Goal: Contribute content: Contribute content

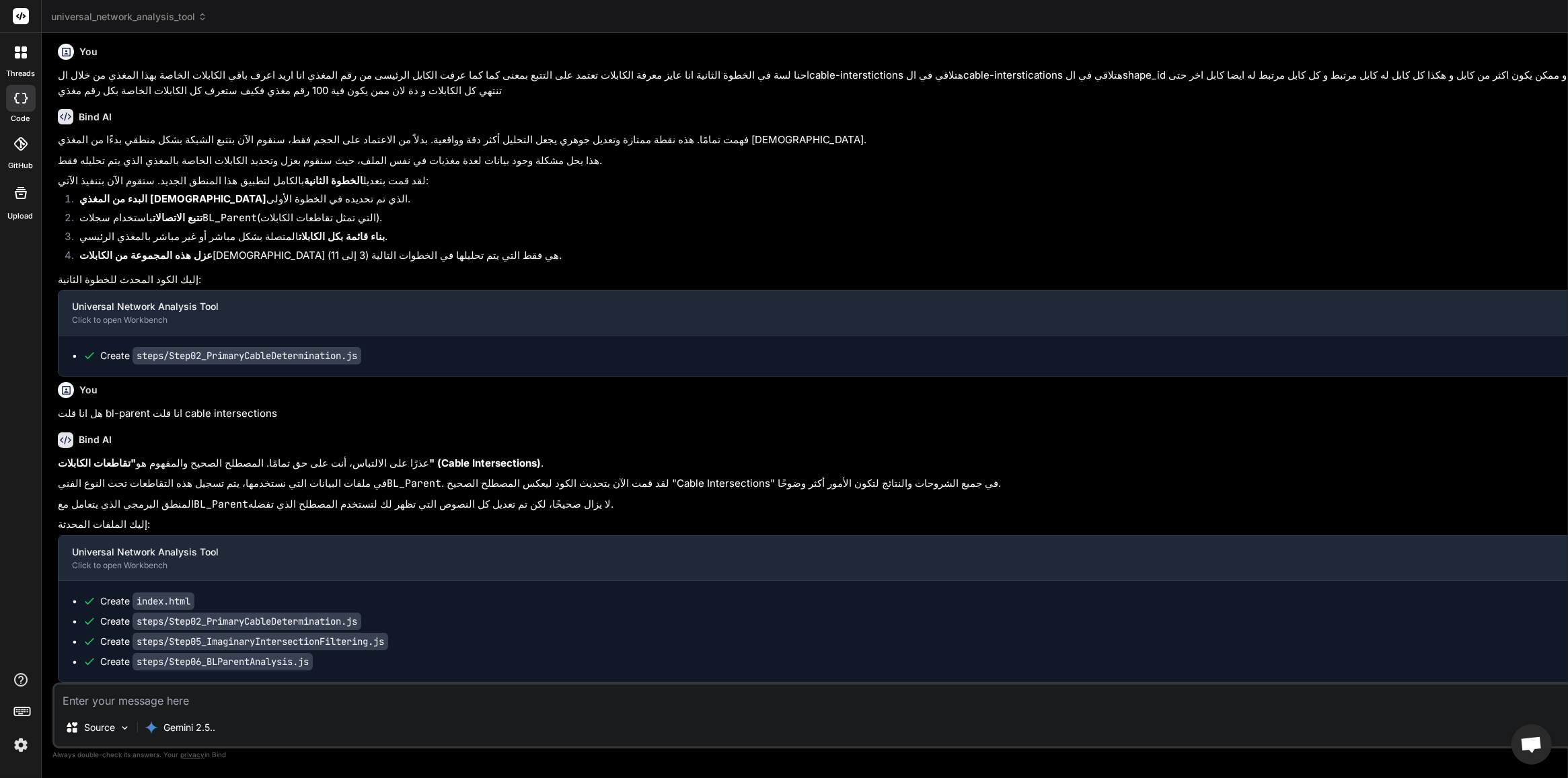
click at [196, 698] on textarea at bounding box center [975, 697] width 1842 height 24
type textarea "ش"
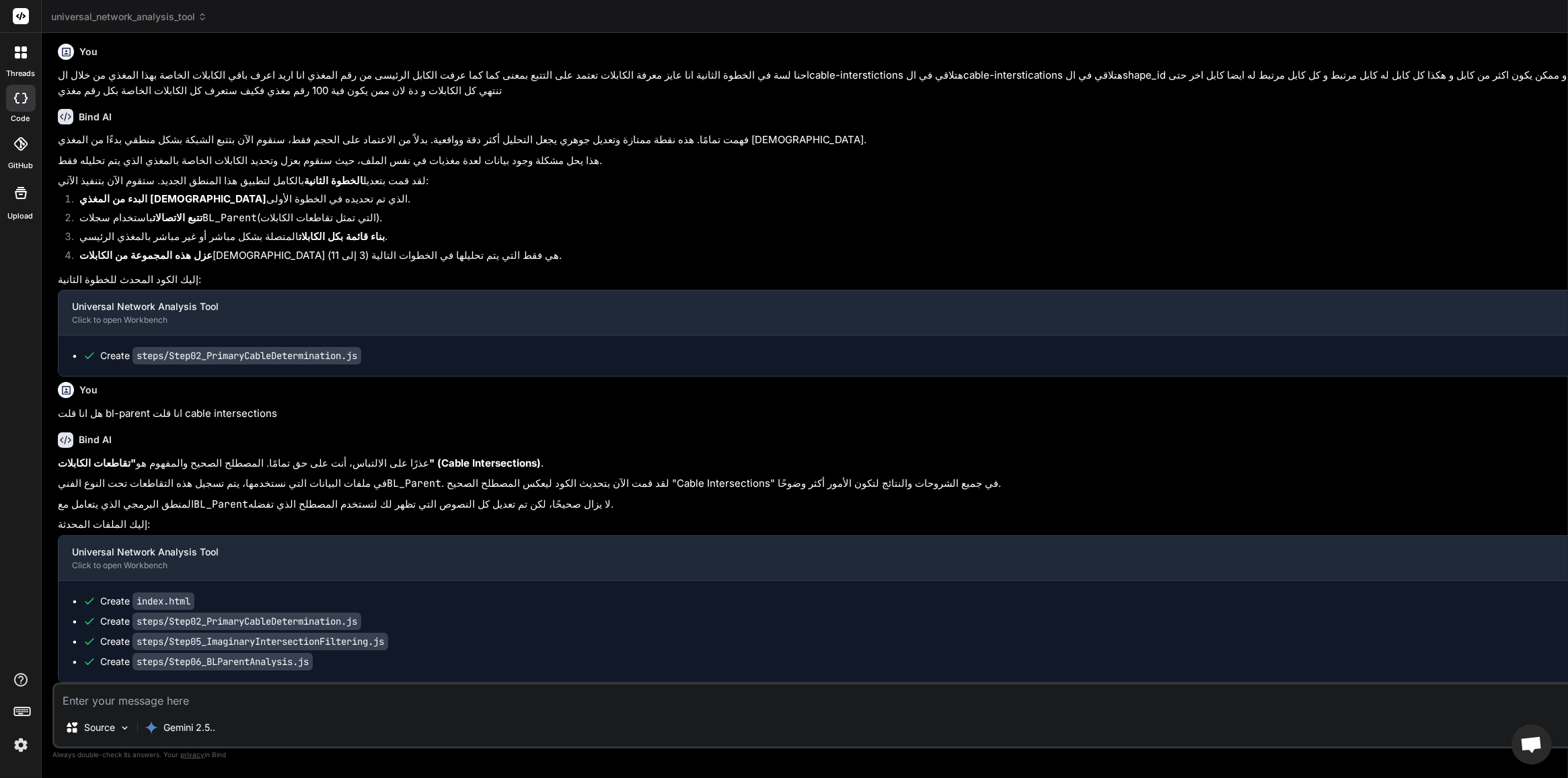
type textarea "x"
type textarea "شغ"
type textarea "x"
type textarea "شغب"
type textarea "x"
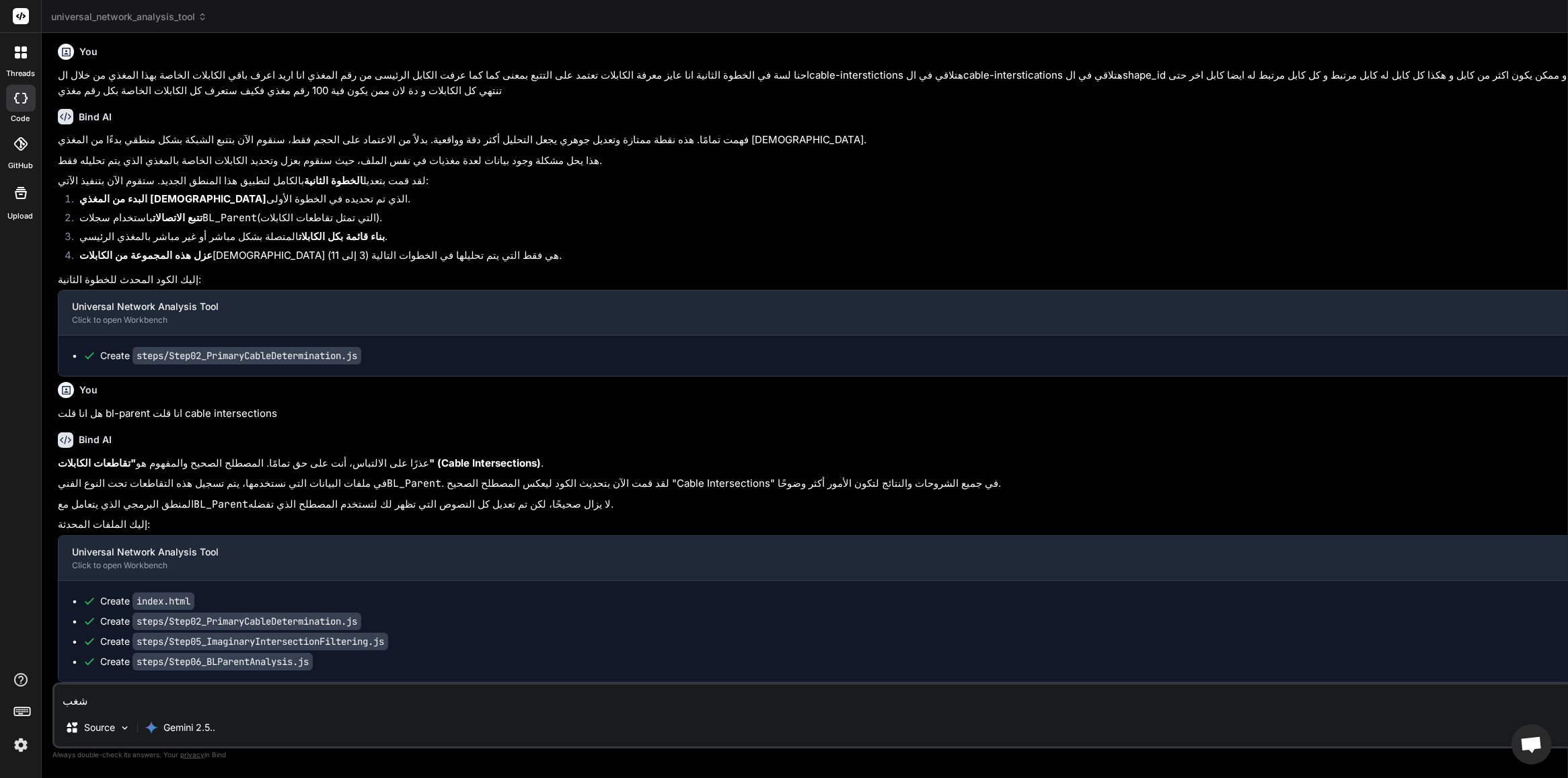
type textarea "شغب="
type textarea "x"
type textarea "شغب"
type textarea "x"
type textarea "شغ"
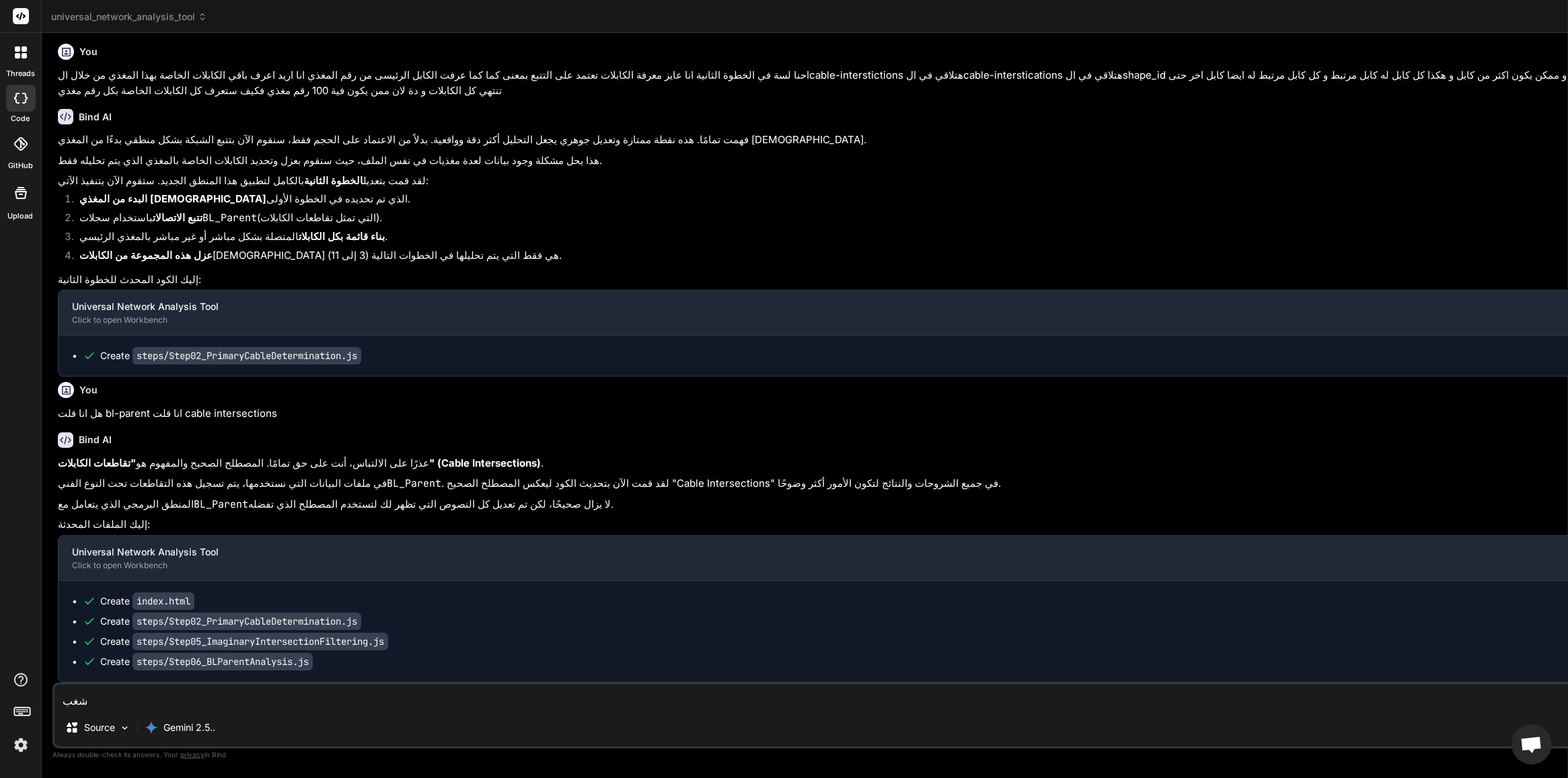
type textarea "x"
type textarea "شغل"
type textarea "x"
type textarea "شغل"
type textarea "x"
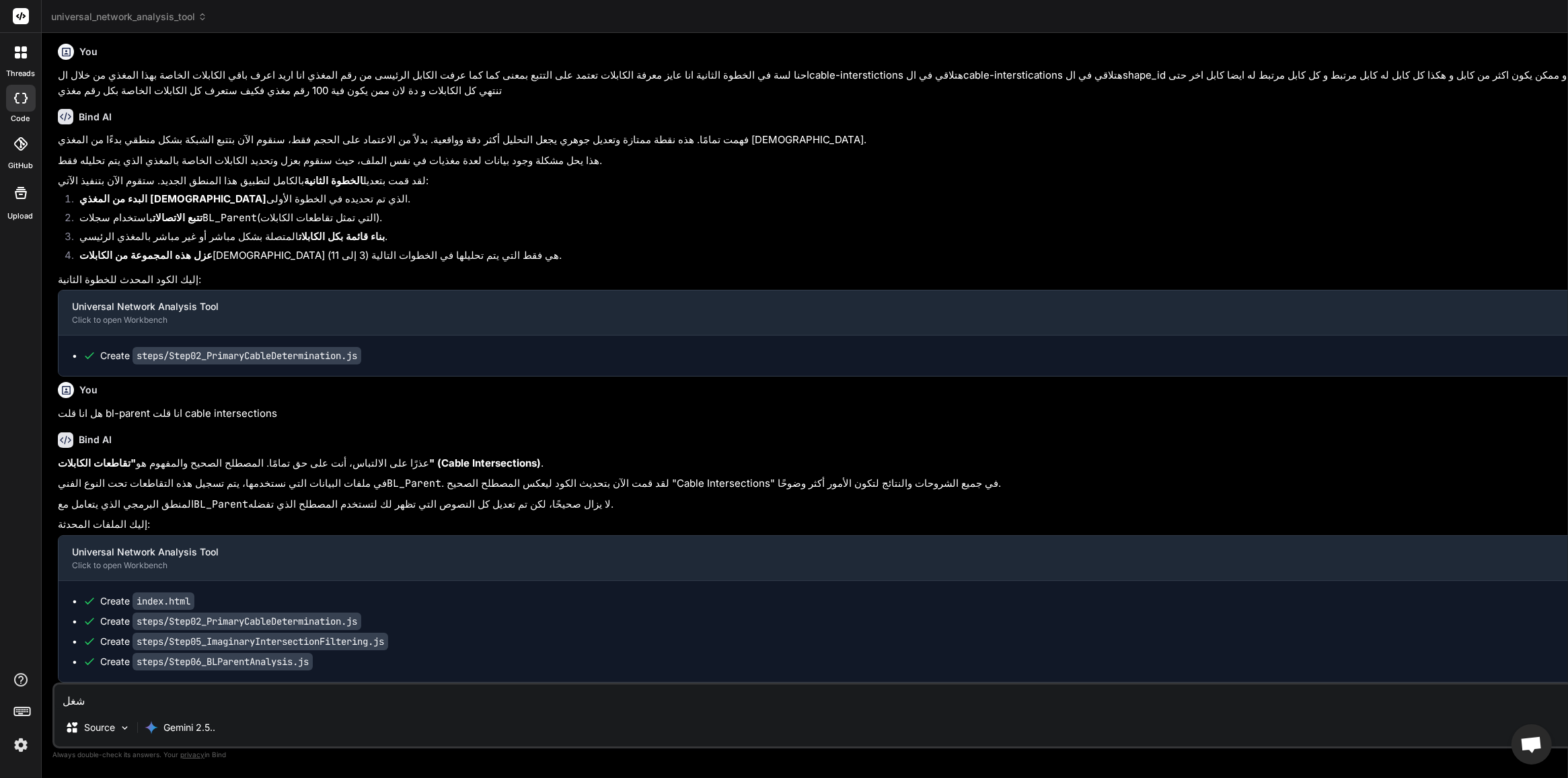
type textarea "شغل ل"
type textarea "x"
type textarea "شغل لي"
type textarea "x"
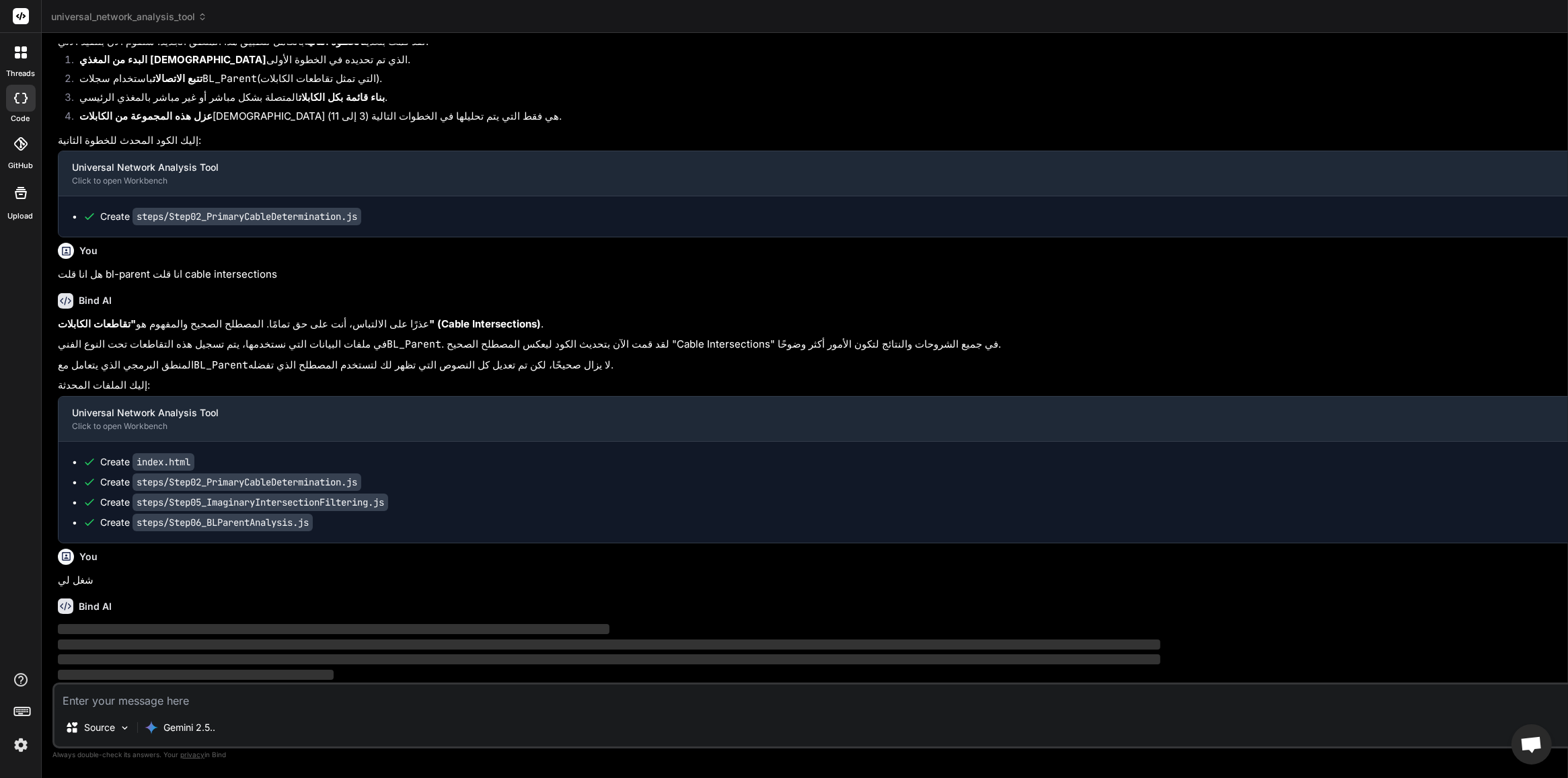
scroll to position [47716, 0]
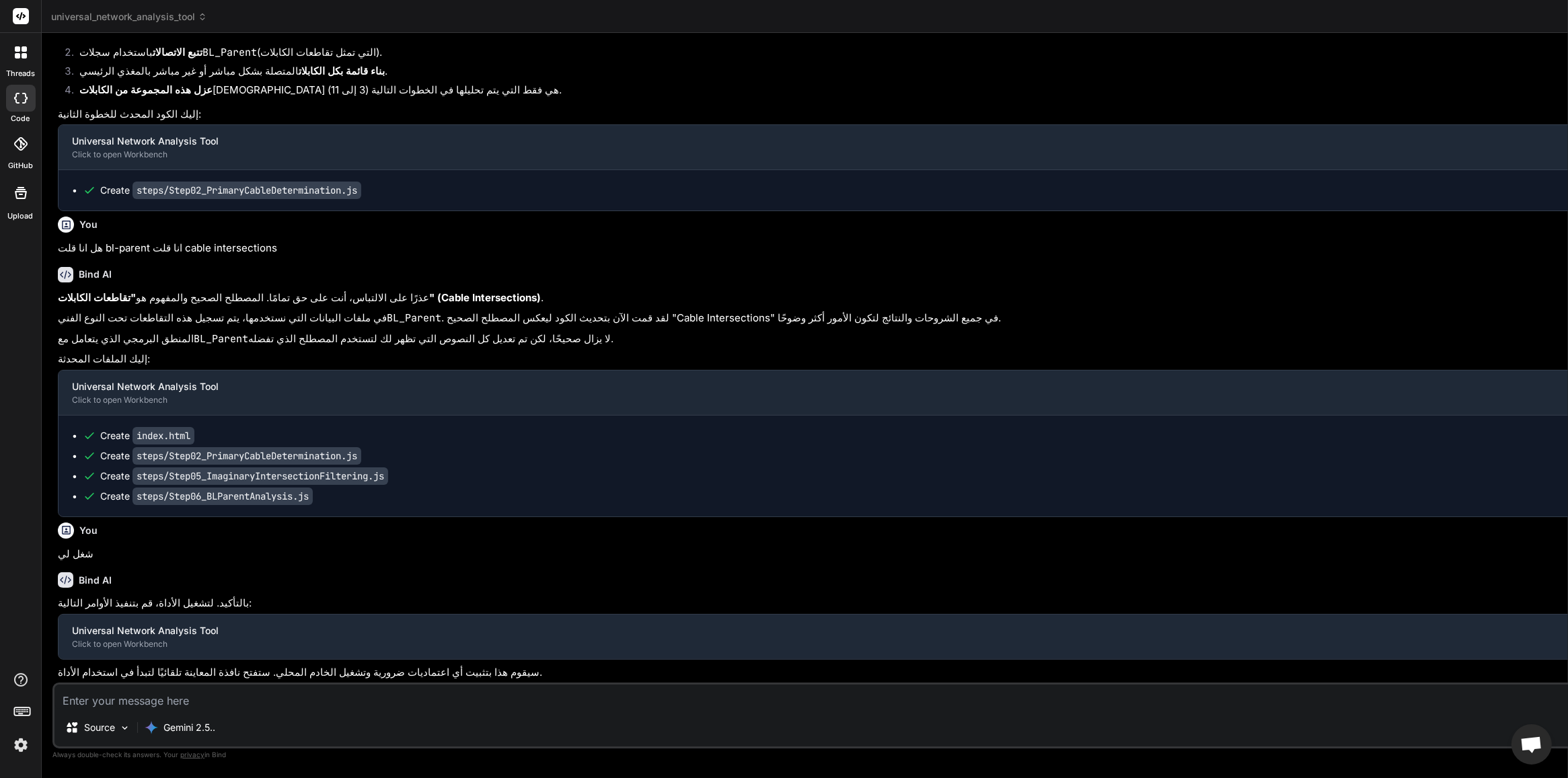
type textarea "x"
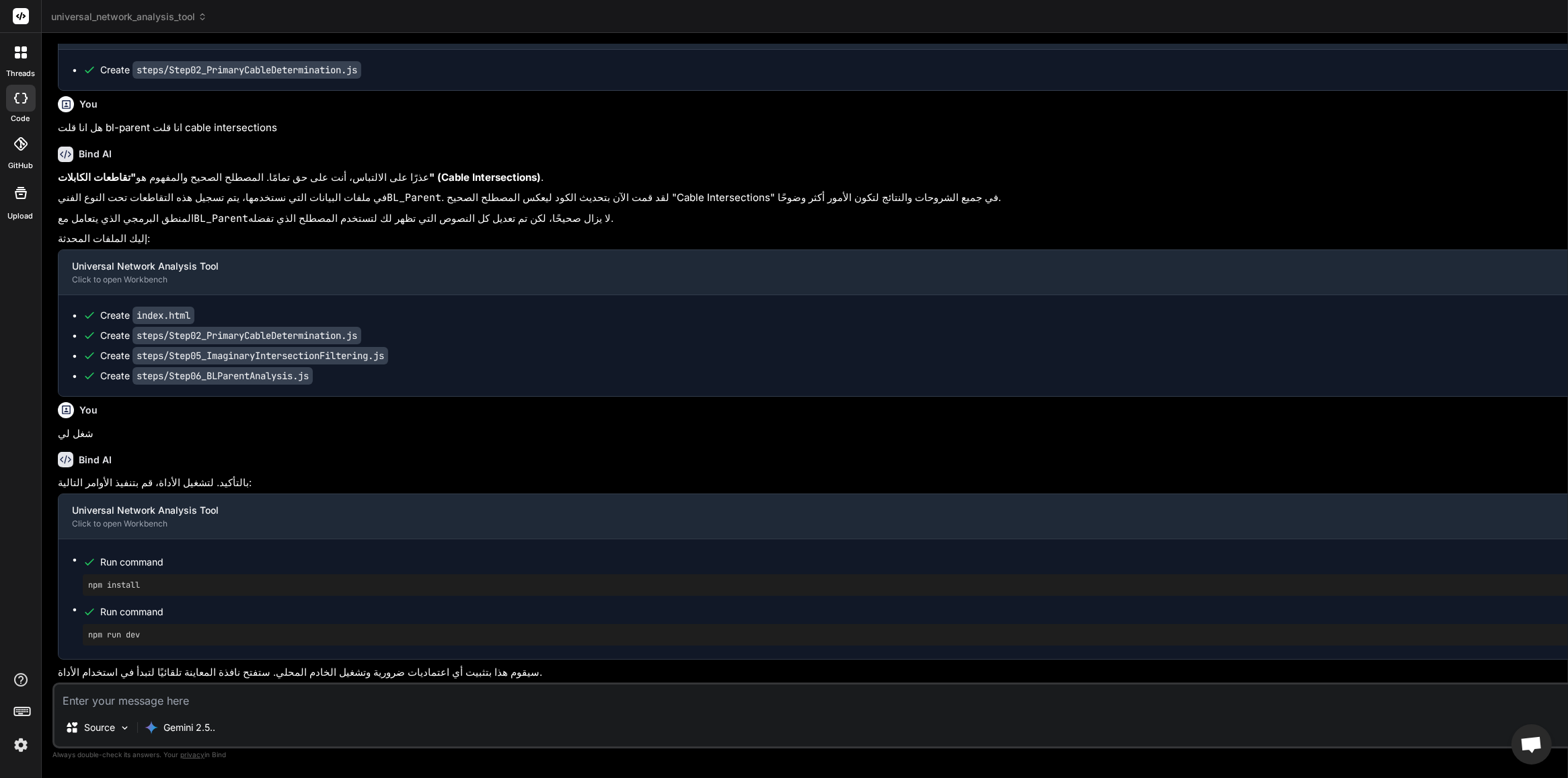
scroll to position [47863, 0]
click at [284, 705] on textarea at bounding box center [975, 697] width 1842 height 24
click at [297, 700] on textarea at bounding box center [975, 697] width 1842 height 24
paste textarea "Analysis failed at step 3: Cannot read properties of undefined (reading 'forEac…"
type textarea "Analysis failed at step 3: Cannot read properties of undefined (reading 'forEac…"
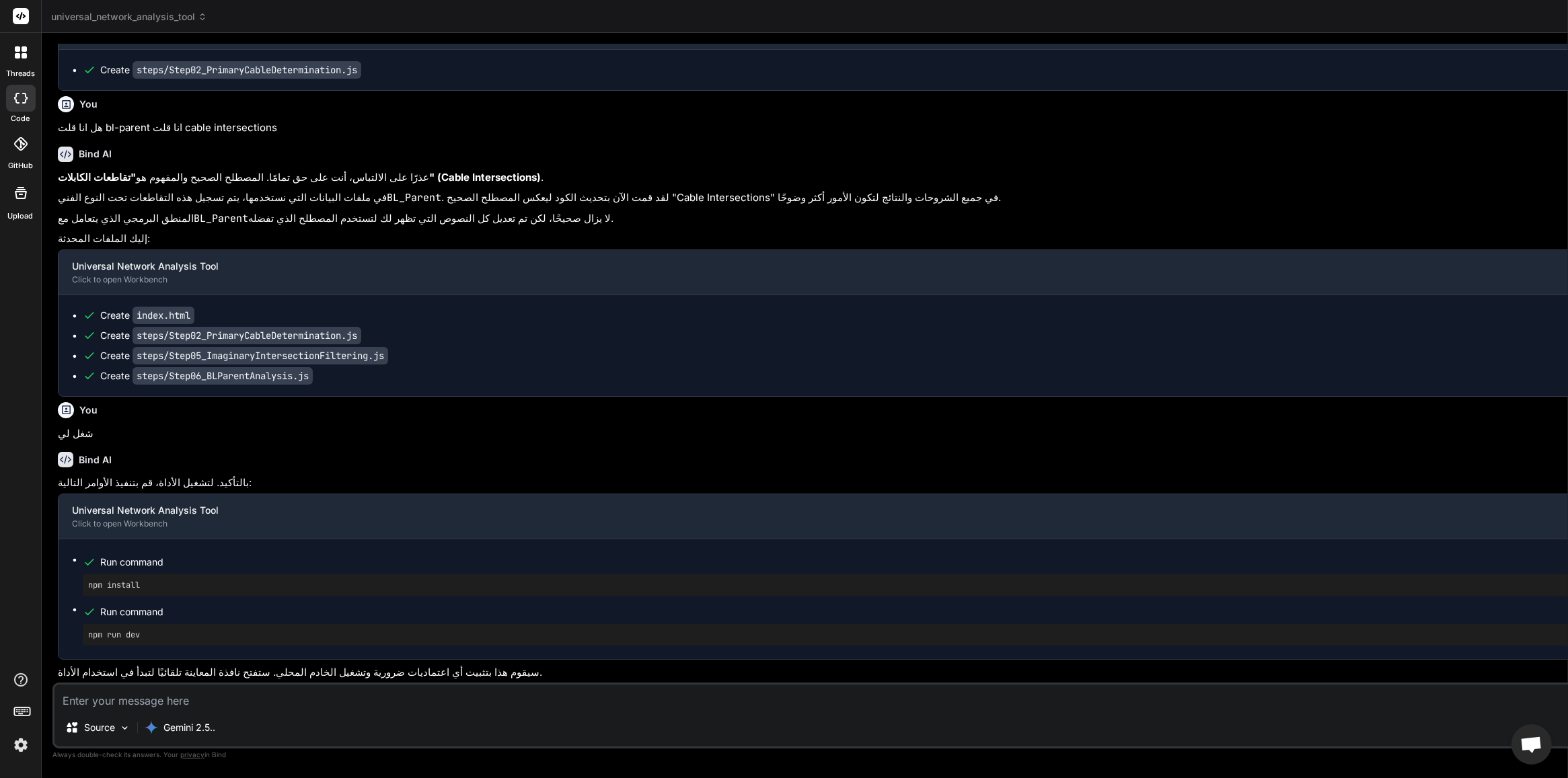
type textarea "x"
type textarea "Analysis failed at step 3: Cannot read properties of undefined (reading 'forEac…"
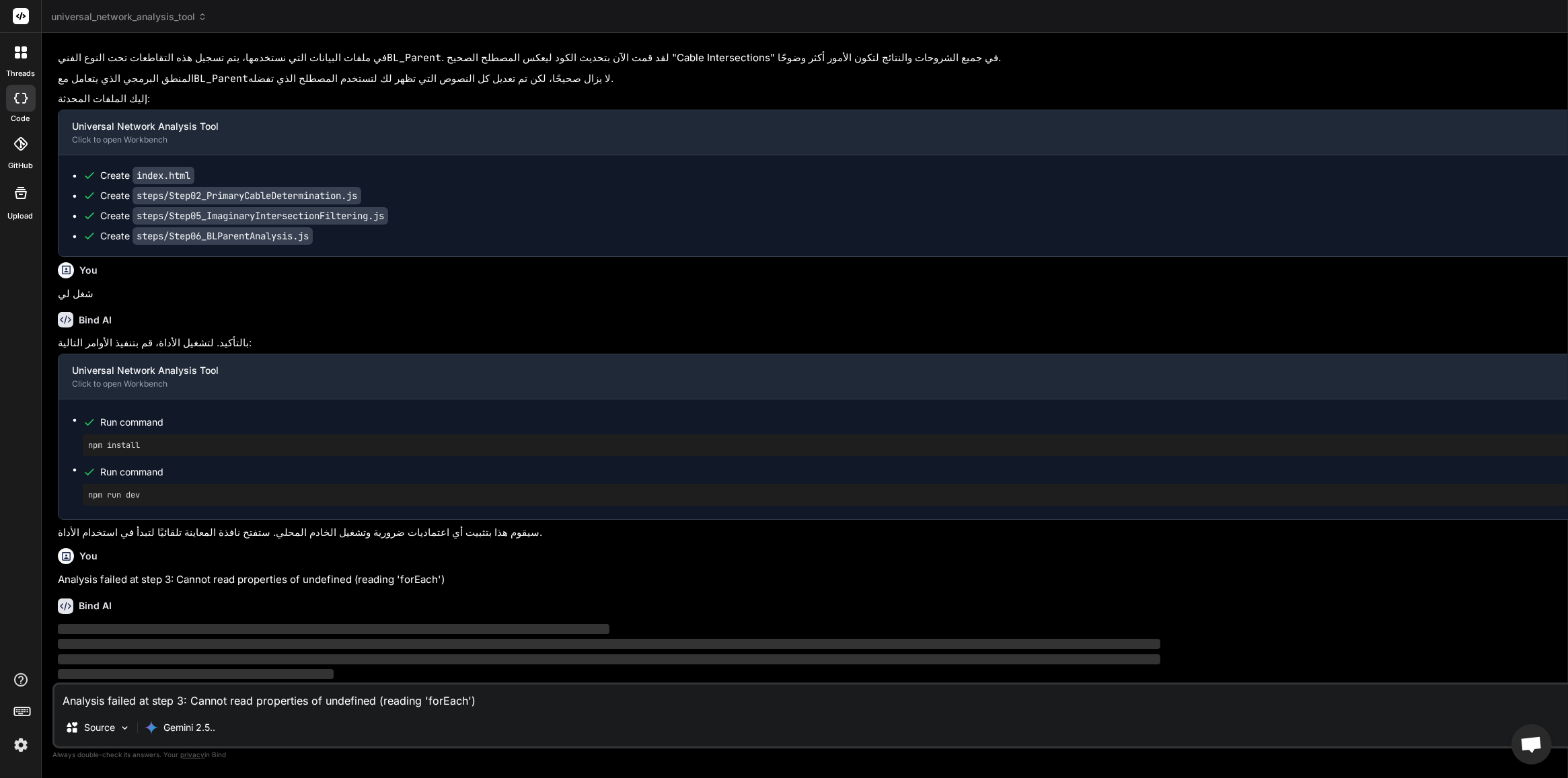
scroll to position [48002, 0]
click at [203, 737] on div "Gemini 2.5.." at bounding box center [180, 727] width 81 height 27
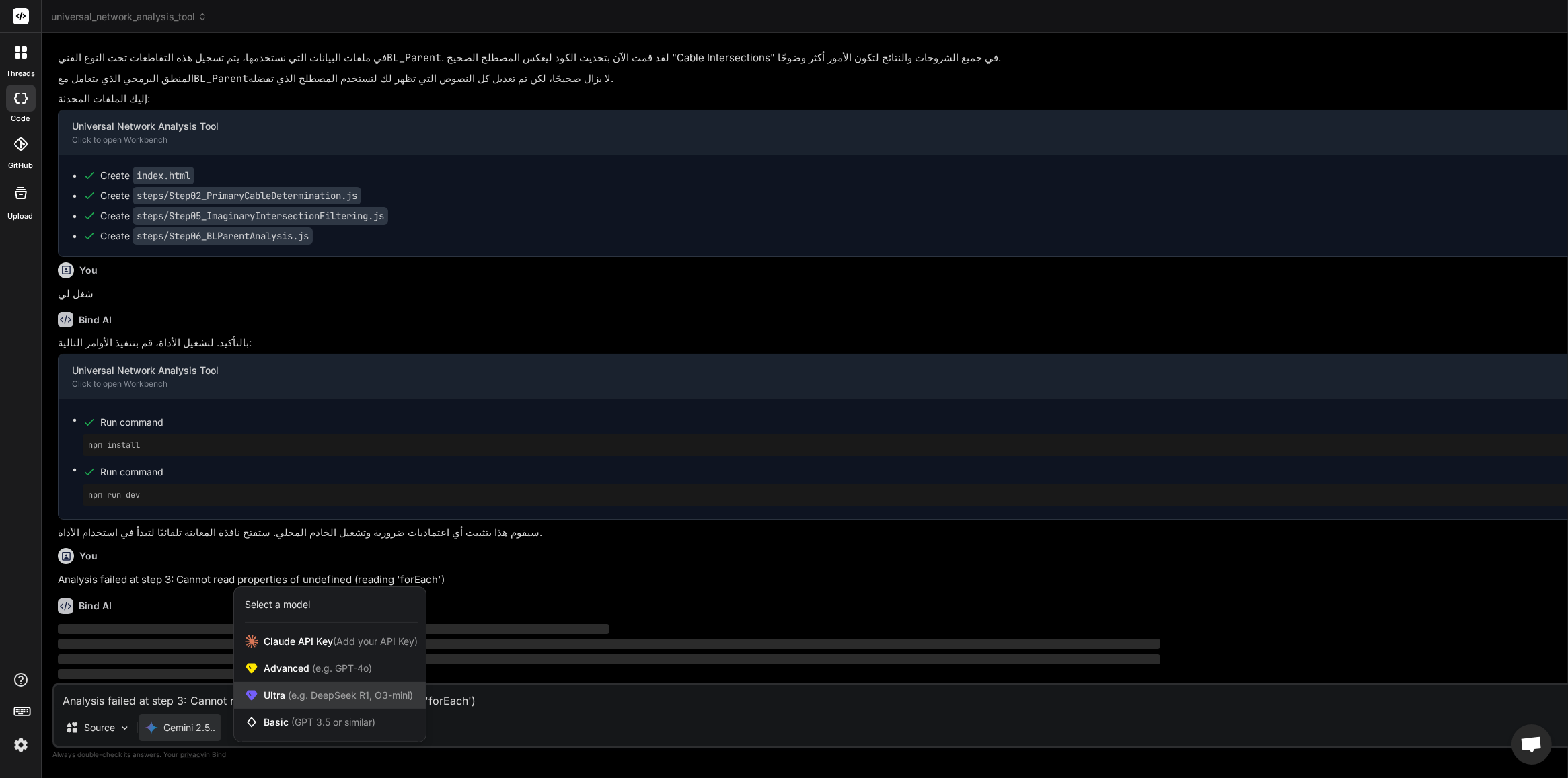
click at [293, 701] on span "Ultra (e.g. DeepSeek R1, O3-mini)" at bounding box center [338, 695] width 149 height 13
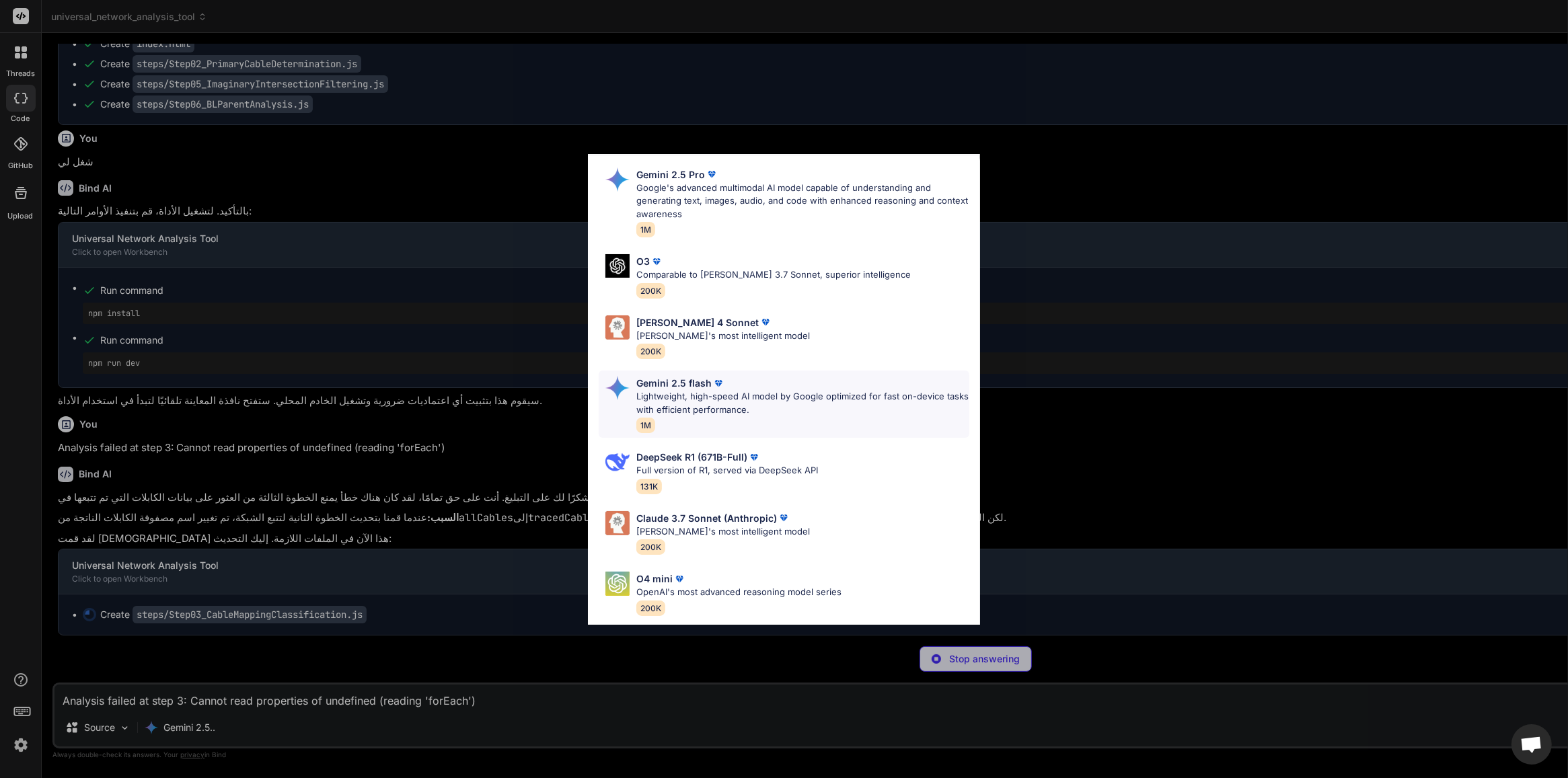
scroll to position [0, 0]
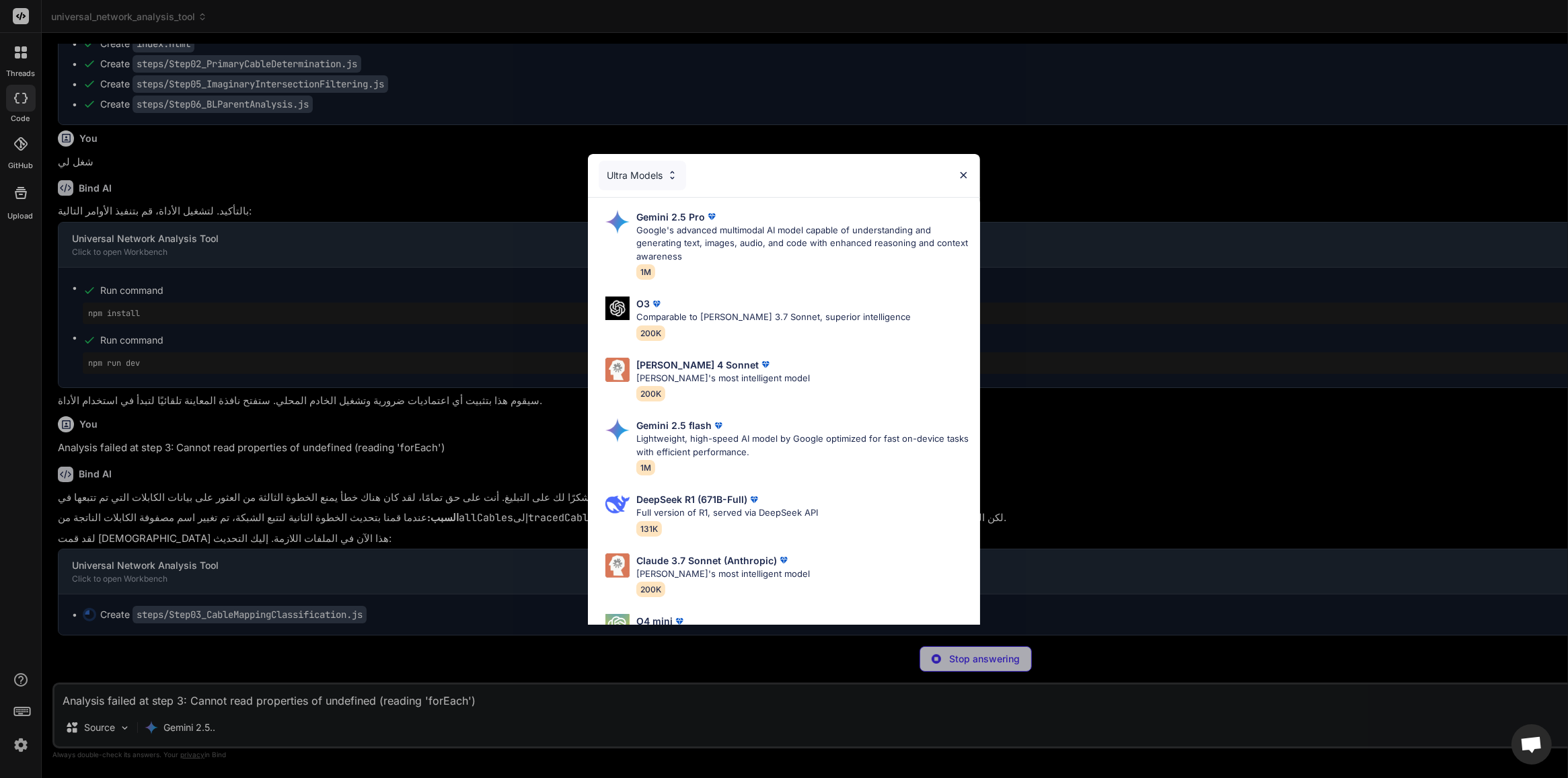
click at [662, 170] on div "Ultra Models" at bounding box center [643, 176] width 88 height 30
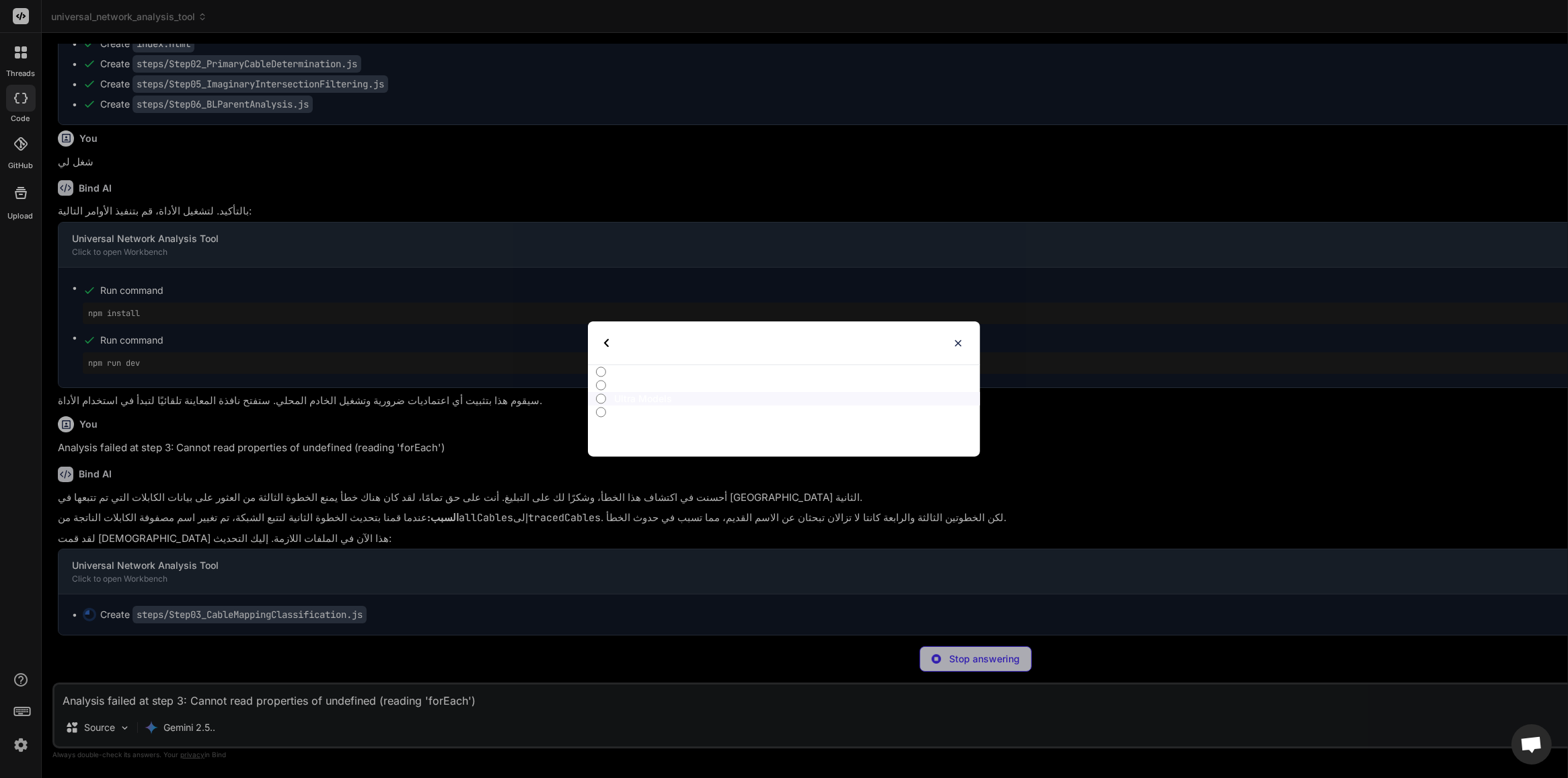
click at [652, 385] on p "Advanced Models" at bounding box center [797, 385] width 366 height 13
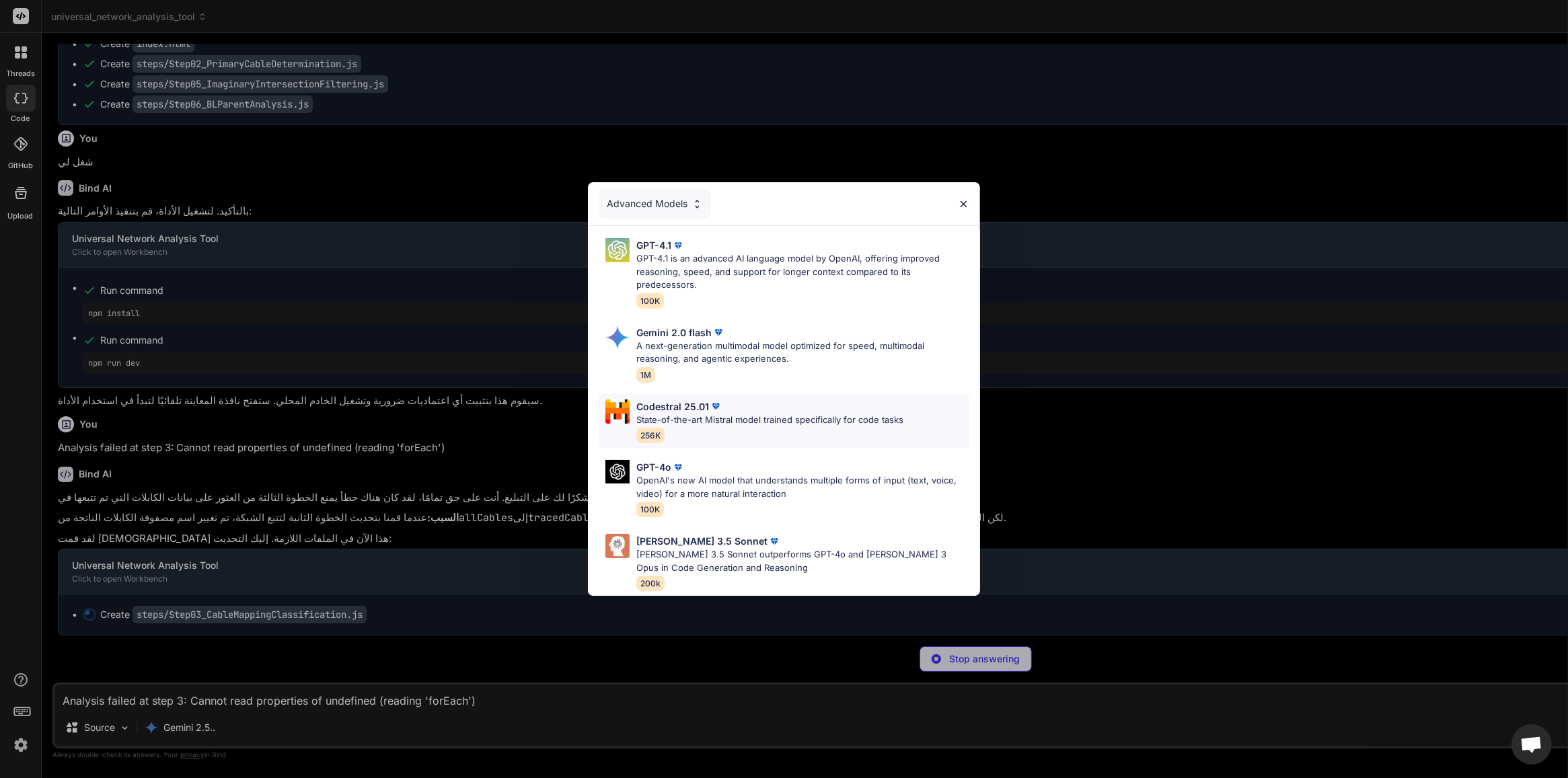
type textarea "x"
type textarea "window.Step03_CableMappingClassification = new Step03_CableMappingClassificatio…"
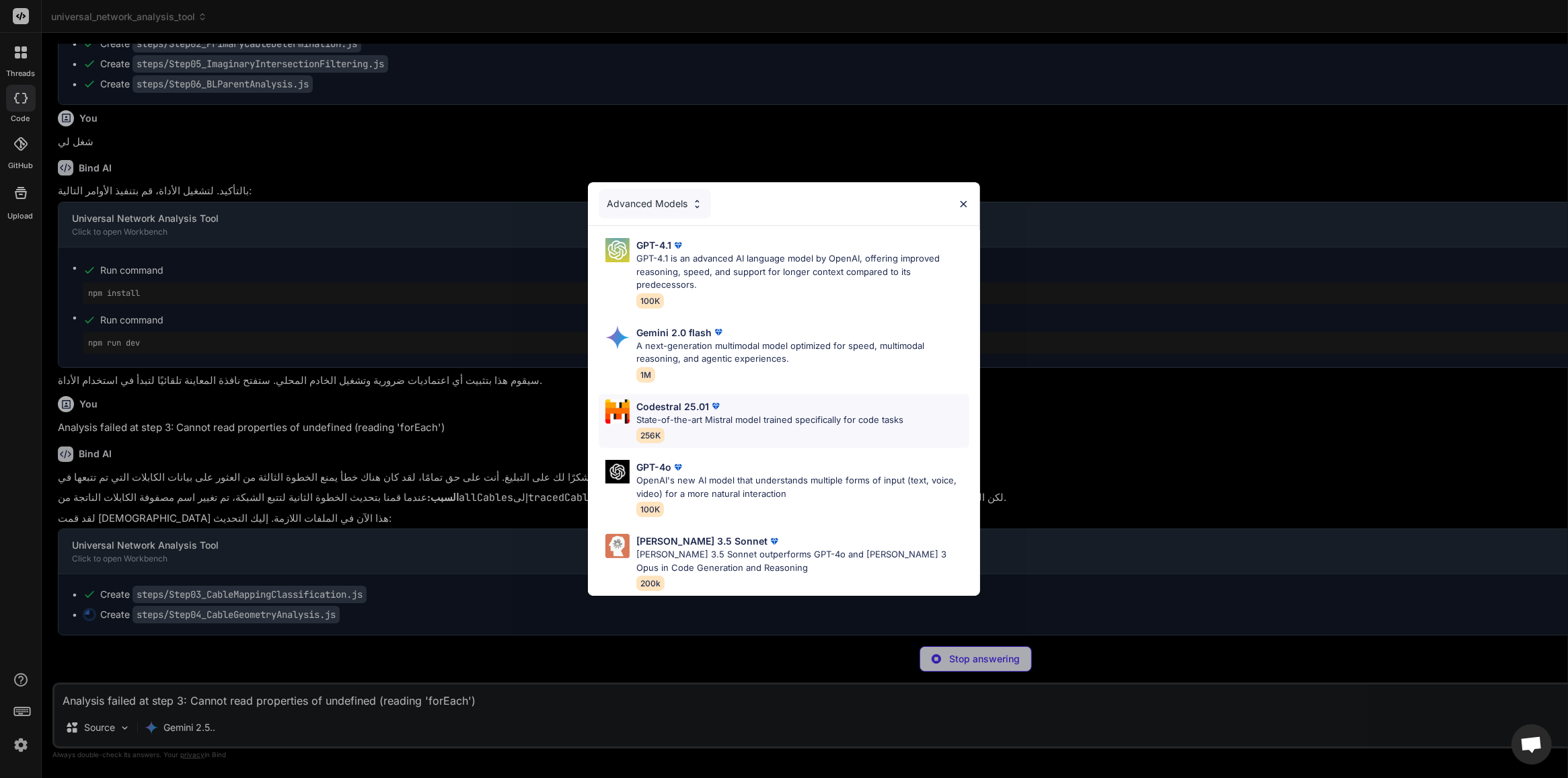
type textarea "x"
type textarea "'Step 4 Complete - Geometry analysis done ✓' )} `; } } window.Step04_CableGeome…"
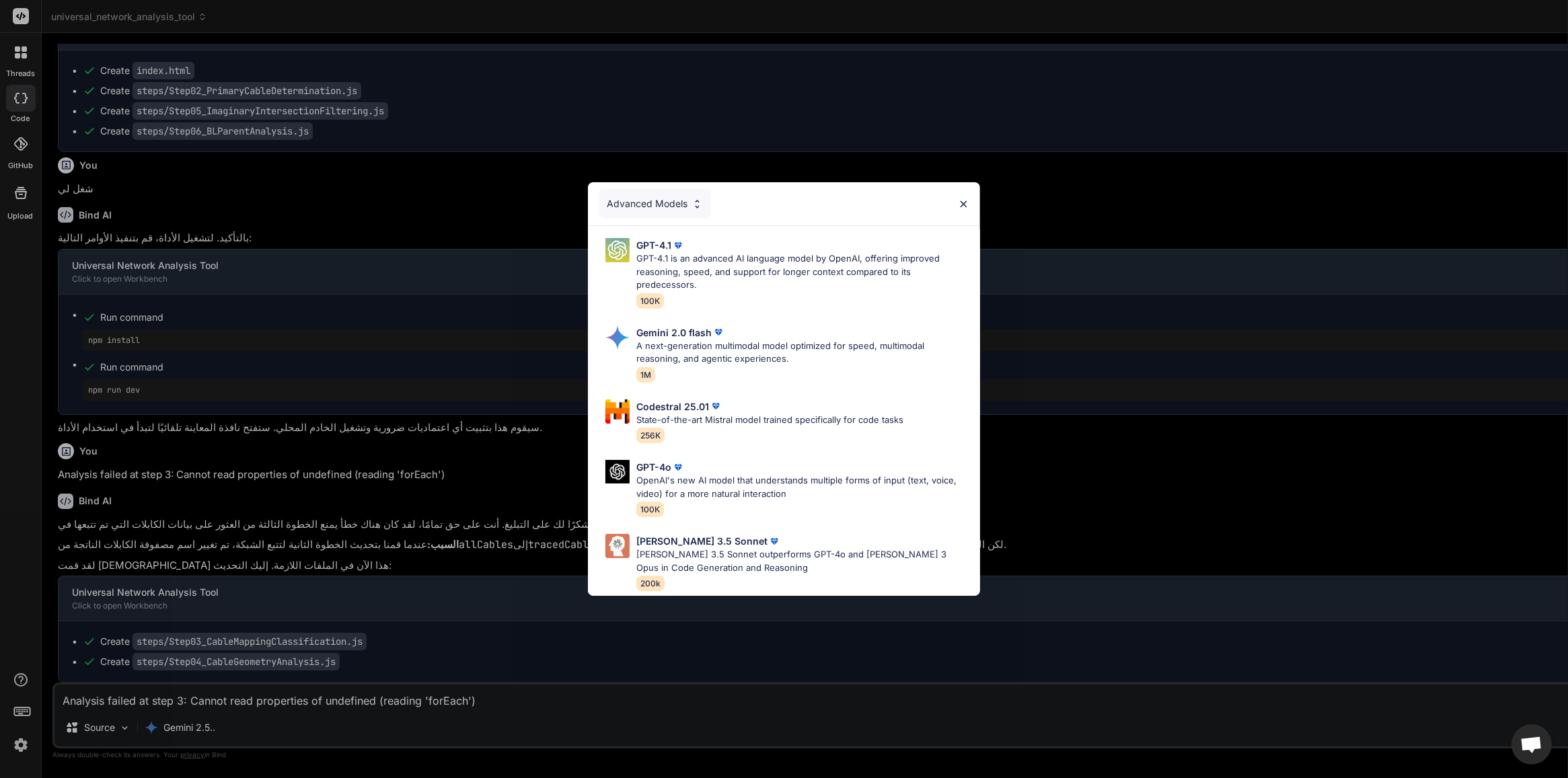
type textarea "x"
click at [671, 189] on div "Advanced Models" at bounding box center [655, 204] width 113 height 30
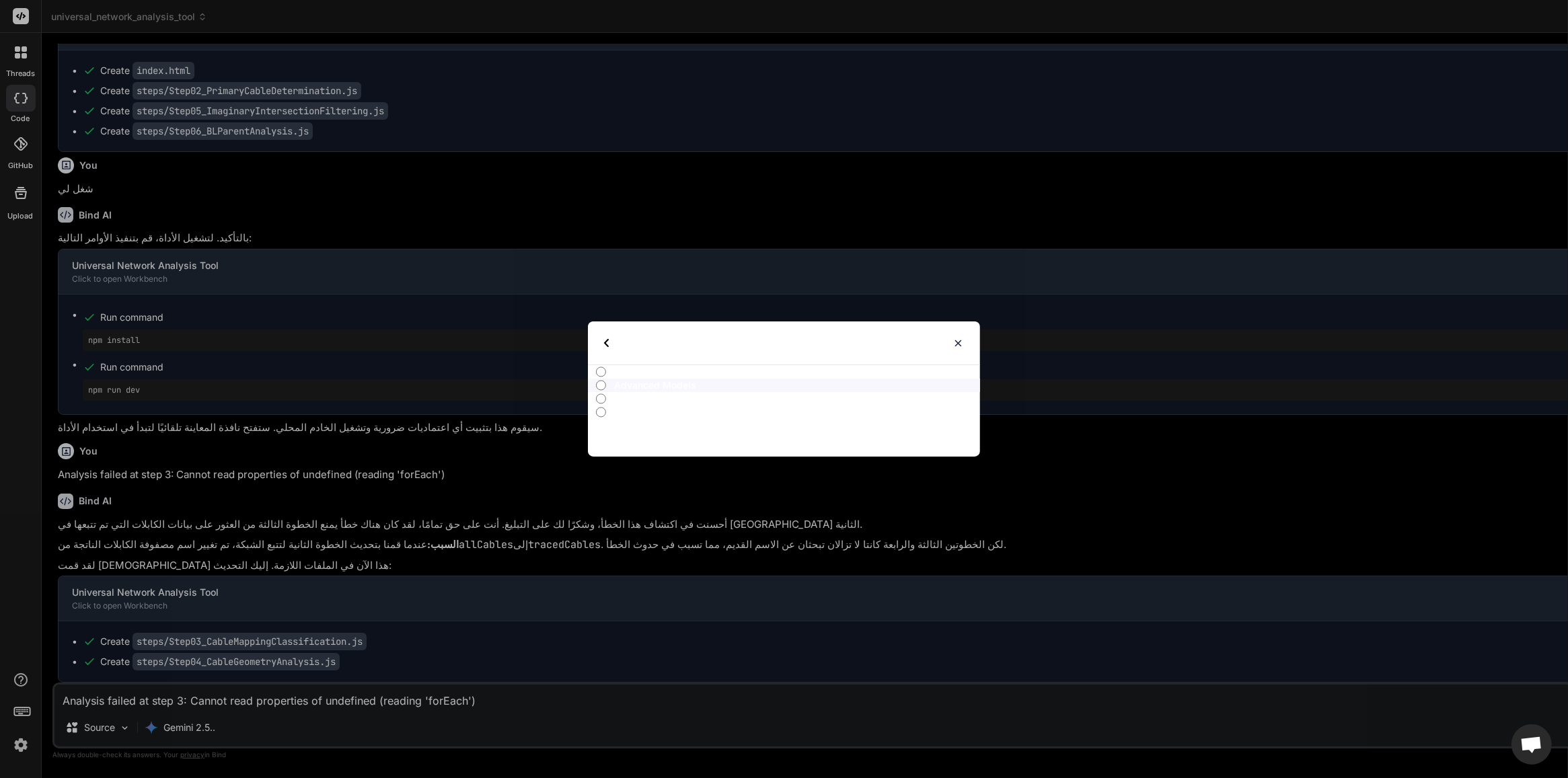
click at [660, 375] on p "All" at bounding box center [797, 371] width 366 height 13
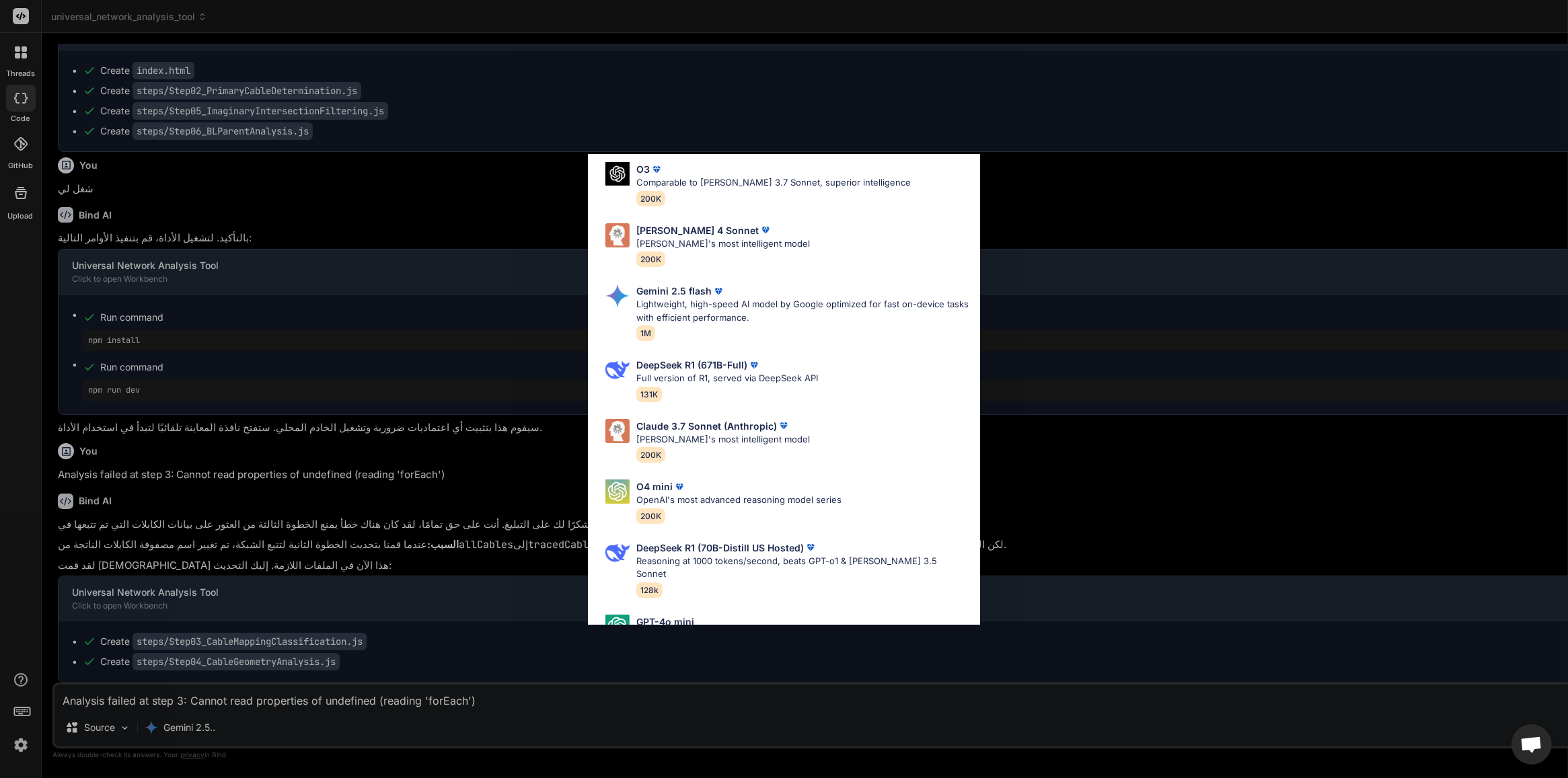
scroll to position [629, 0]
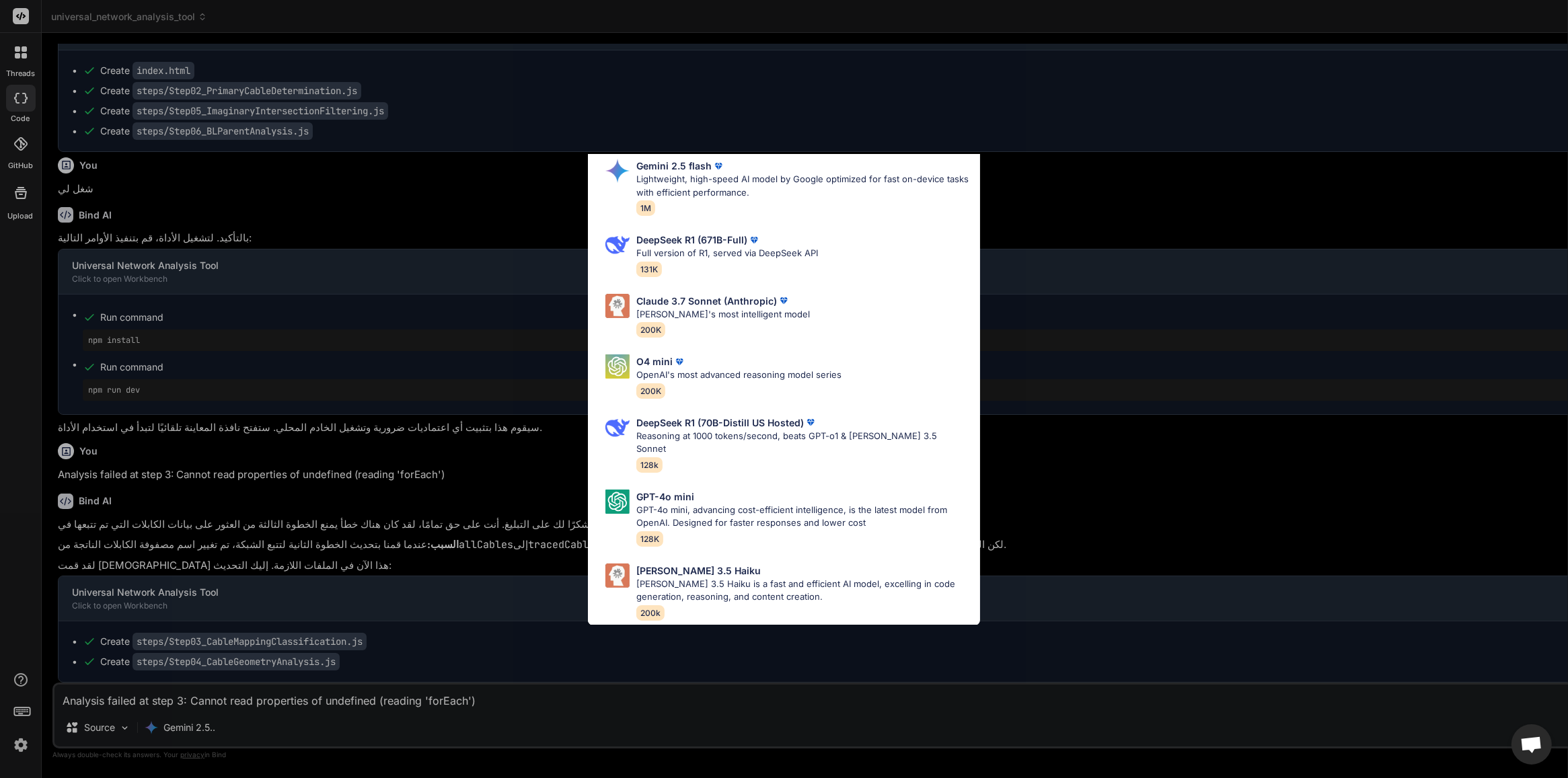
click at [1046, 185] on div "All GPT-4.1 GPT-4.1 is an advanced AI language model by OpenAI, offering improv…" at bounding box center [784, 389] width 1568 height 778
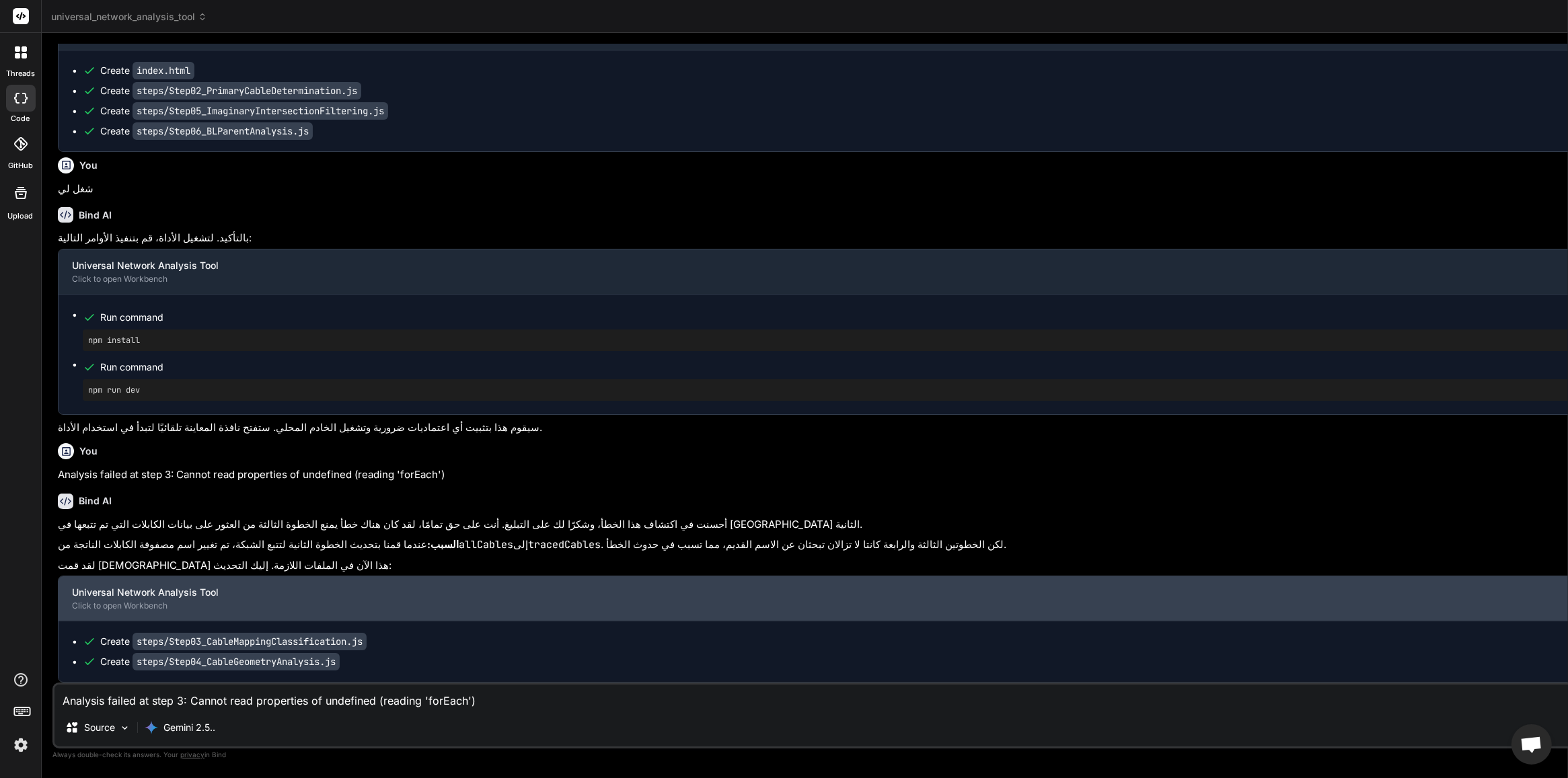
scroll to position [48138, 0]
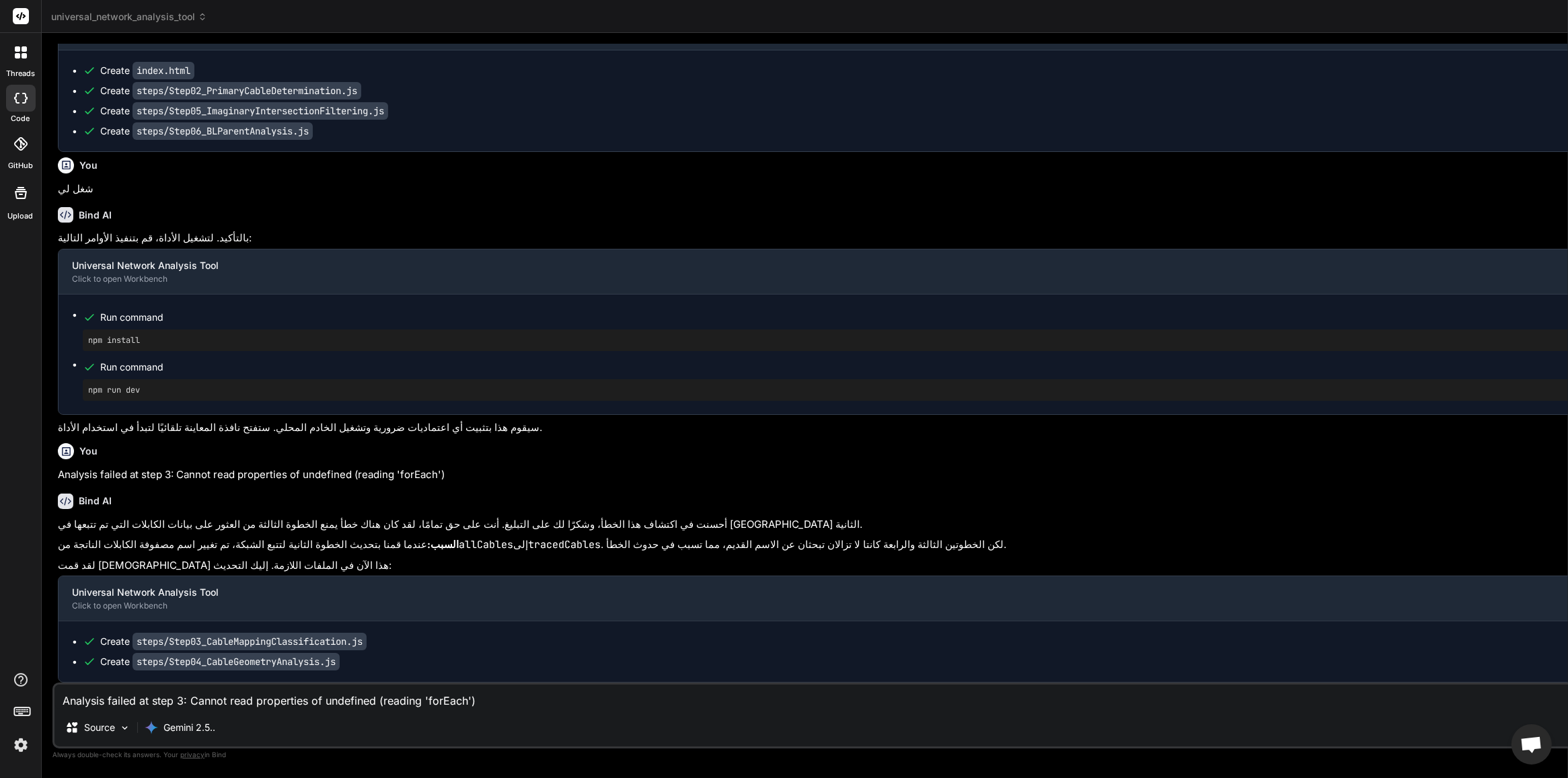
click at [389, 697] on textarea "Analysis failed at step 3: Cannot read properties of undefined (reading 'forEac…" at bounding box center [975, 697] width 1842 height 24
paste textarea "Network Cable Tracing"
type textarea "Network Cable Tracing"
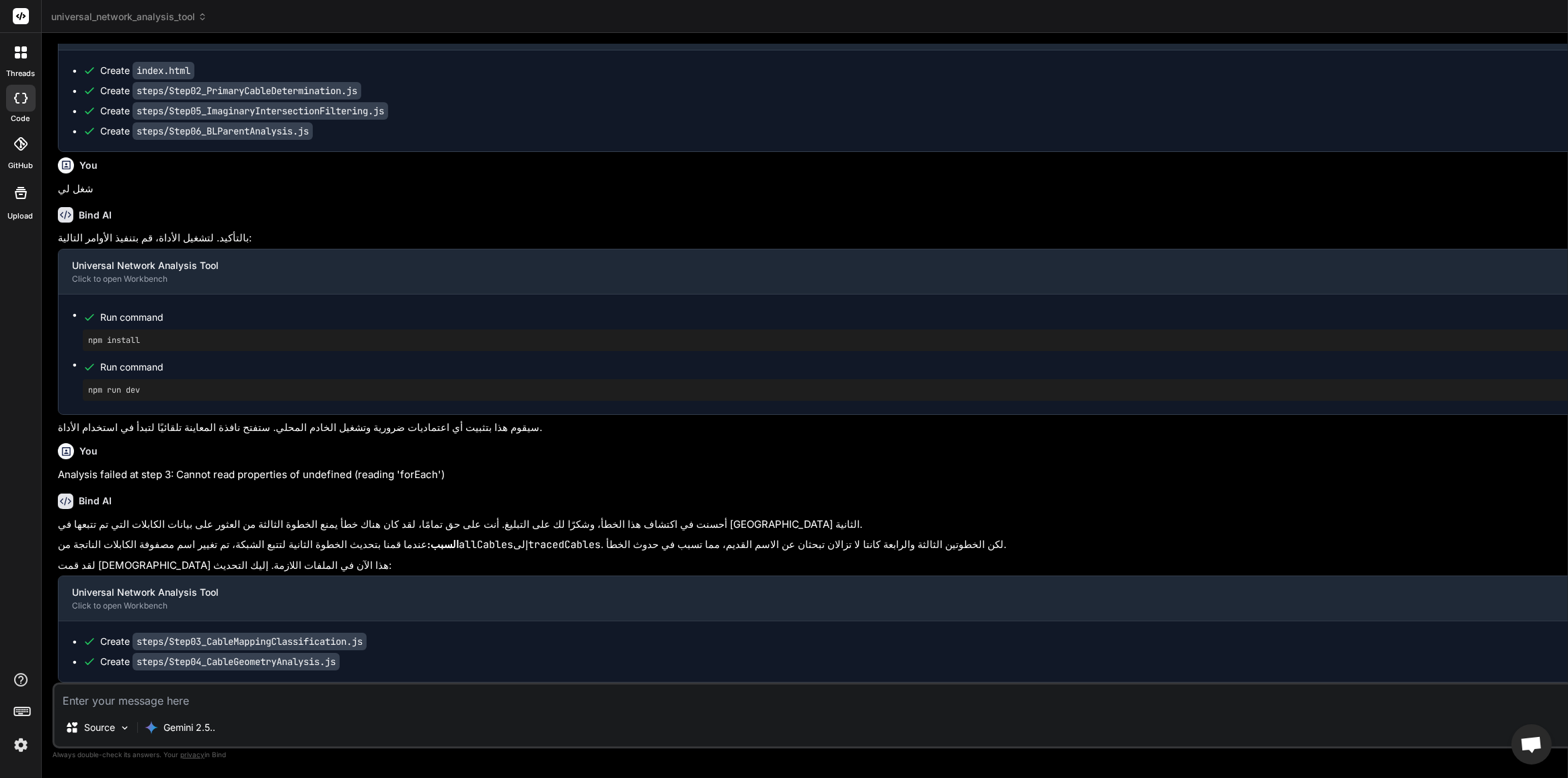
type textarea "x"
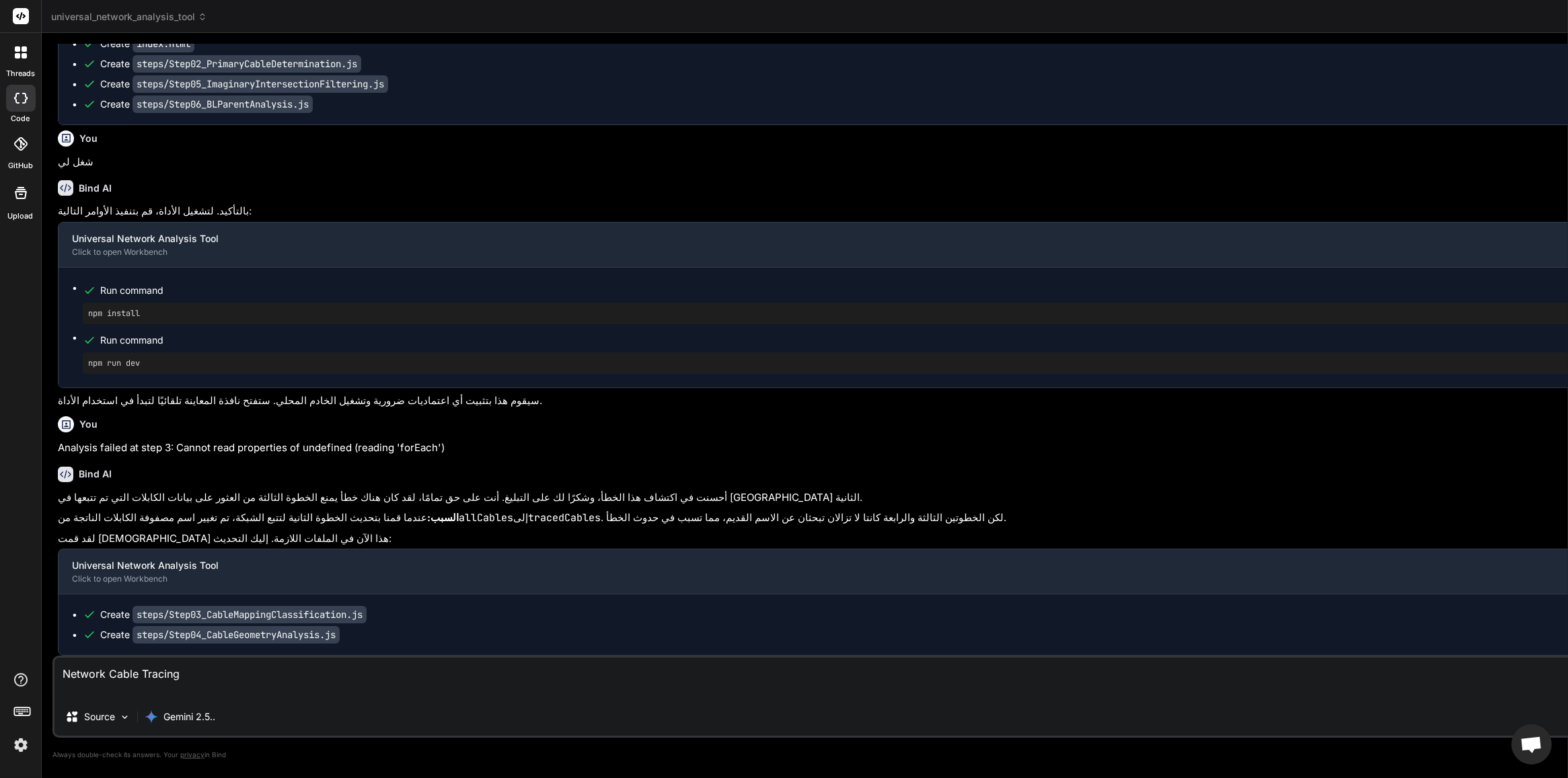
type textarea "Network Cable Tracing م"
type textarea "x"
type textarea "Network Cable Tracing مش"
type textarea "x"
type textarea "Network Cable Tracing مش"
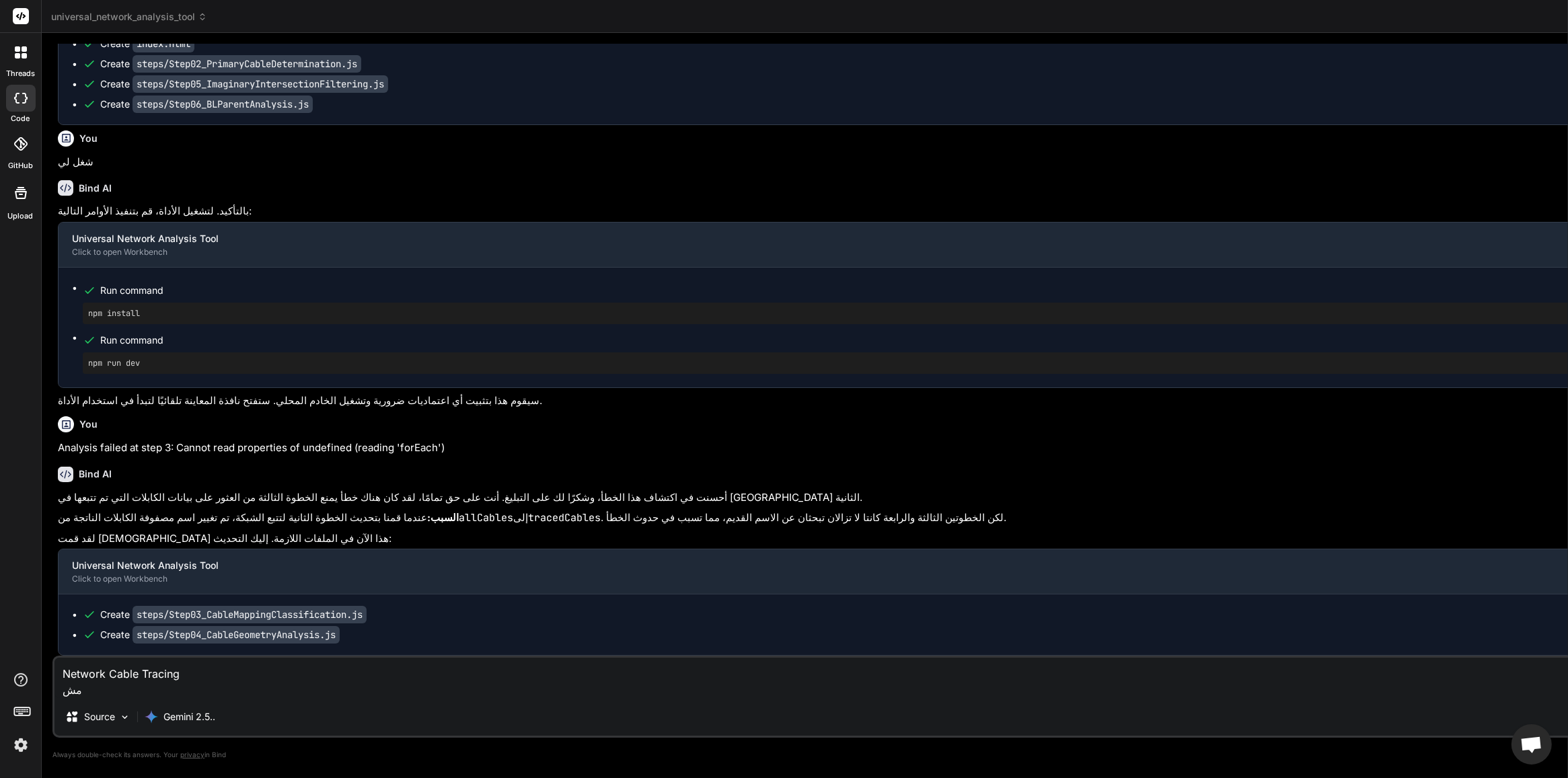
type textarea "x"
type textarea "Network Cable Tracing مش ش"
type textarea "x"
type textarea "Network Cable Tracing مش شغ"
type textarea "x"
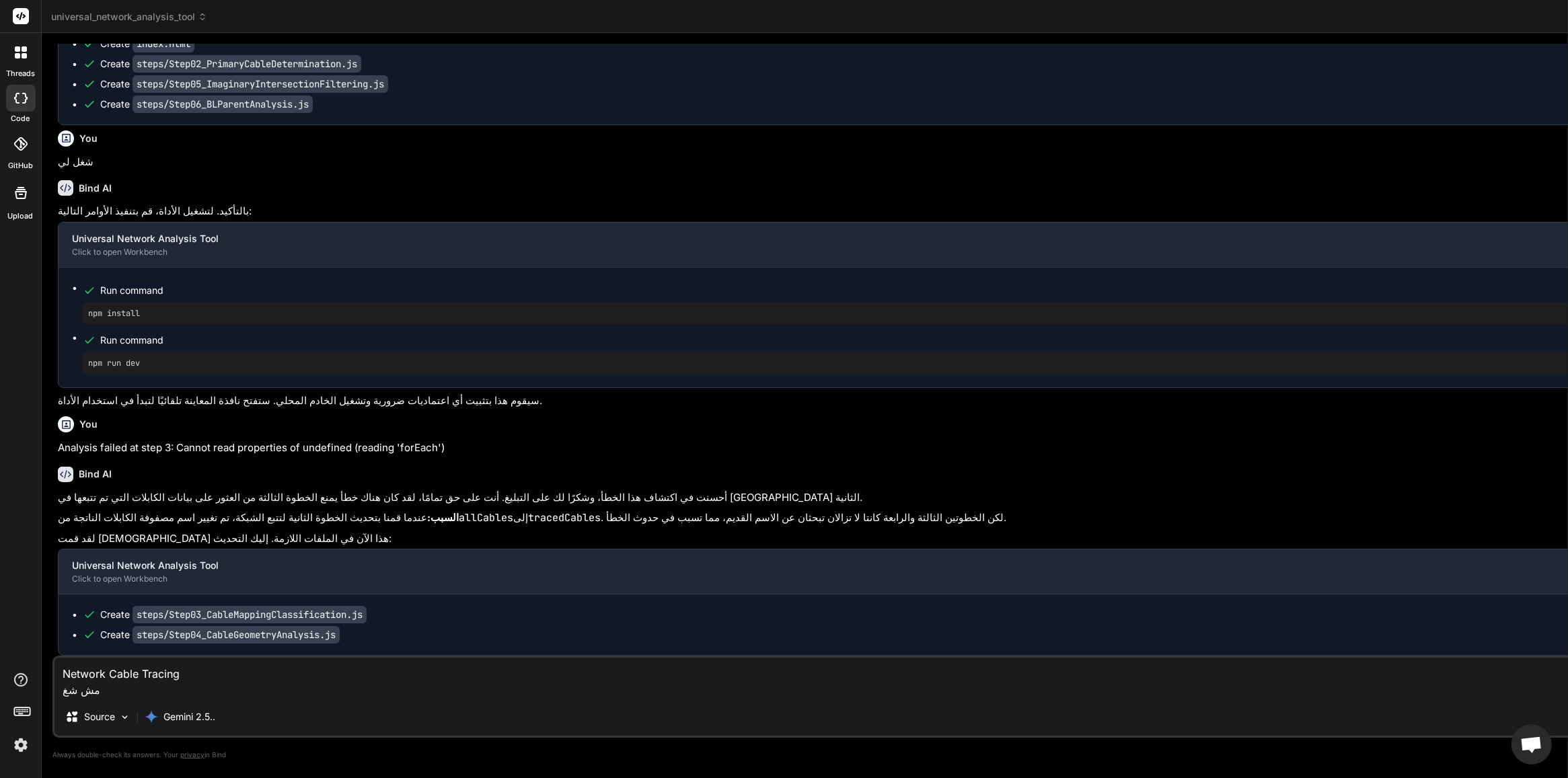
type textarea "Network Cable Tracing مش شغا"
type textarea "x"
type textarea "Network Cable Tracing مش شغال"
type textarea "x"
type textarea "Network Cable Tracing مش شغال"
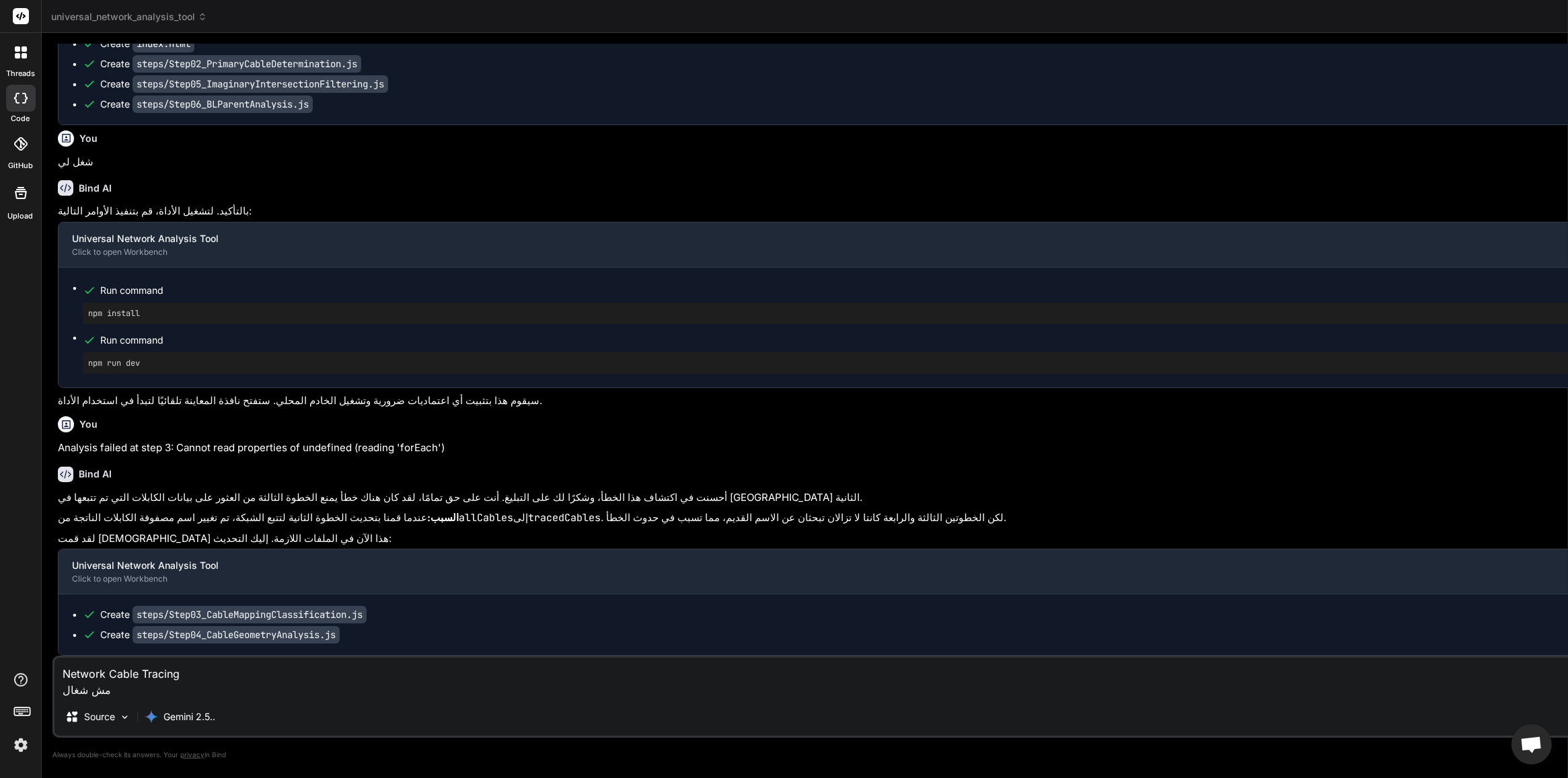
type textarea "x"
type textarea "Network Cable Tracing مش شغال ص"
type textarea "x"
type textarea "Network Cable Tracing مش شغال صح"
type textarea "x"
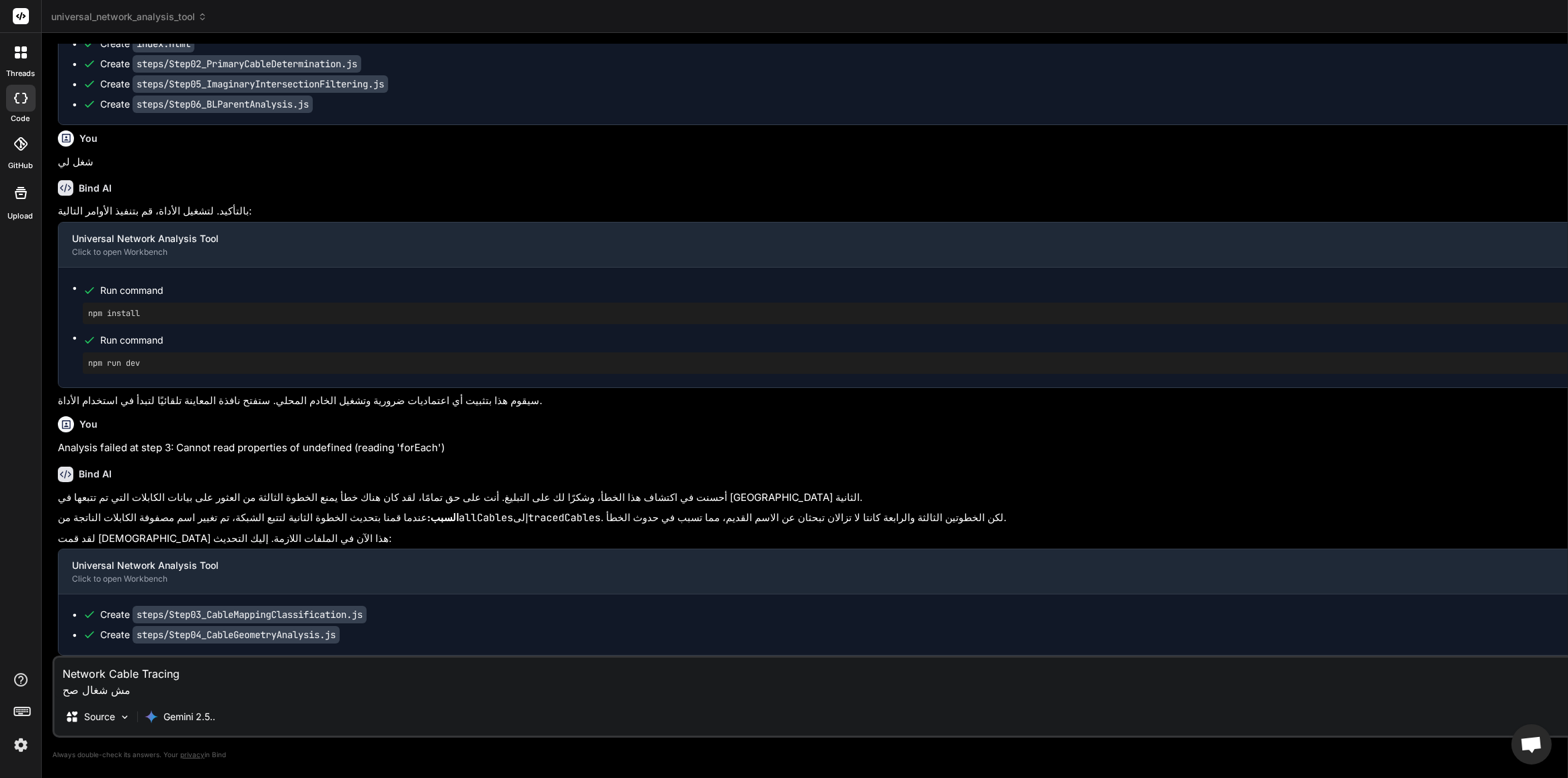
type textarea "Network Cable Tracing مش شغال صح"
type textarea "x"
type textarea "Network Cable Tracing مش شغال صح ق"
type textarea "x"
type textarea "Network Cable Tracing مش شغال صح قف"
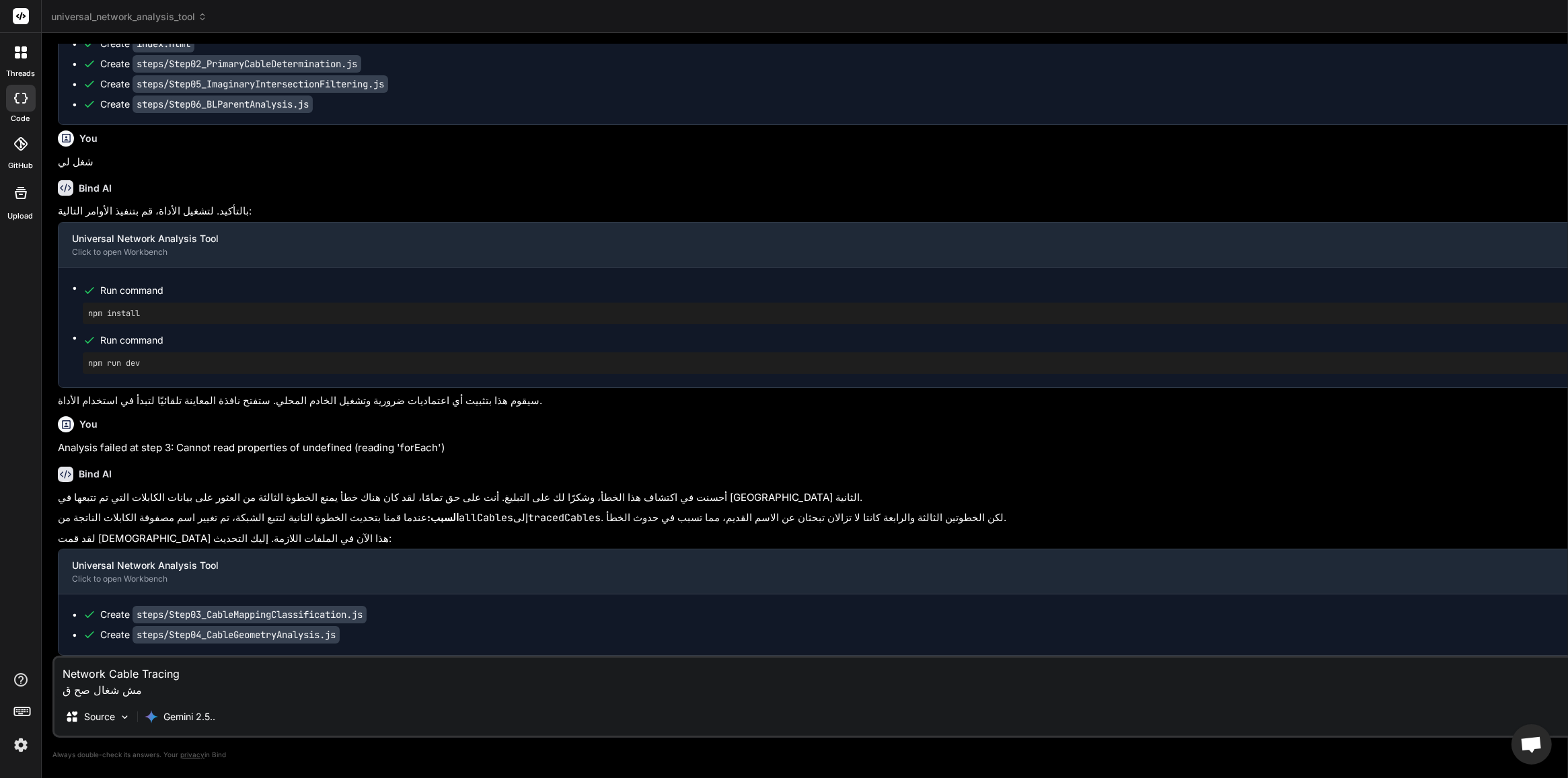
type textarea "x"
type textarea "Network Cable Tracing مش شغال صح قفي"
type textarea "x"
type textarea "Network Cable Tracing مش شغال صح قفي"
type textarea "x"
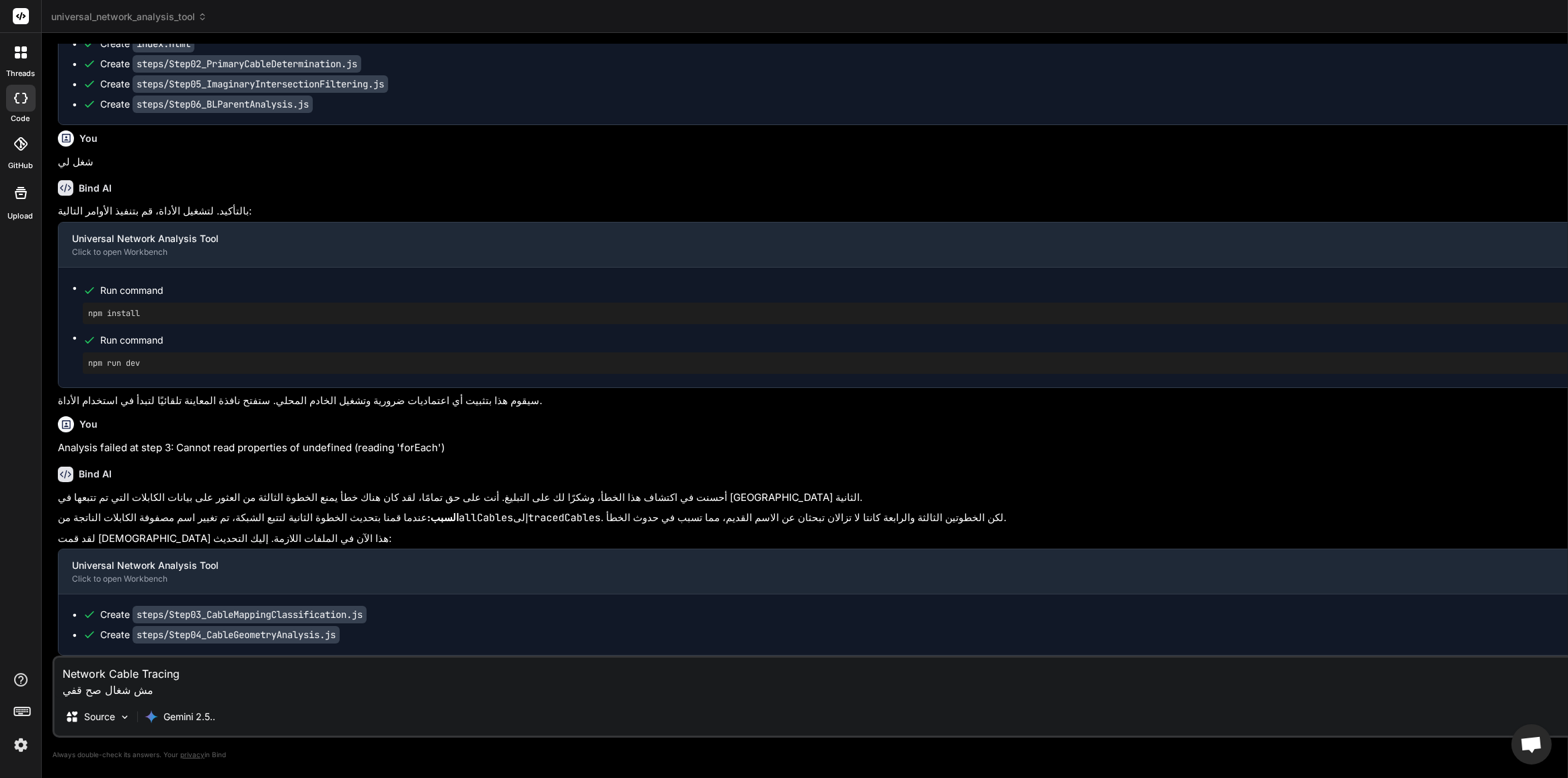
type textarea "Network Cable Tracing مش شغال صح قفي"
type textarea "x"
type textarea "Network Cable Tracing مش شغال صح قف"
type textarea "x"
type textarea "Network Cable Tracing مش شغال صح ق"
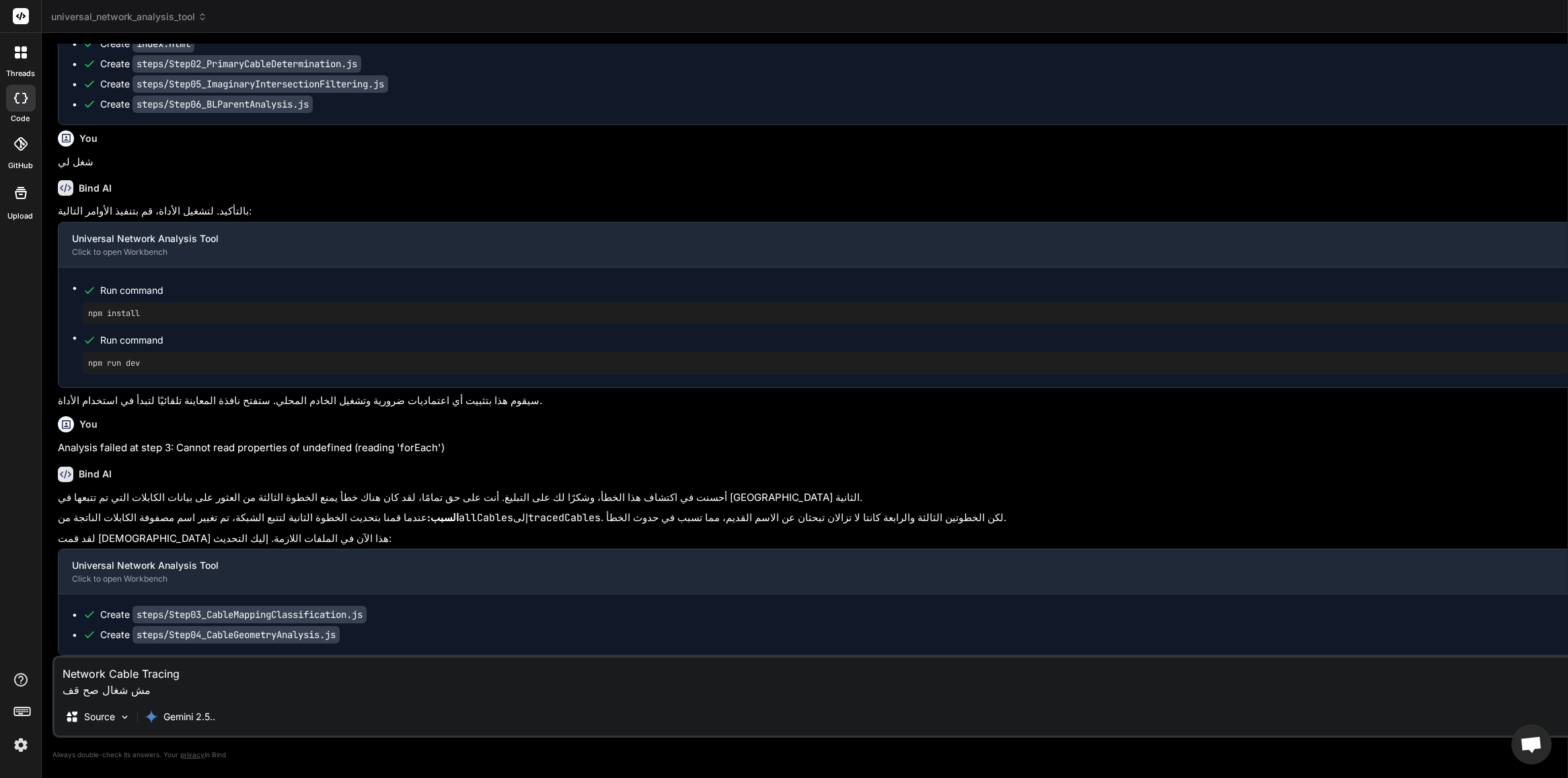
type textarea "x"
type textarea "Network Cable Tracing مش شغال صح"
type textarea "x"
type textarea "Network Cable Tracing مش شغال صح ف"
type textarea "x"
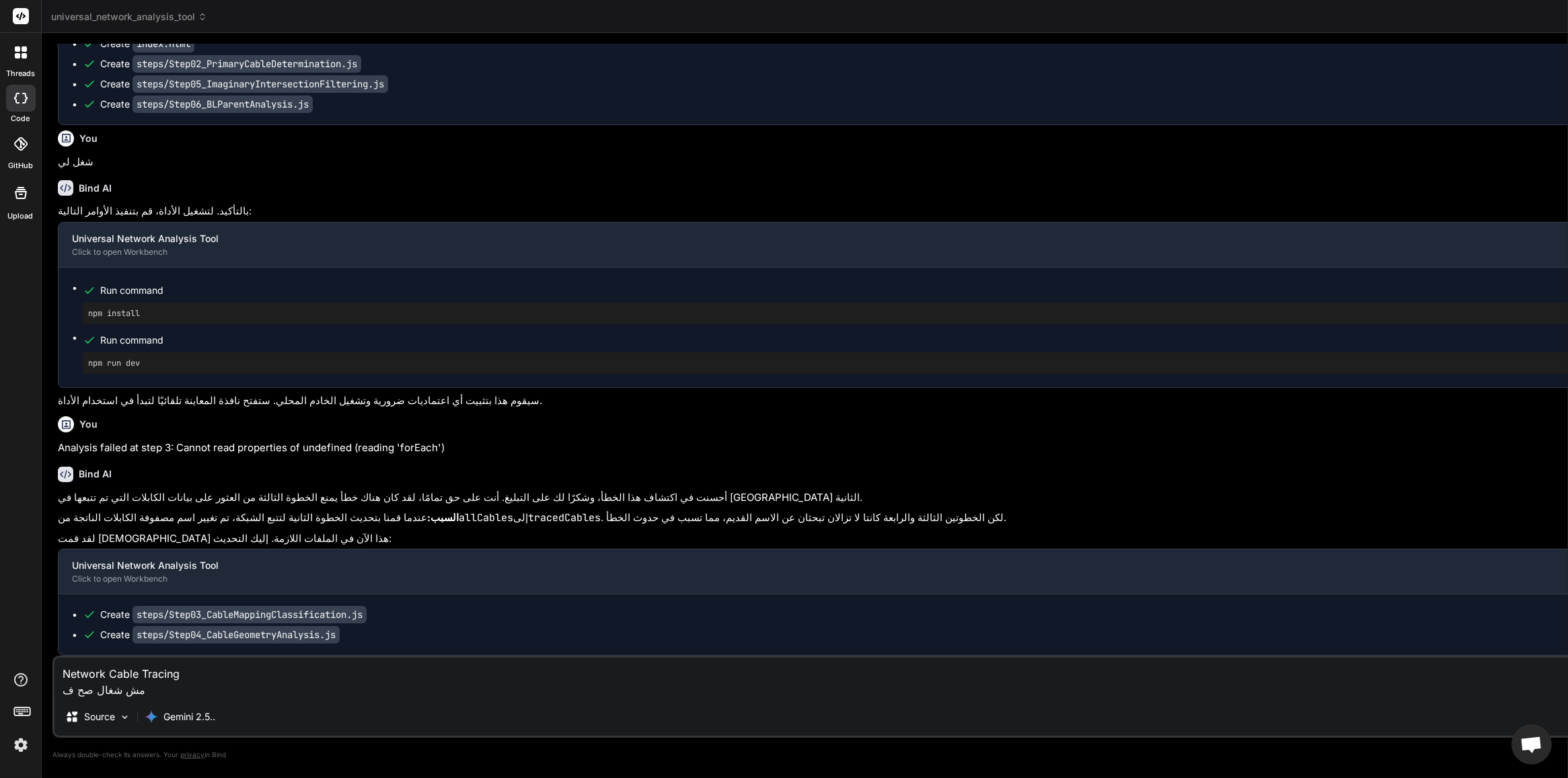
type textarea "Network Cable Tracing مش شغال صح في"
type textarea "x"
type textarea "Network Cable Tracing مش شغال صح في"
type textarea "x"
type textarea "Network Cable Tracing مش شغال صح في خ"
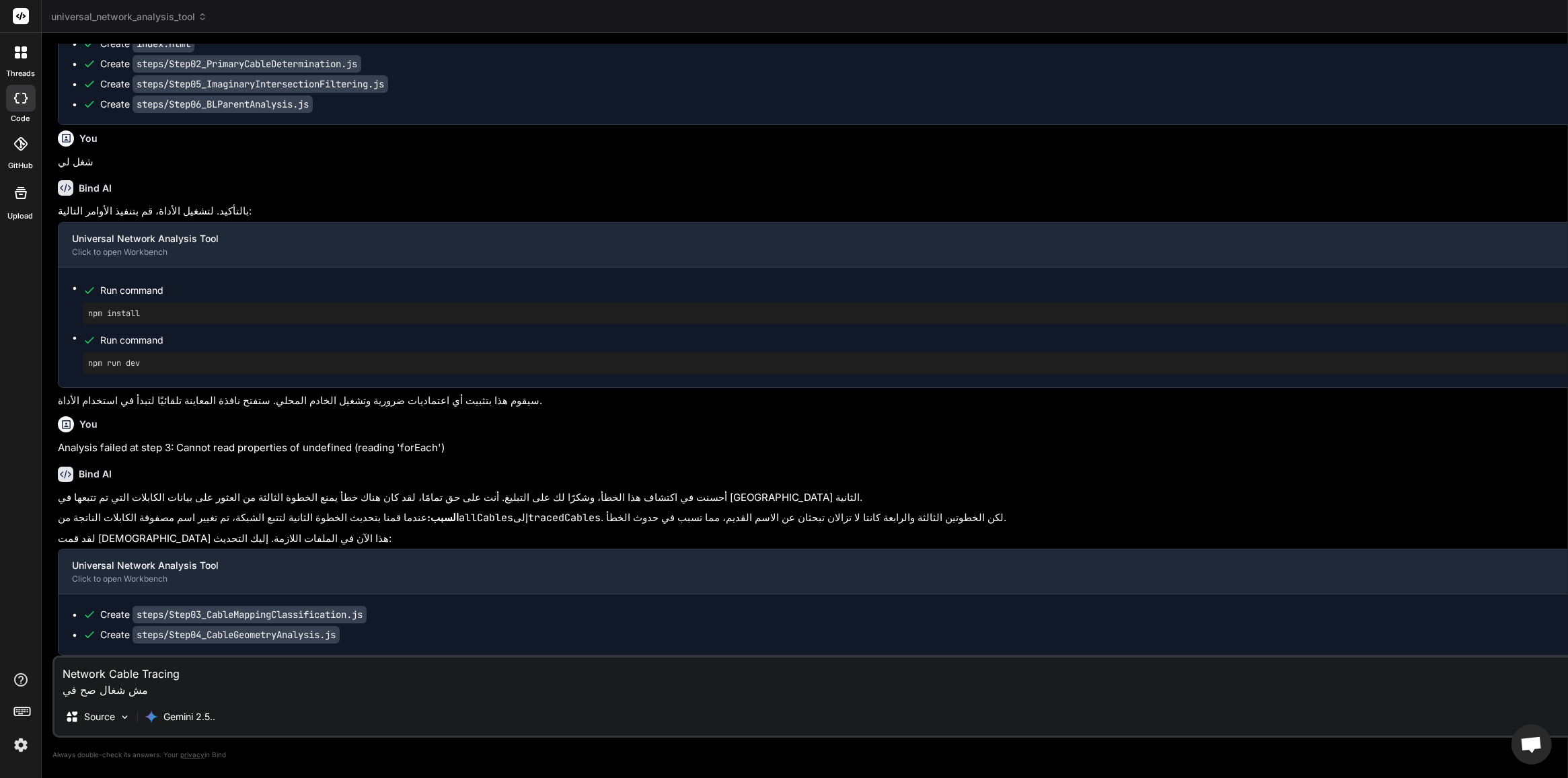
type textarea "x"
type textarea "Network Cable Tracing مش شغال صح في خط"
type textarea "x"
type textarea "Network Cable Tracing مش شغال صح في خطو"
type textarea "x"
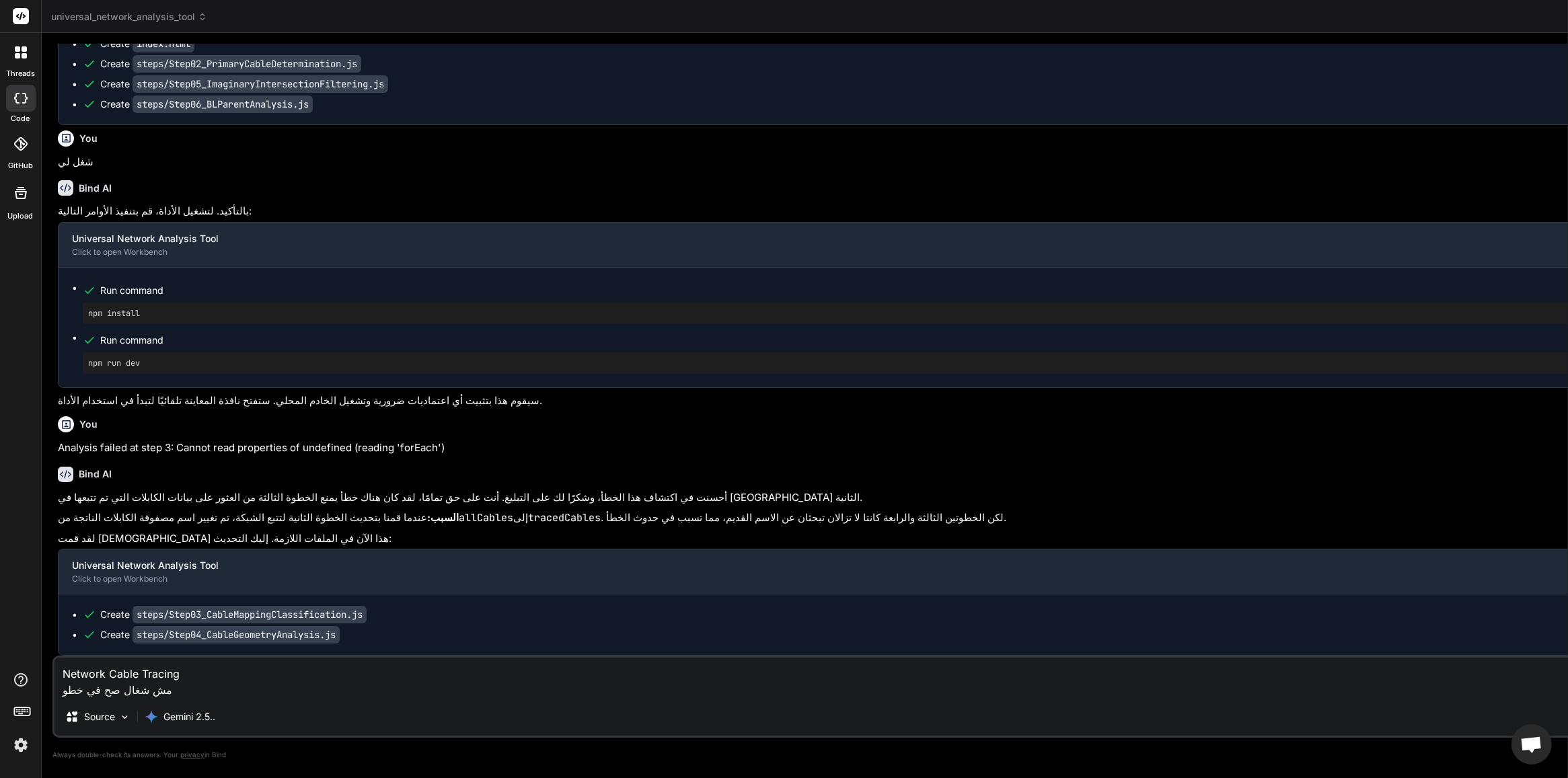
type textarea "Network Cable Tracing مش شغال صح في [GEOGRAPHIC_DATA]"
type textarea "x"
type textarea "Network Cable Tracing مش شغال صح في [GEOGRAPHIC_DATA]"
type textarea "x"
type textarea "Network Cable Tracing مش شغال صح في خطوة 2"
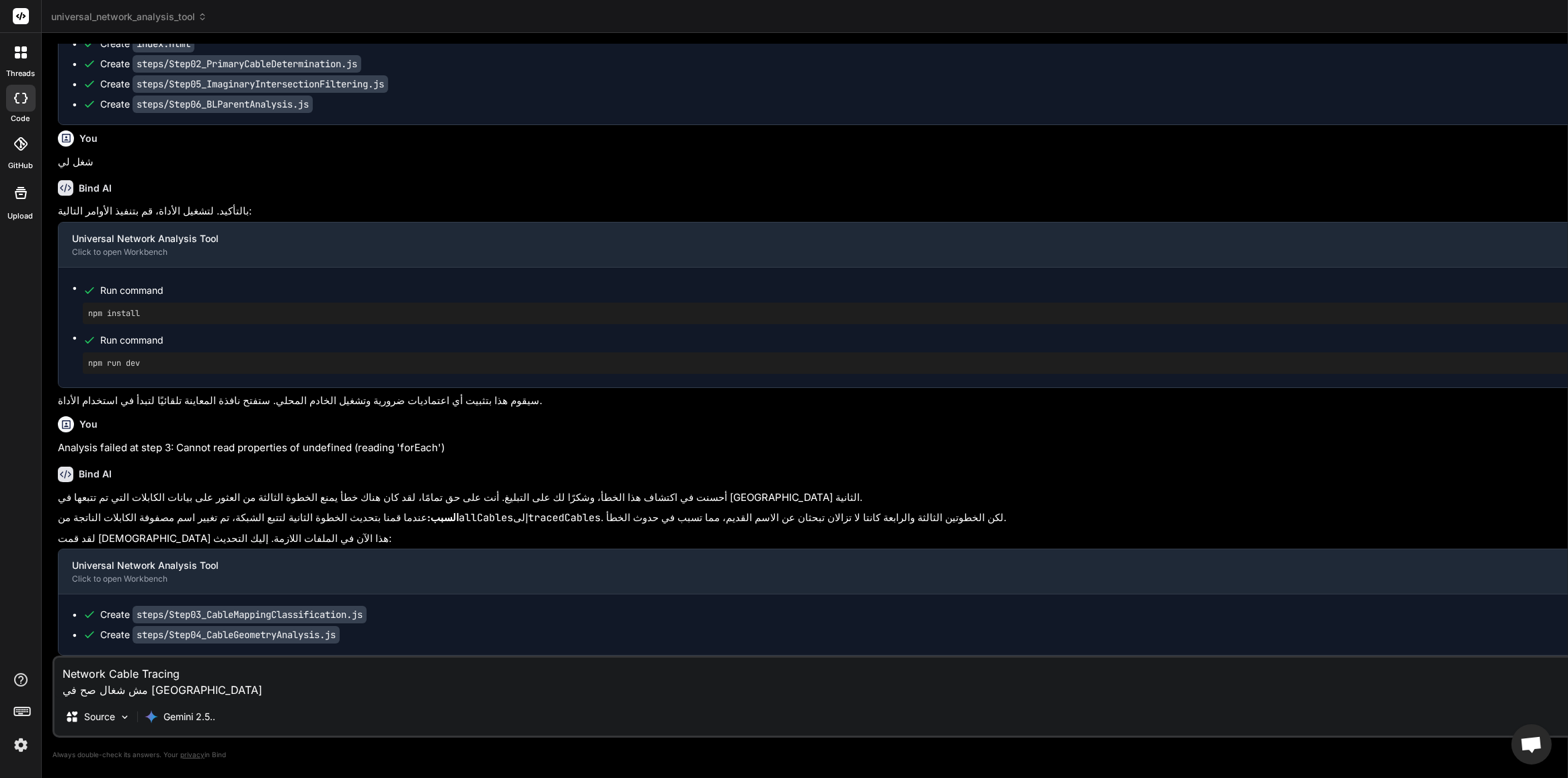
type textarea "x"
type textarea "Network Cable Tracing مش شغال صح في خطوة 2"
type textarea "x"
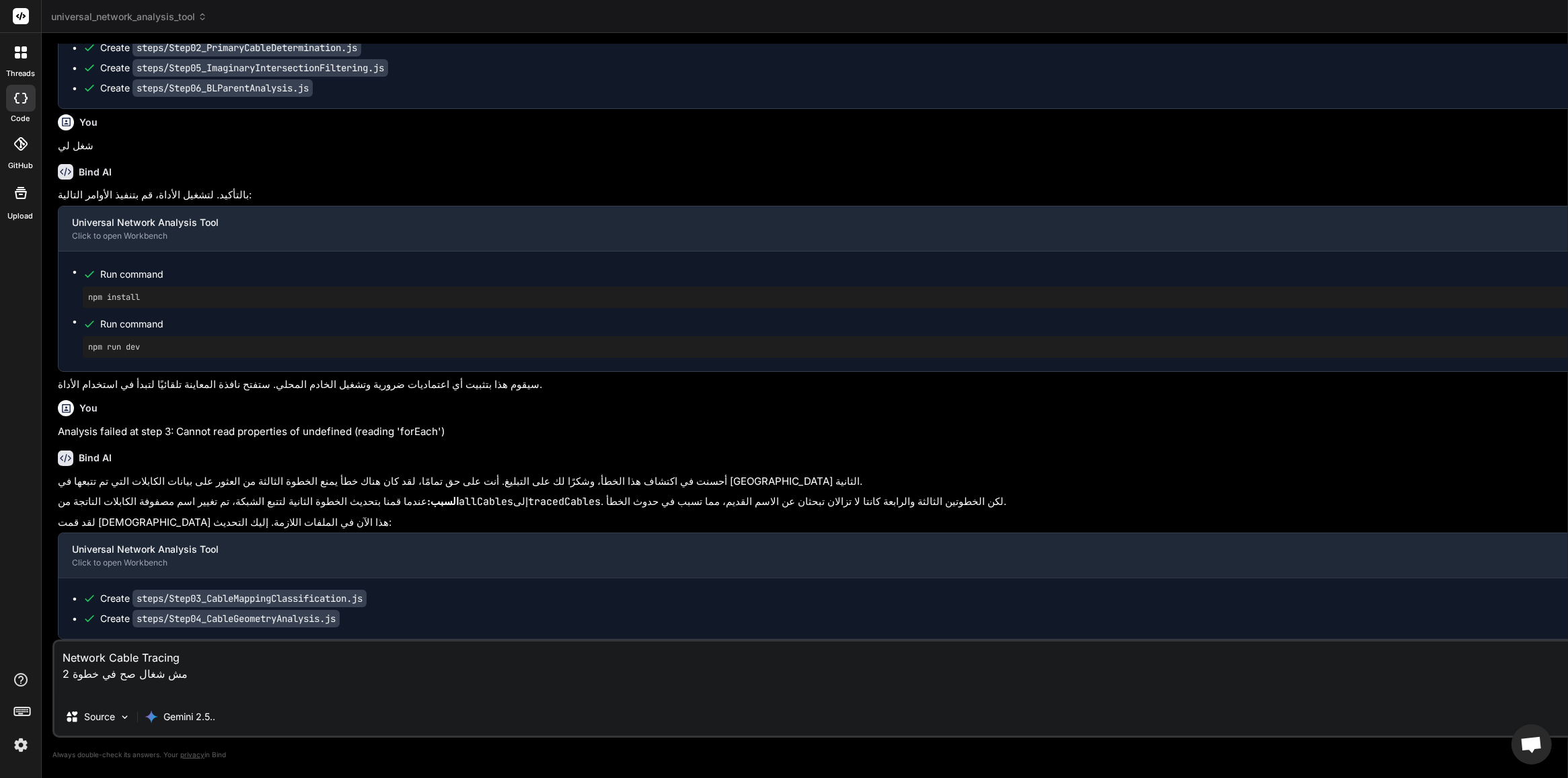
type textarea "Network Cable Tracing مش شغال صح في خطوة 2 ا"
type textarea "x"
type textarea "Network Cable Tracing مش شغال صح في خطوة 2 ار"
type textarea "x"
type textarea "Network Cable Tracing مش شغال صح في خطوة 2 ارج"
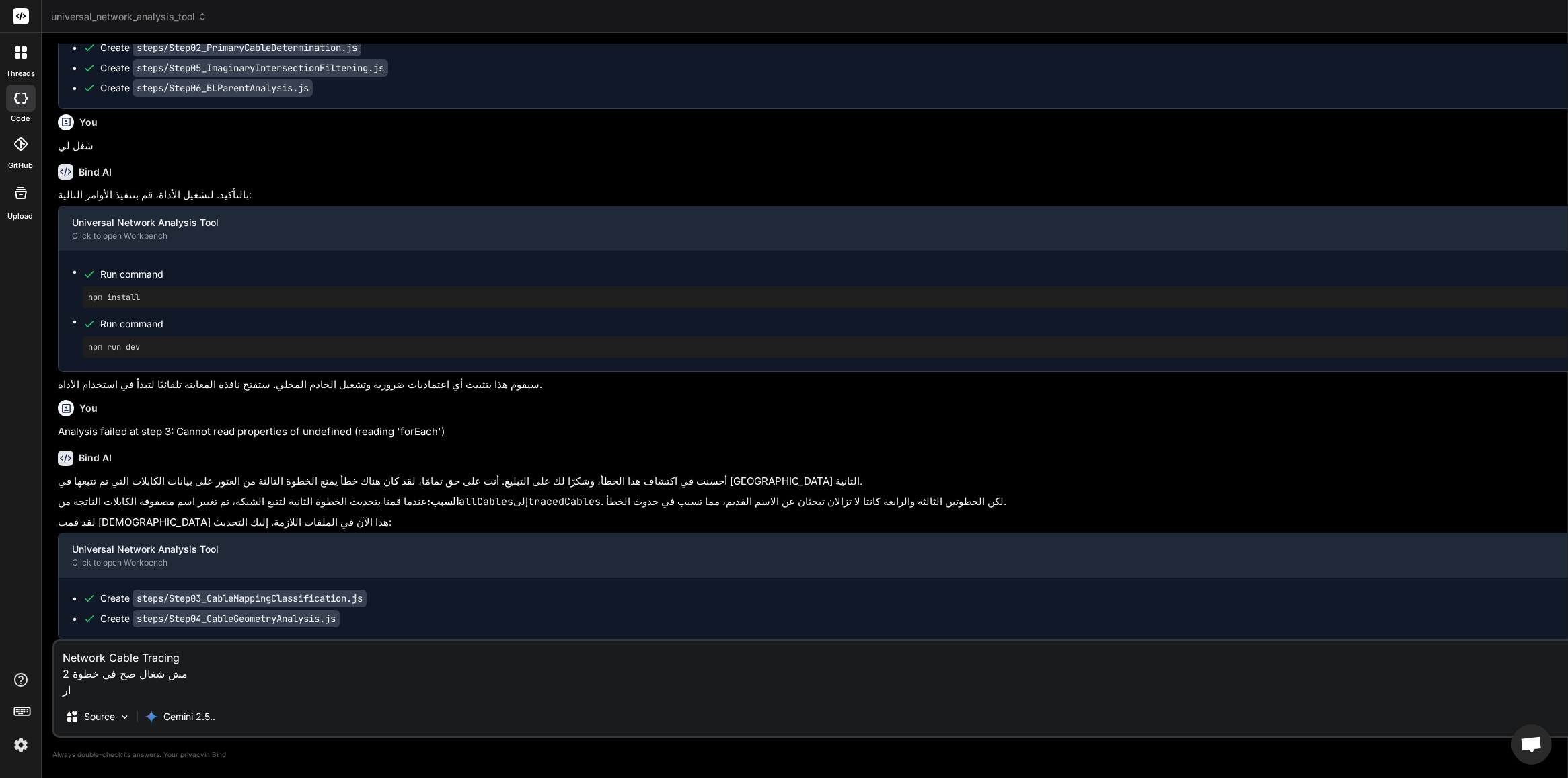
type textarea "x"
type textarea "Network Cable Tracing مش شغال صح في خطوة 2 ارجع"
type textarea "x"
type textarea "Network Cable Tracing مش شغال صح في خطوة 2 ارجع"
type textarea "x"
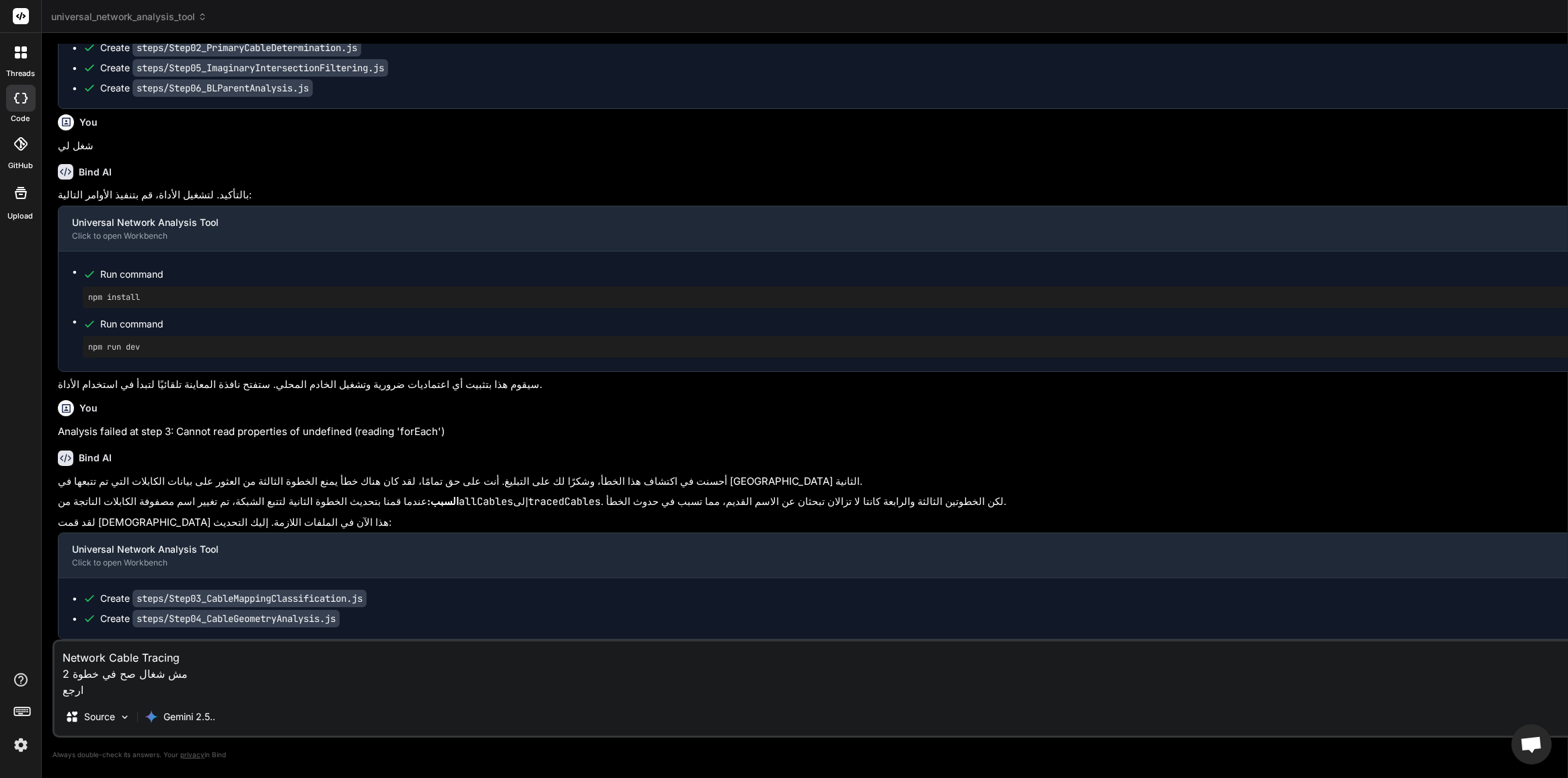
type textarea "Network Cable Tracing مش شغال صح في خطوة 2 ارجع ل"
type textarea "x"
type textarea "Network Cable Tracing مش شغال صح في خطوة 2 ارجع لل"
type textarea "x"
type textarea "Network Cable Tracing مش شغال صح في خطوة 2 ارجع للك"
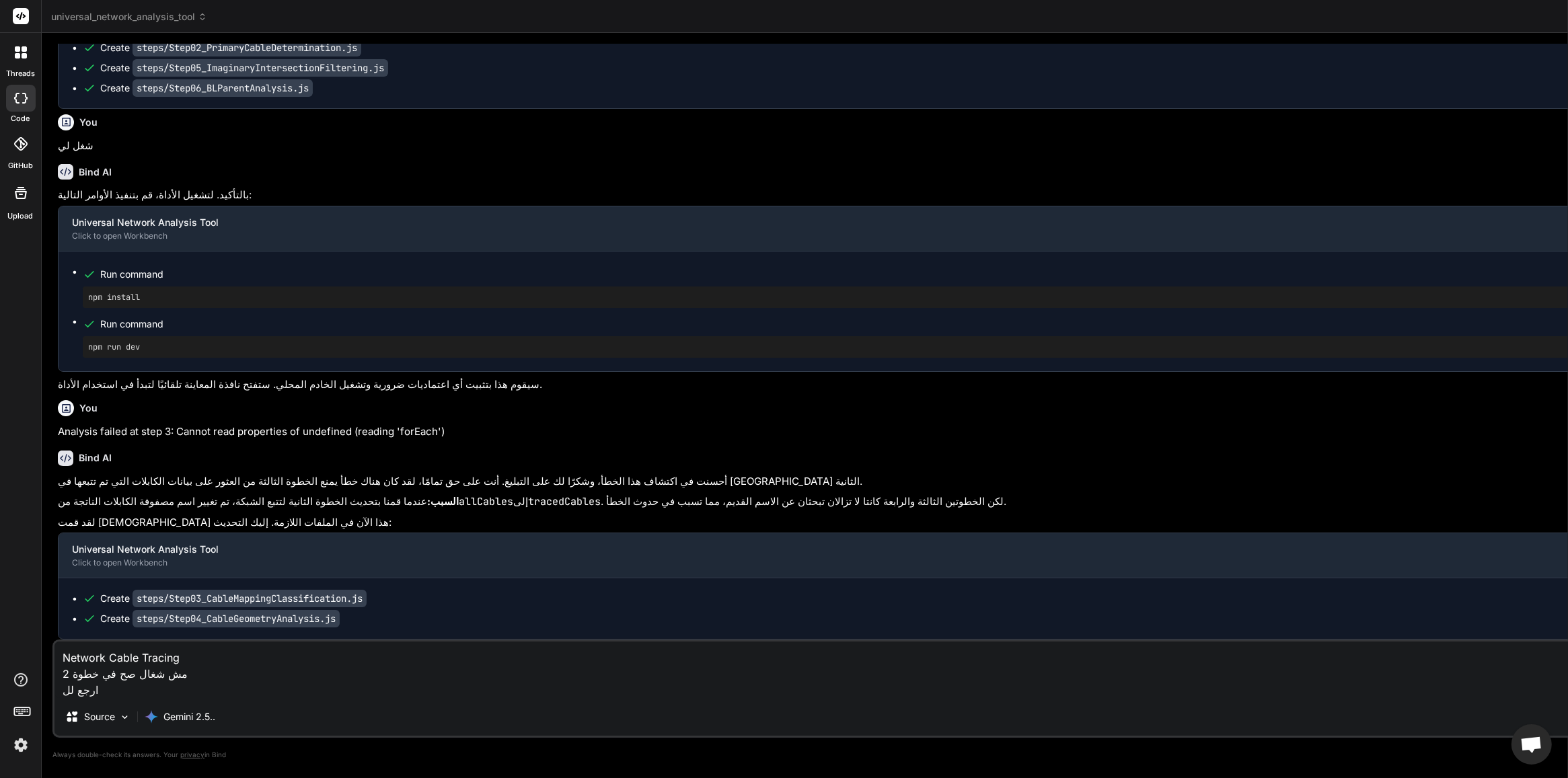
type textarea "x"
type textarea "Network Cable Tracing مش شغال صح في خطوة 2 ارجع للكو"
type textarea "x"
type textarea "Network Cable Tracing مش شغال صح في خطوة 2 ارجع للكود"
type textarea "x"
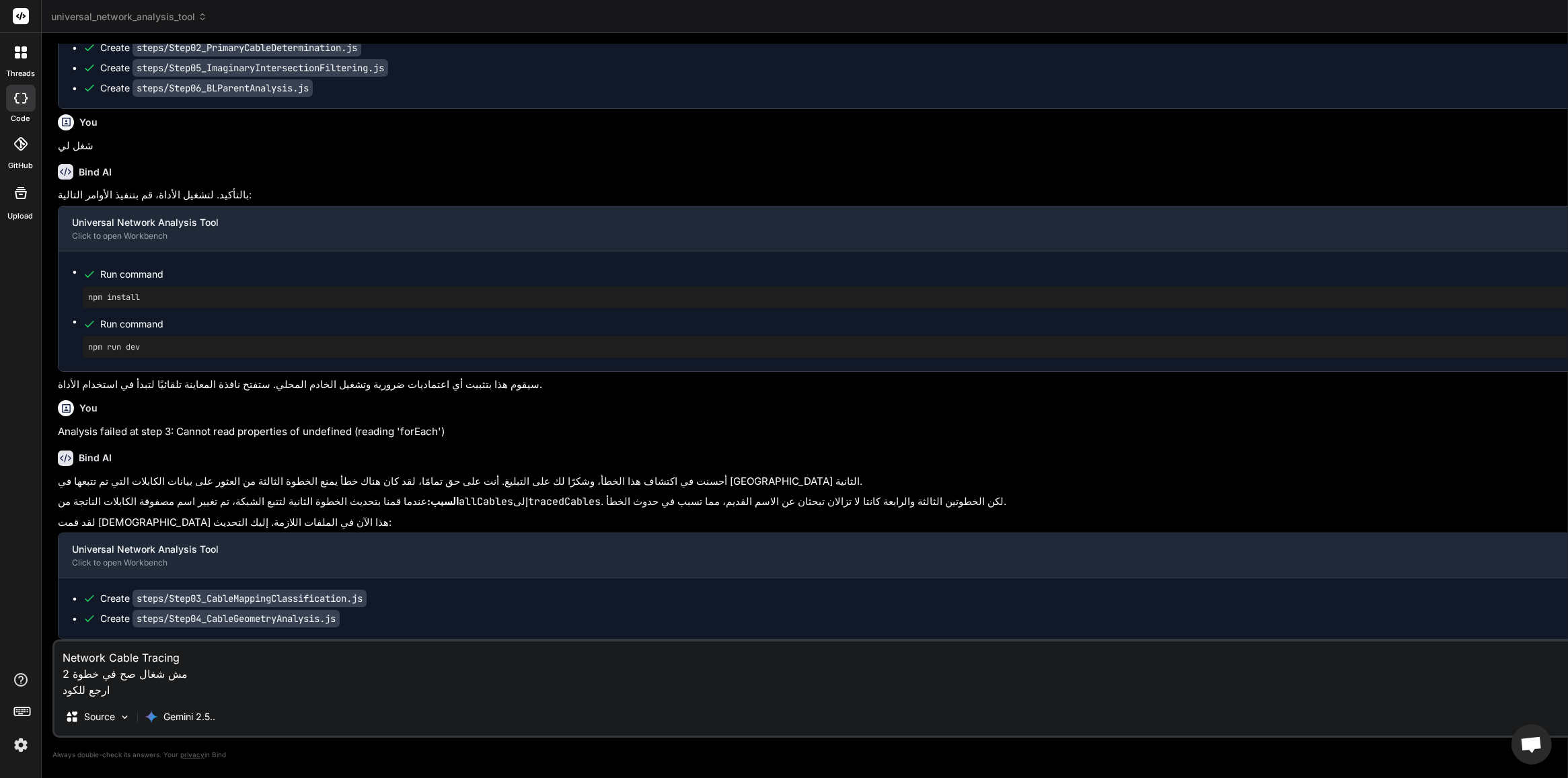
type textarea "Network Cable Tracing مش شغال صح في خطوة 2 ارجع للكود"
type textarea "x"
type textarea "Network Cable Tracing مش شغال صح في خطوة 2 ارجع للكود ا"
type textarea "x"
type textarea "Network Cable Tracing مش شغال صح في خطوة 2 ارجع للكود ال"
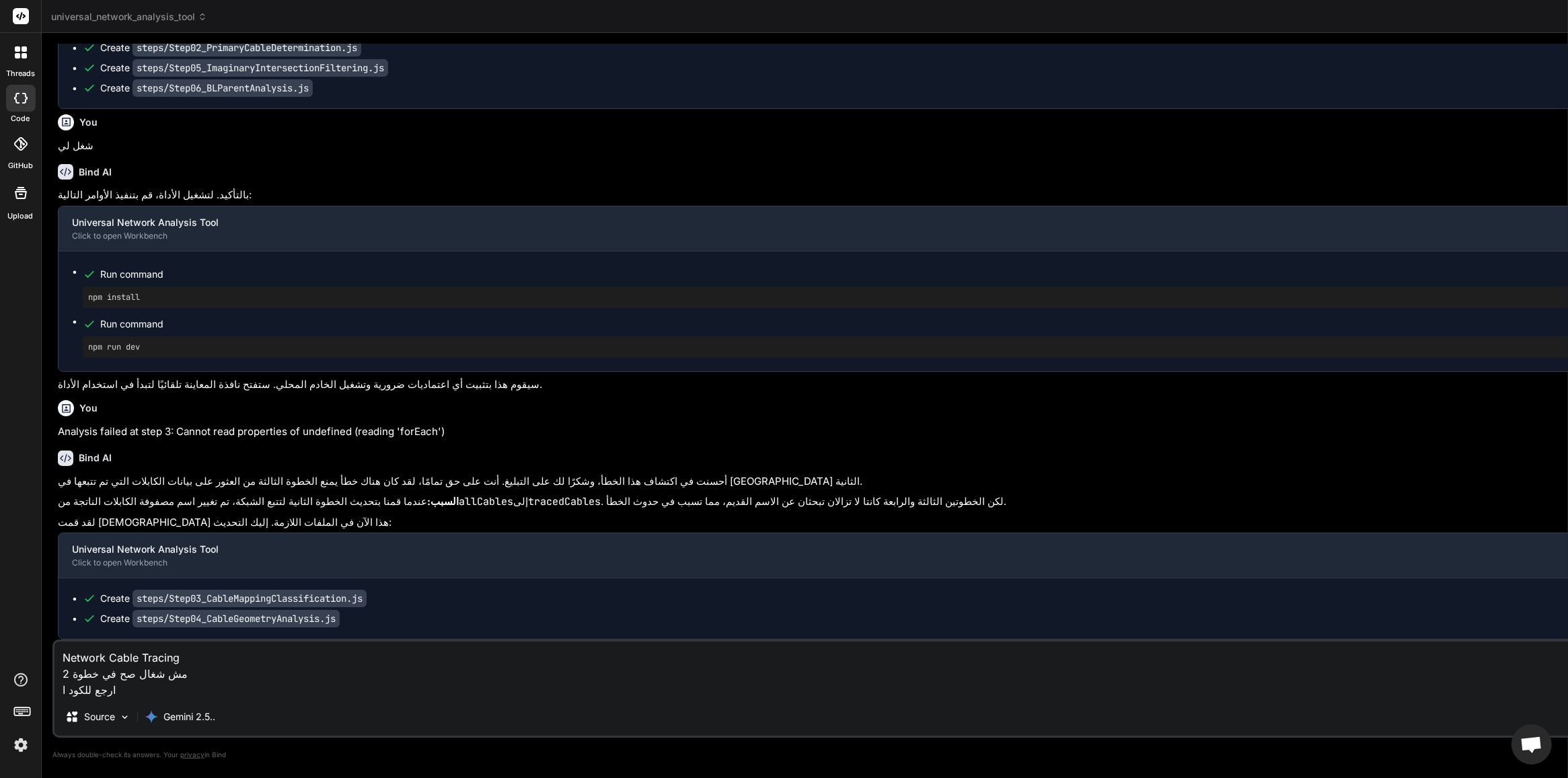
type textarea "x"
type textarea "Network Cable Tracing مش شغال صح في خطوة 2 ارجع للكود الا"
type textarea "x"
type textarea "Network Cable Tracing مش شغال صح في خطوة 2 ارجع للكود الاص"
type textarea "x"
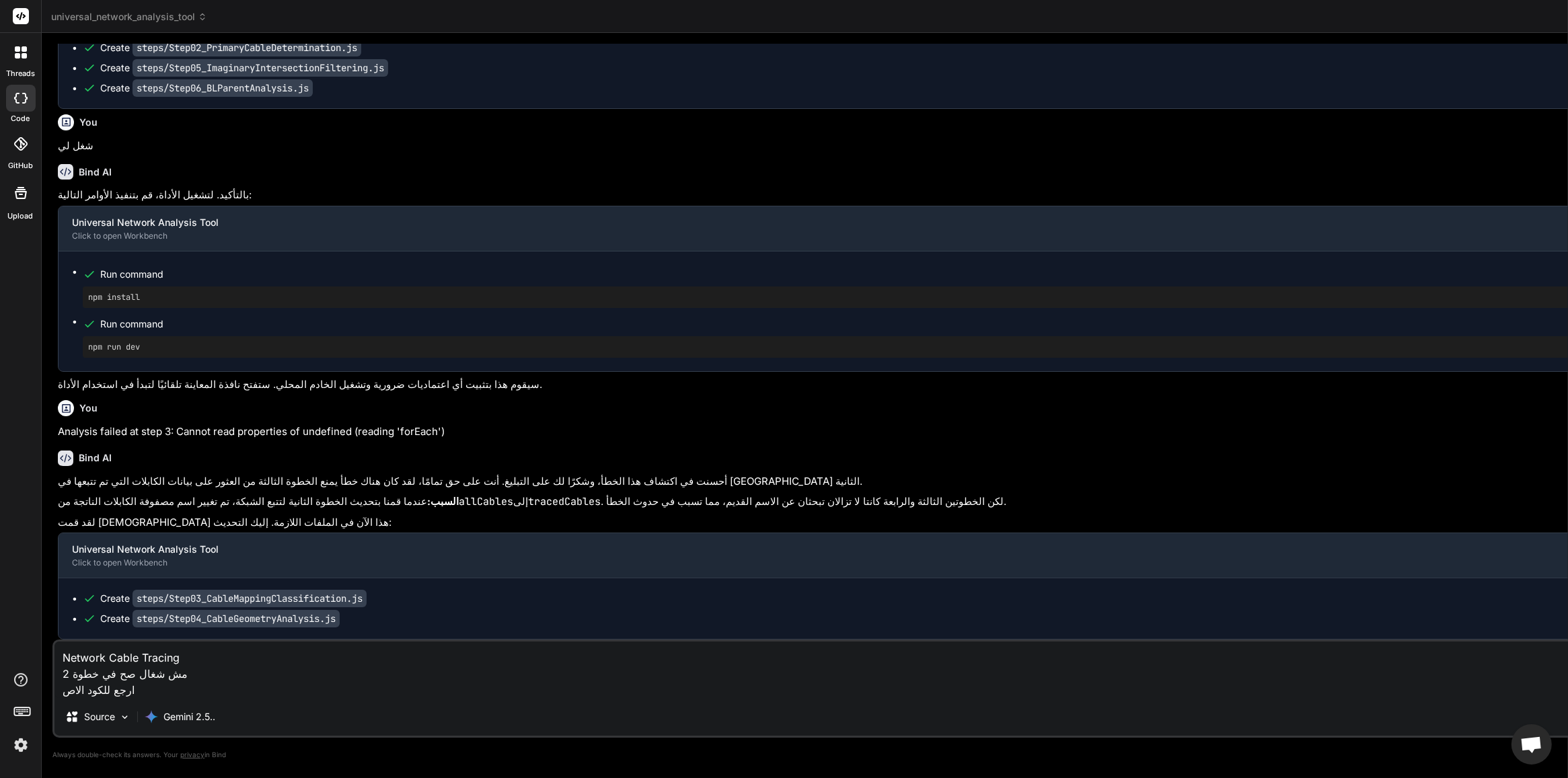
type textarea "Network Cable Tracing مش شغال صح في خطوة 2 ارجع للكود الاصل"
type textarea "x"
type textarea "Network Cable Tracing مش شغال صح في خطوة 2 ارجع للكود الاص"
type textarea "x"
type textarea "Network Cable Tracing مش شغال صح في خطوة 2 ارجع للكود الا"
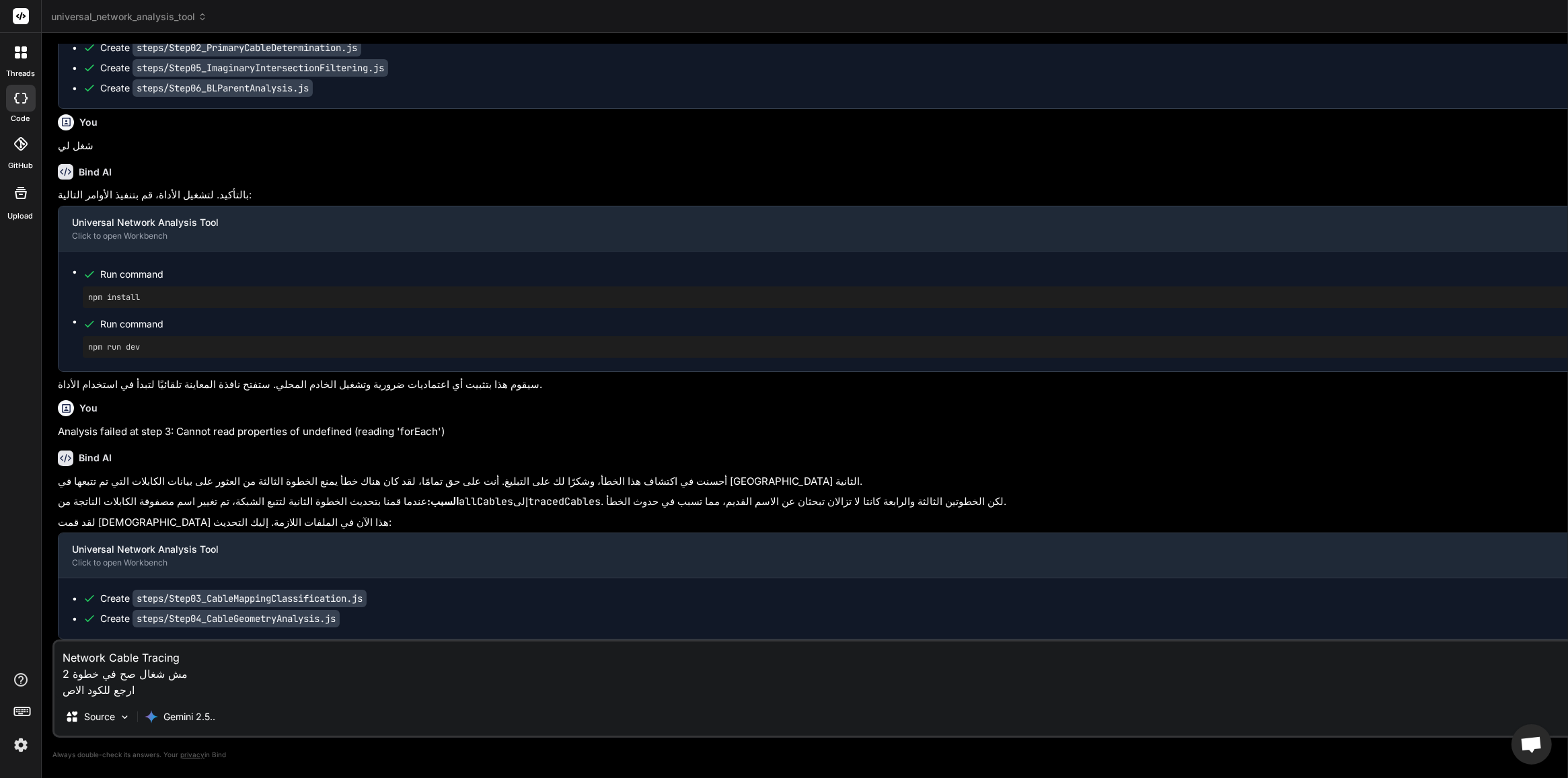
type textarea "x"
type textarea "Network Cable Tracing مش شغال صح في خطوة 2 ارجع للكود ال"
type textarea "x"
type textarea "Network Cable Tracing مش شغال صح في خطوة 2 ارجع للكود ا"
type textarea "x"
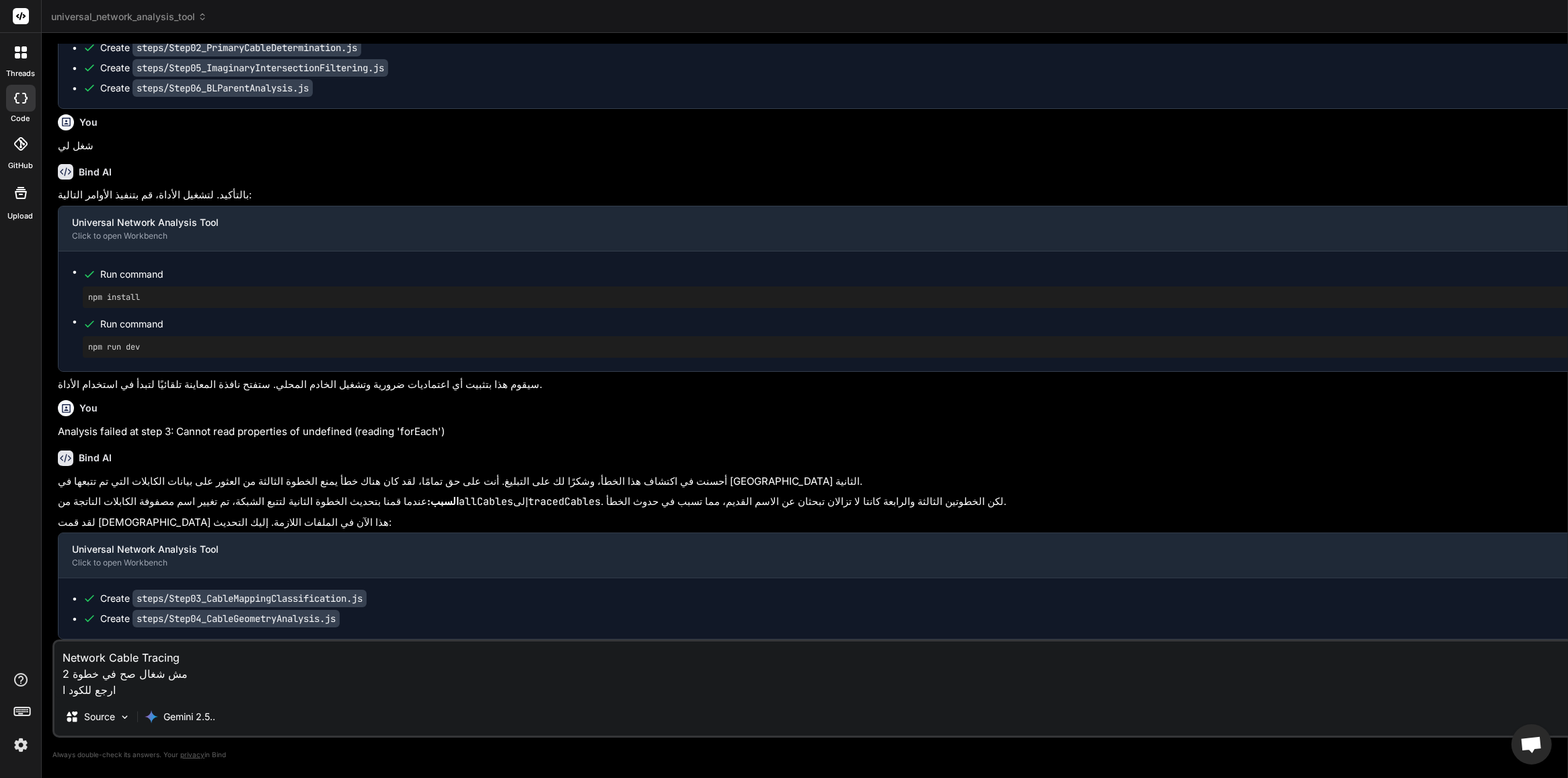
type textarea "Network Cable Tracing مش شغال صح في خطوة 2 ارجع للكود"
type textarea "x"
type textarea "Network Cable Tracing مش شغال صح في خطوة 2 ارجع للكود"
type textarea "x"
type textarea "Network Cable Tracing مش شغال صح في خطوة 2 ارجع للكو"
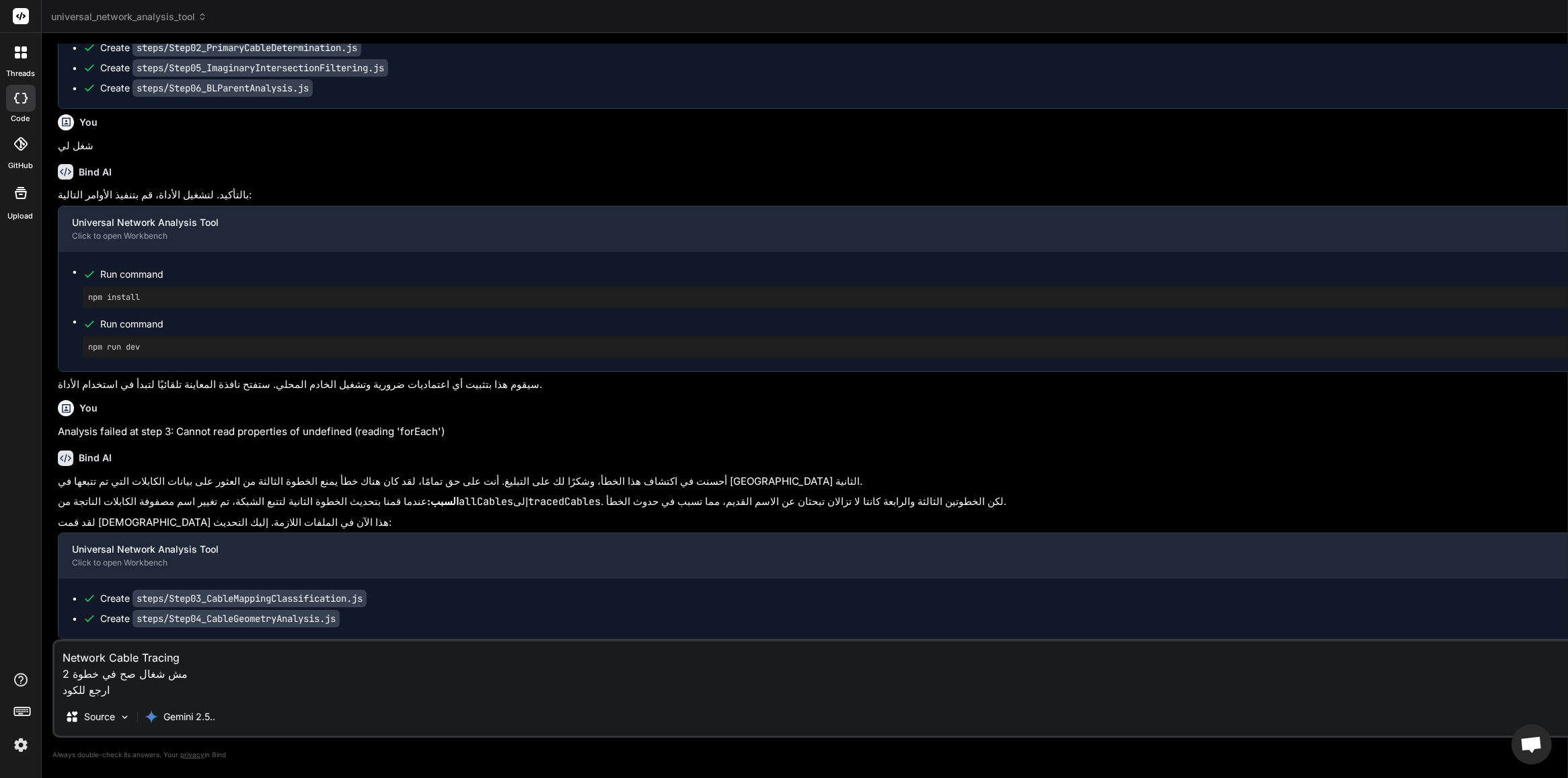
type textarea "x"
type textarea "Network Cable Tracing مش شغال صح في خطوة 2 ارجع للك"
type textarea "x"
type textarea "Network Cable Tracing مش شغال صح في خطوة 2 ارجع لل"
type textarea "x"
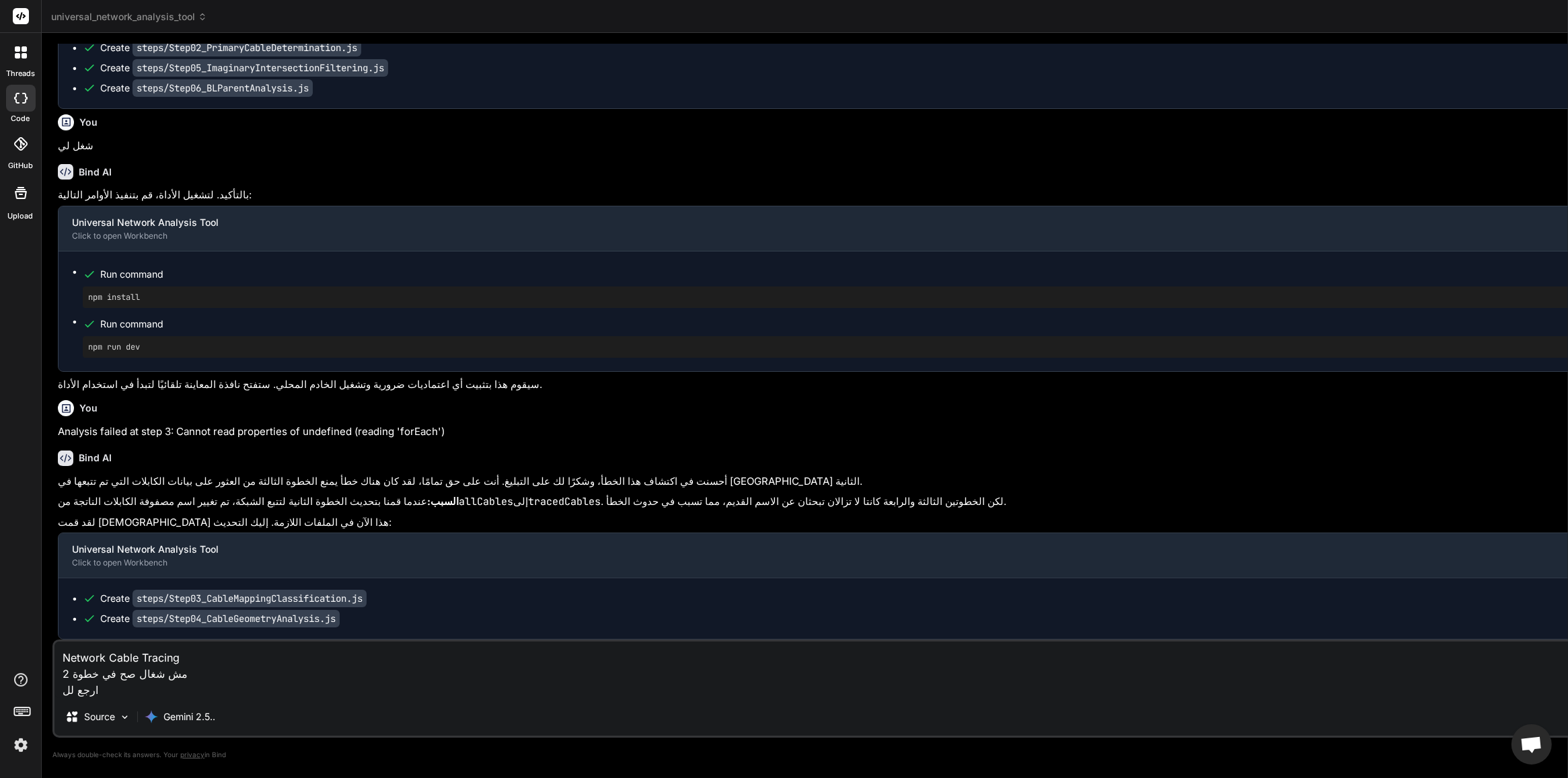
type textarea "Network Cable Tracing مش شغال صح في خطوة 2 ارجع ل"
type textarea "x"
type textarea "Network Cable Tracing مش شغال صح في خطوة 2 ارجع"
type textarea "x"
type textarea "Network Cable Tracing مش شغال صح في خطوة 2 ارجع"
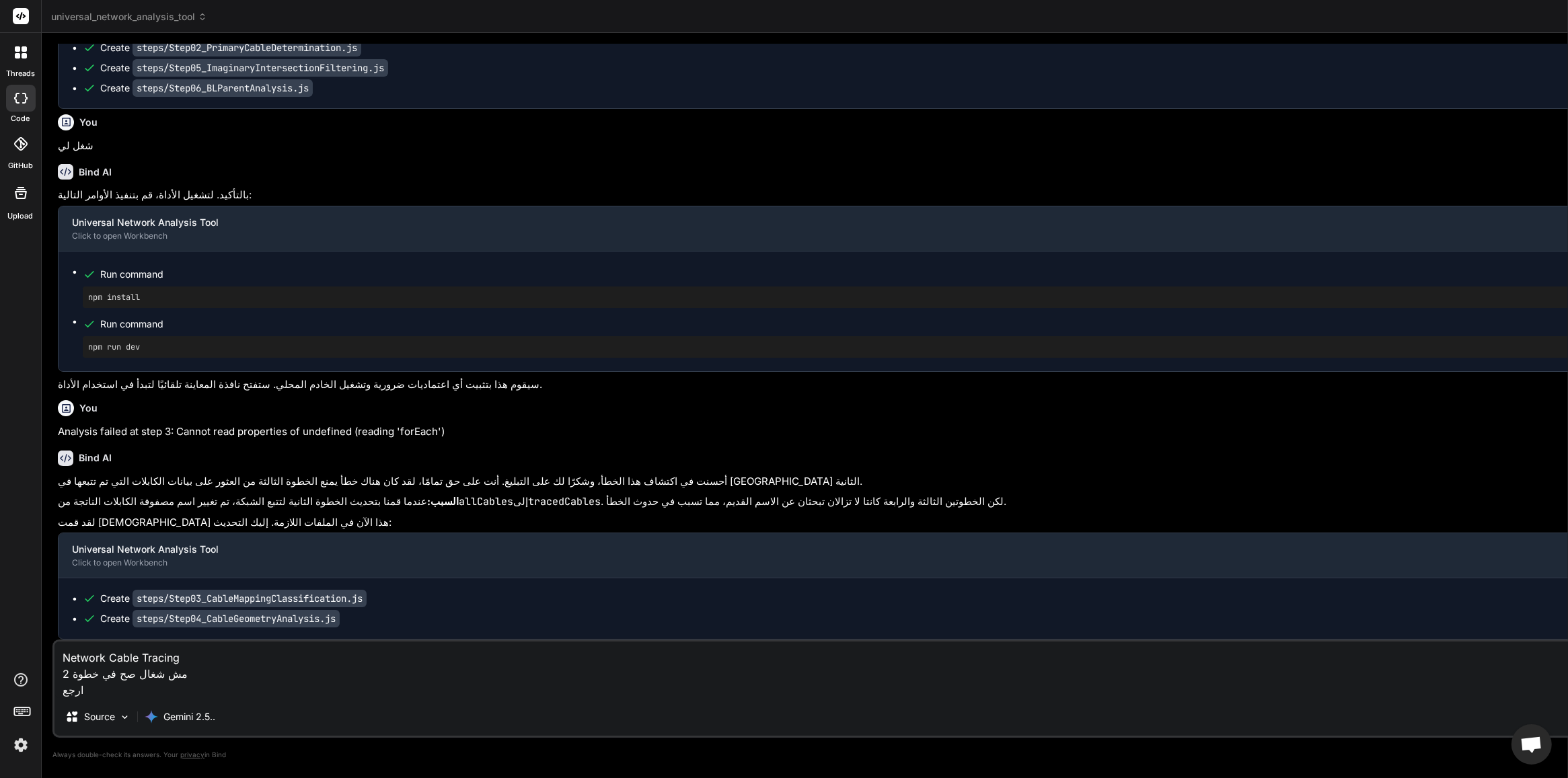
type textarea "x"
type textarea "Network Cable Tracing مش شغال صح في خطوة 2 ارج"
type textarea "x"
type textarea "Network Cable Tracing مش شغال صح في خطوة 2 ار"
type textarea "x"
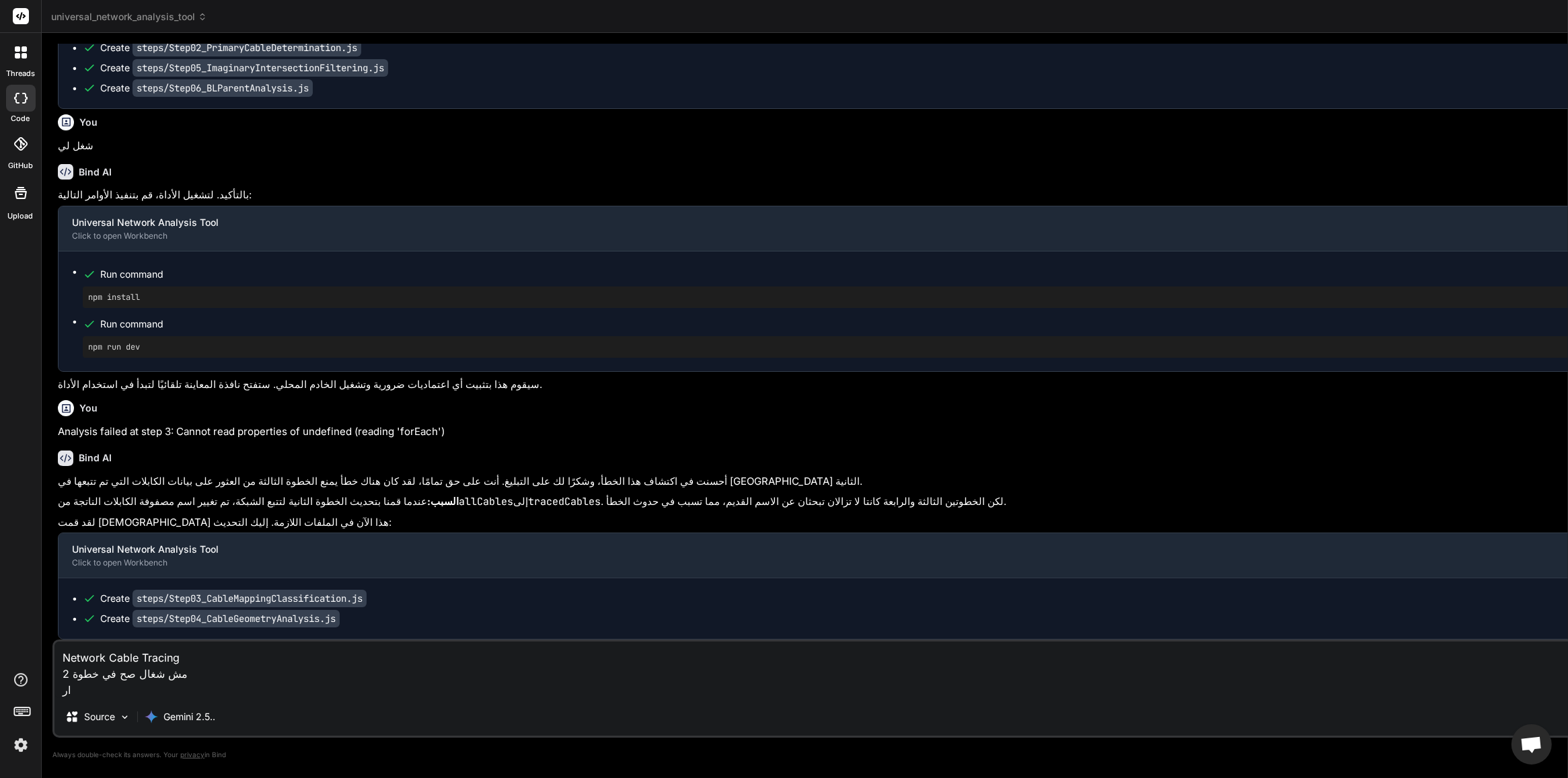
type textarea "Network Cable Tracing مش شغال صح في خطوة 2 ا"
type textarea "x"
type textarea "Network Cable Tracing مش شغال صح في خطوة 2"
type textarea "x"
type textarea "Network Cable Tracing مش شغال صح في خطوة 2"
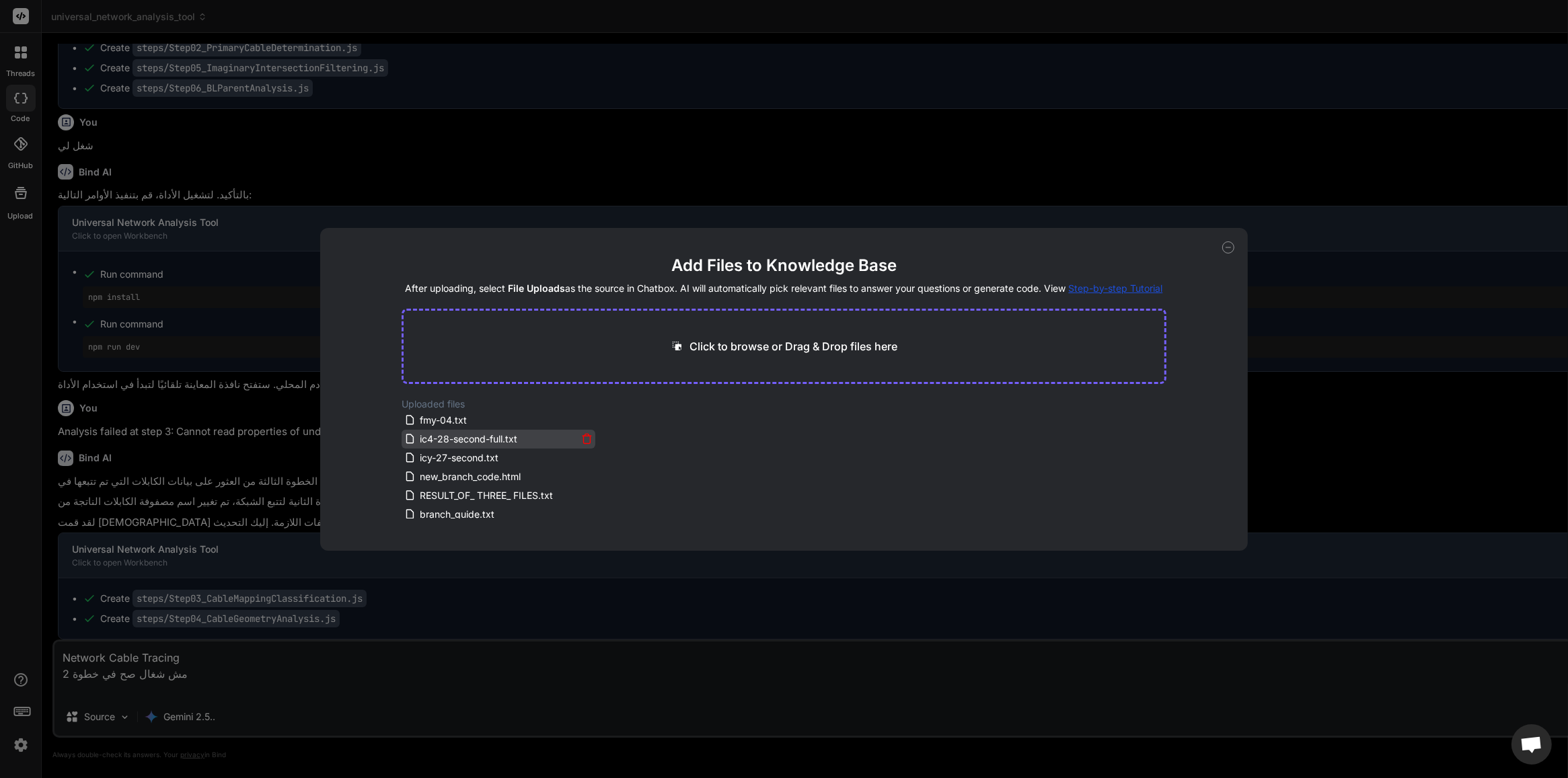
click at [584, 438] on icon at bounding box center [587, 439] width 7 height 7
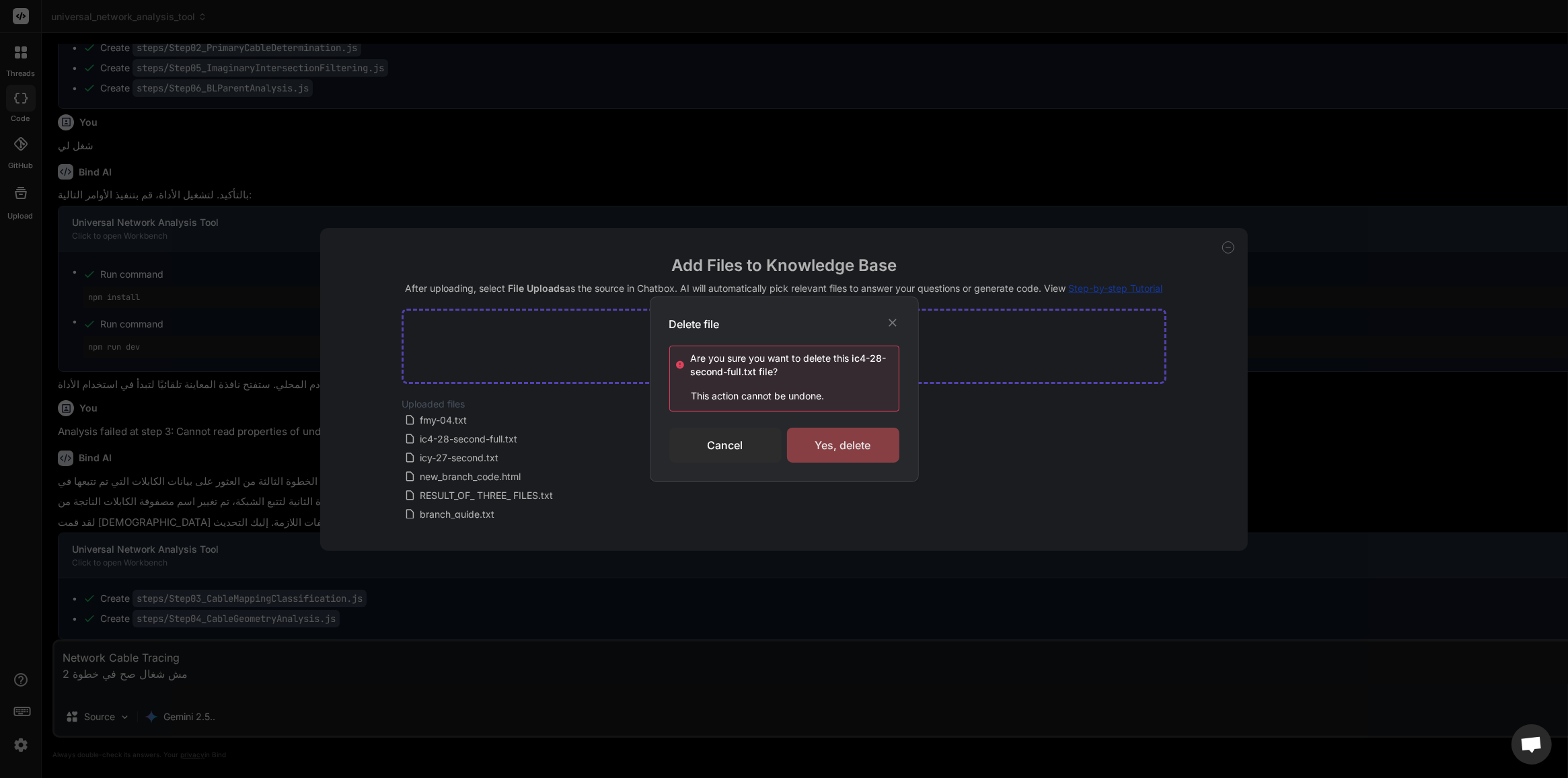
click at [798, 438] on div "Yes, delete" at bounding box center [843, 445] width 113 height 35
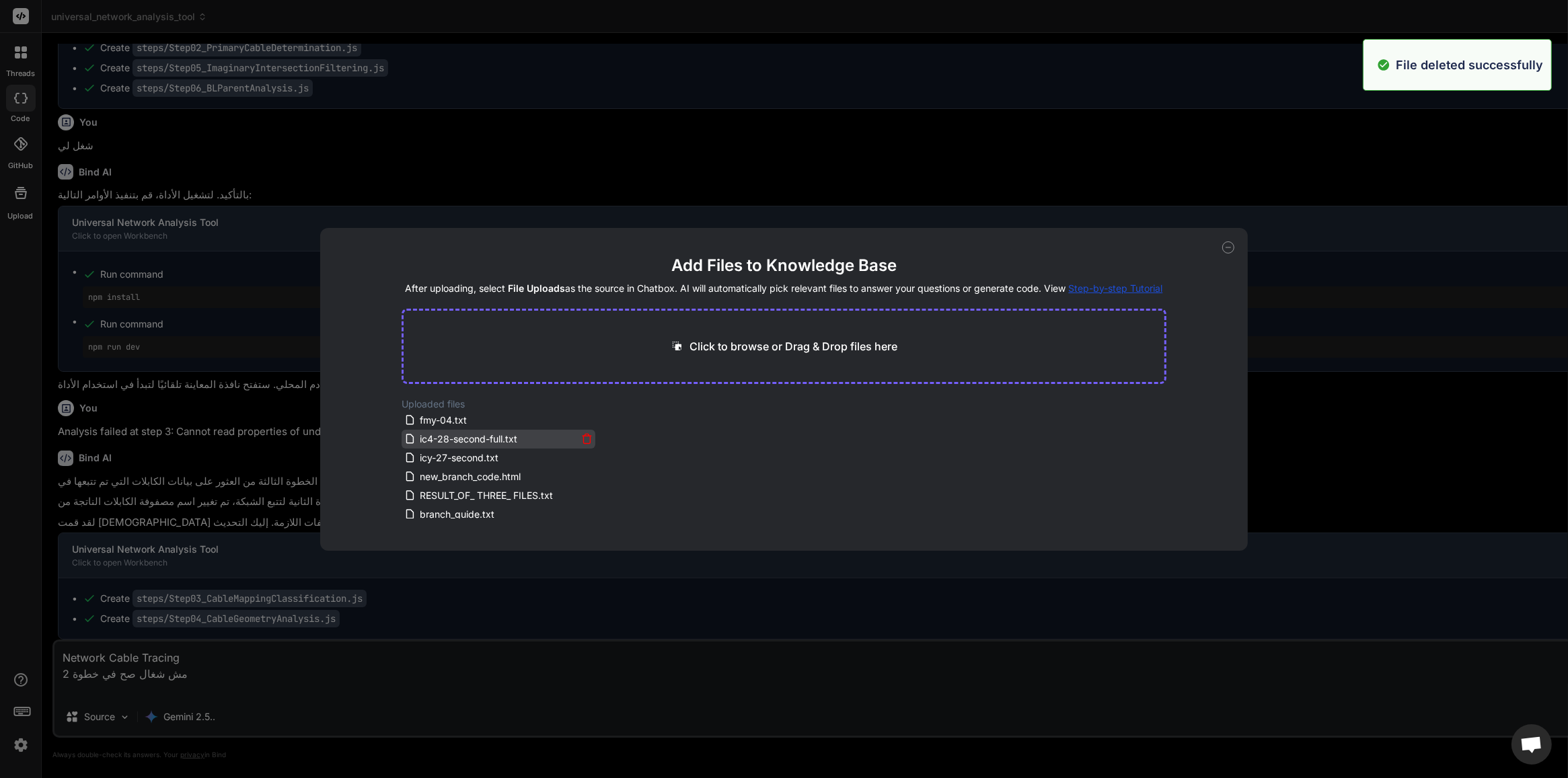
click at [587, 437] on icon at bounding box center [587, 439] width 12 height 12
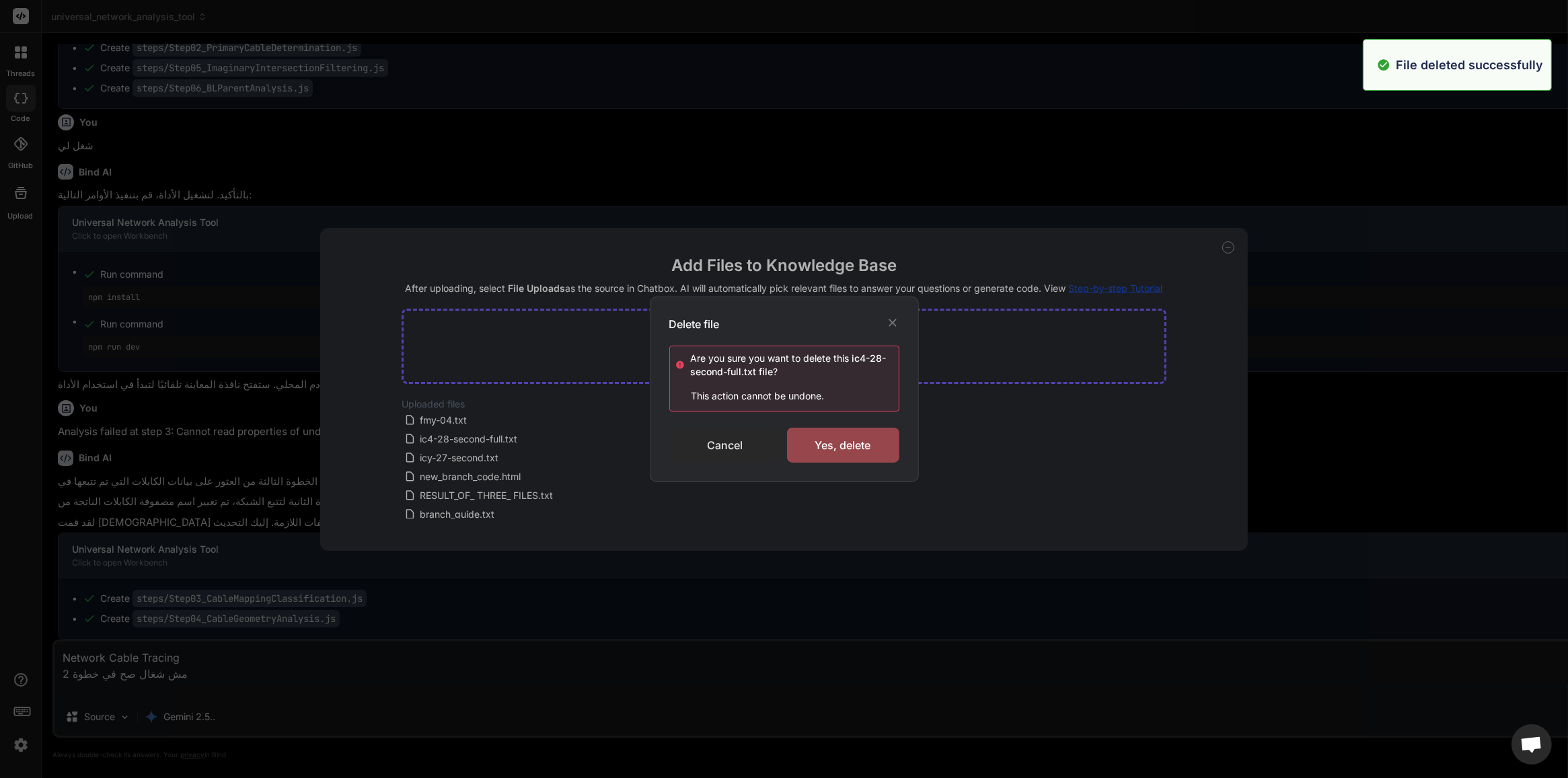
click at [731, 442] on div "Cancel" at bounding box center [726, 445] width 113 height 35
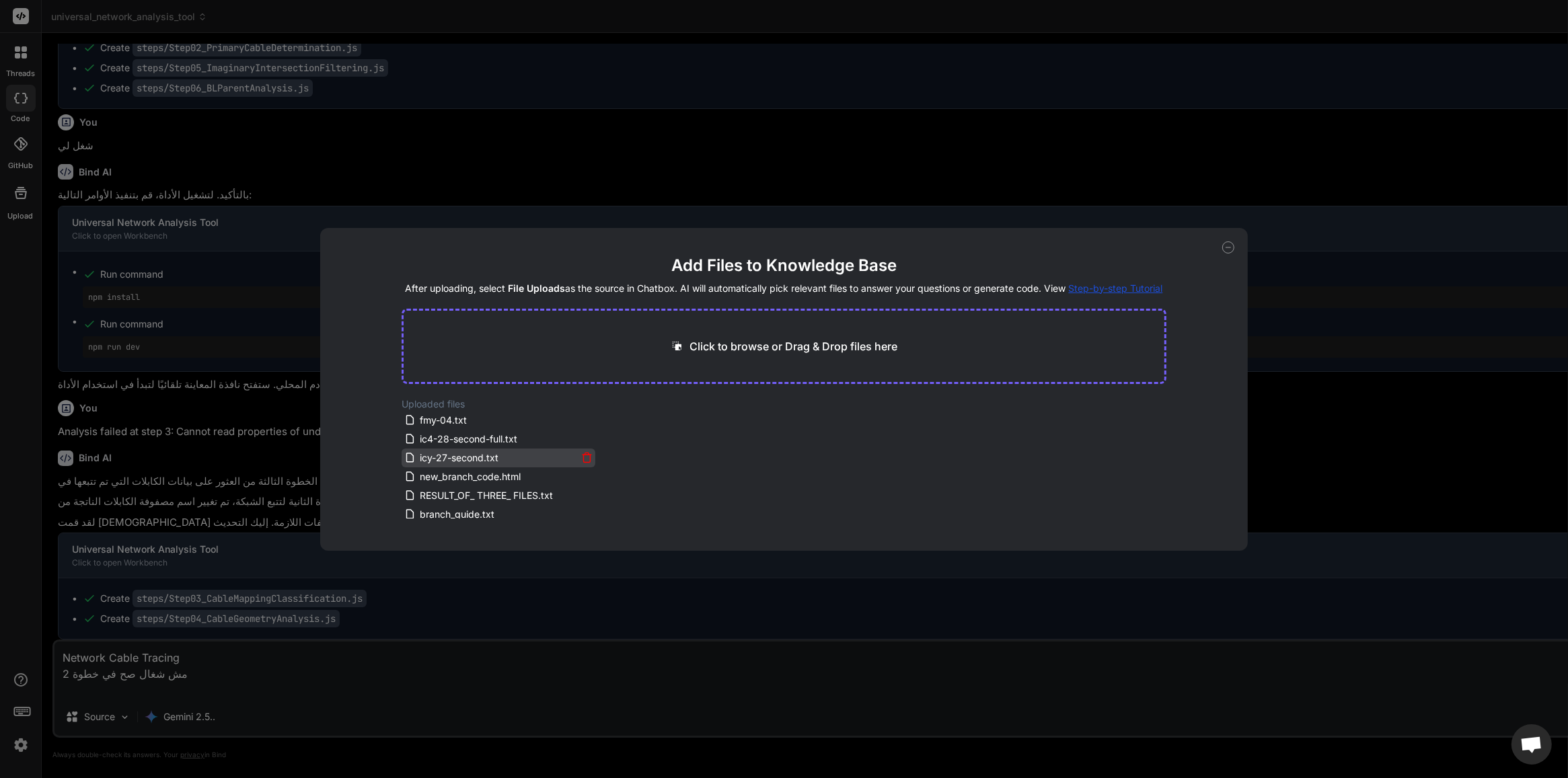
click at [587, 453] on icon at bounding box center [587, 457] width 12 height 12
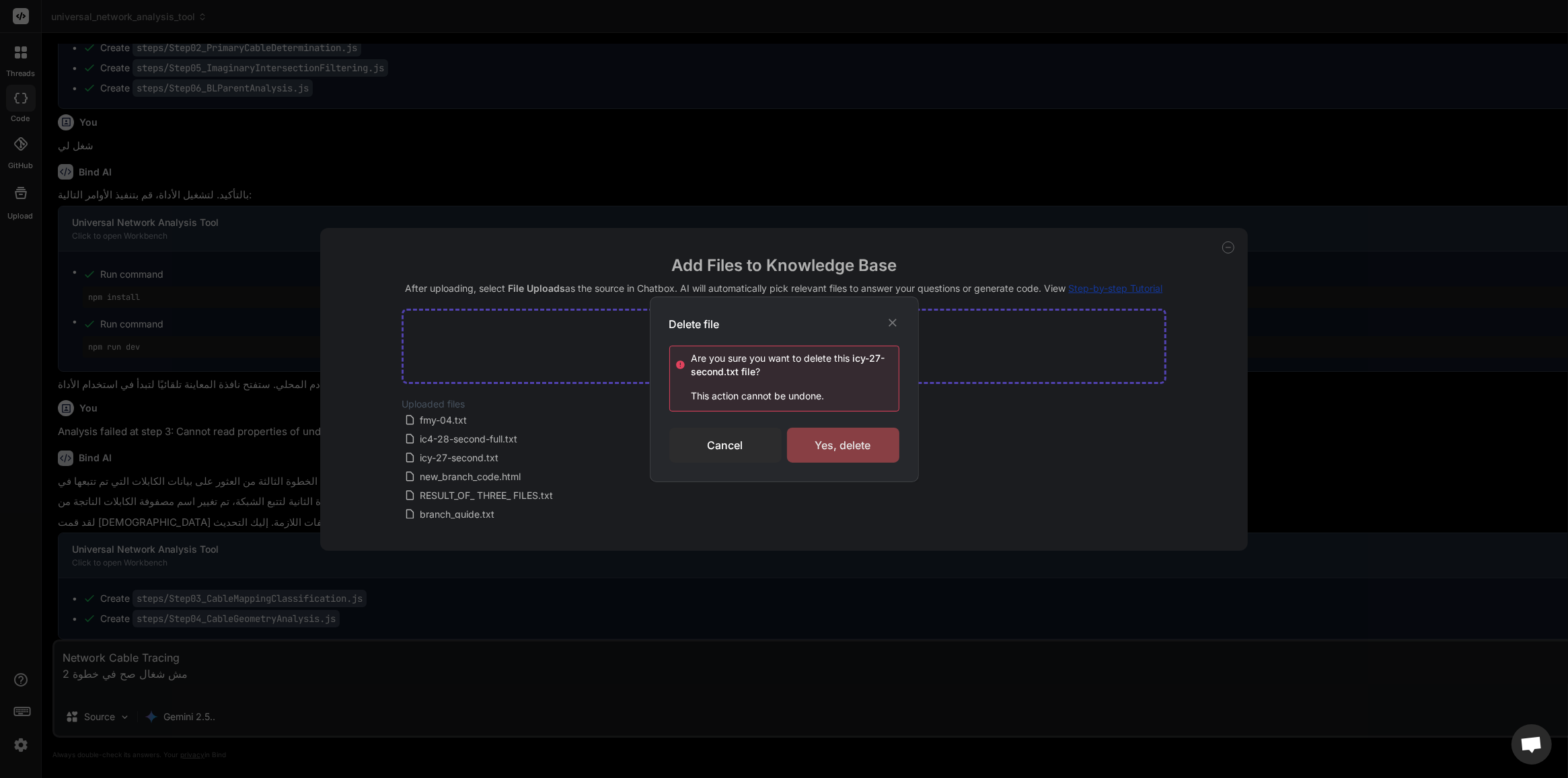
click at [822, 448] on div "Yes, delete" at bounding box center [843, 445] width 113 height 35
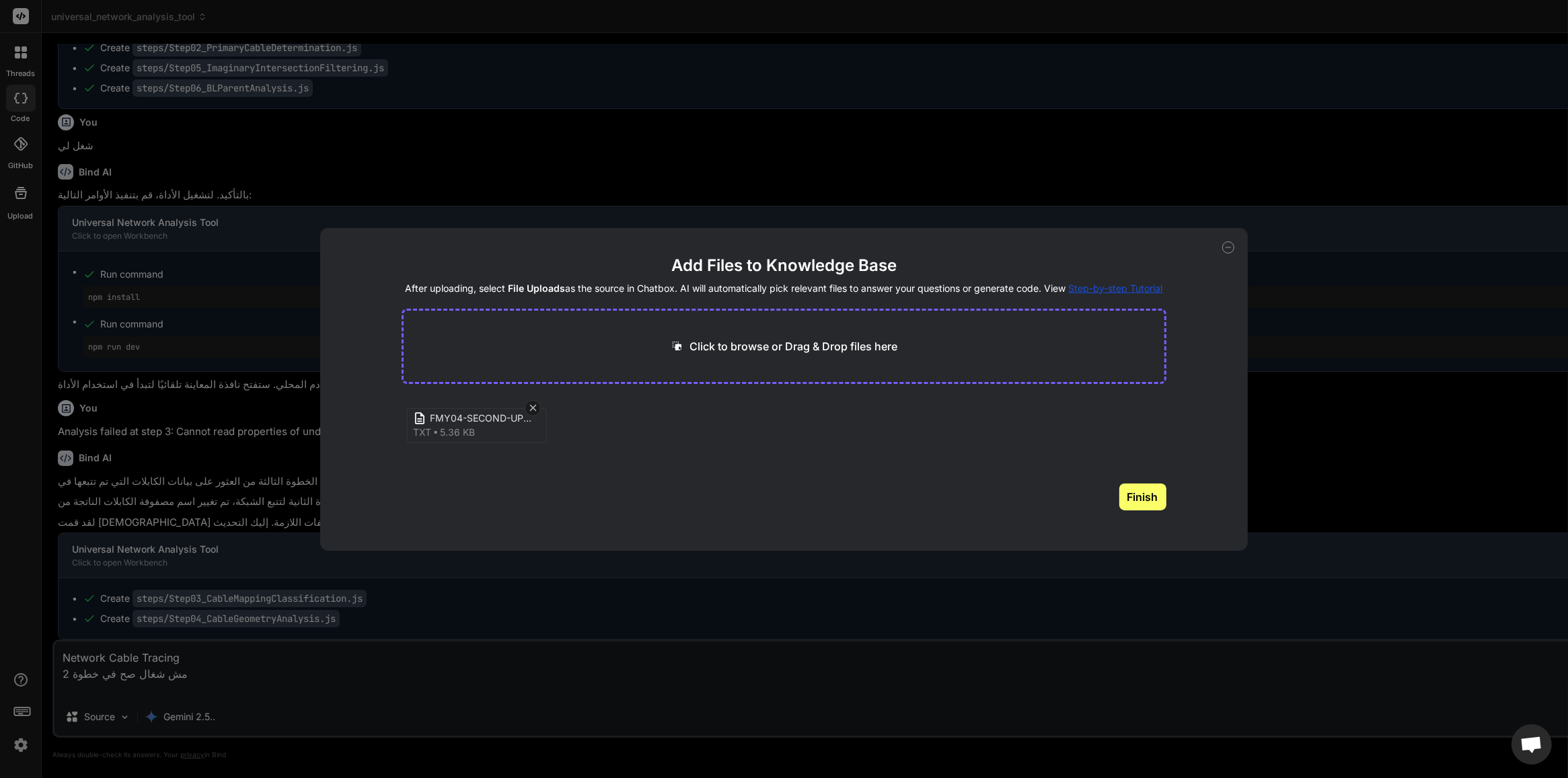
click at [1165, 499] on button "Finish" at bounding box center [1143, 497] width 47 height 27
click at [1255, 355] on div "Add Files to Knowledge Base After uploading, select File Uploads as the source …" at bounding box center [784, 389] width 1568 height 778
type textarea "x"
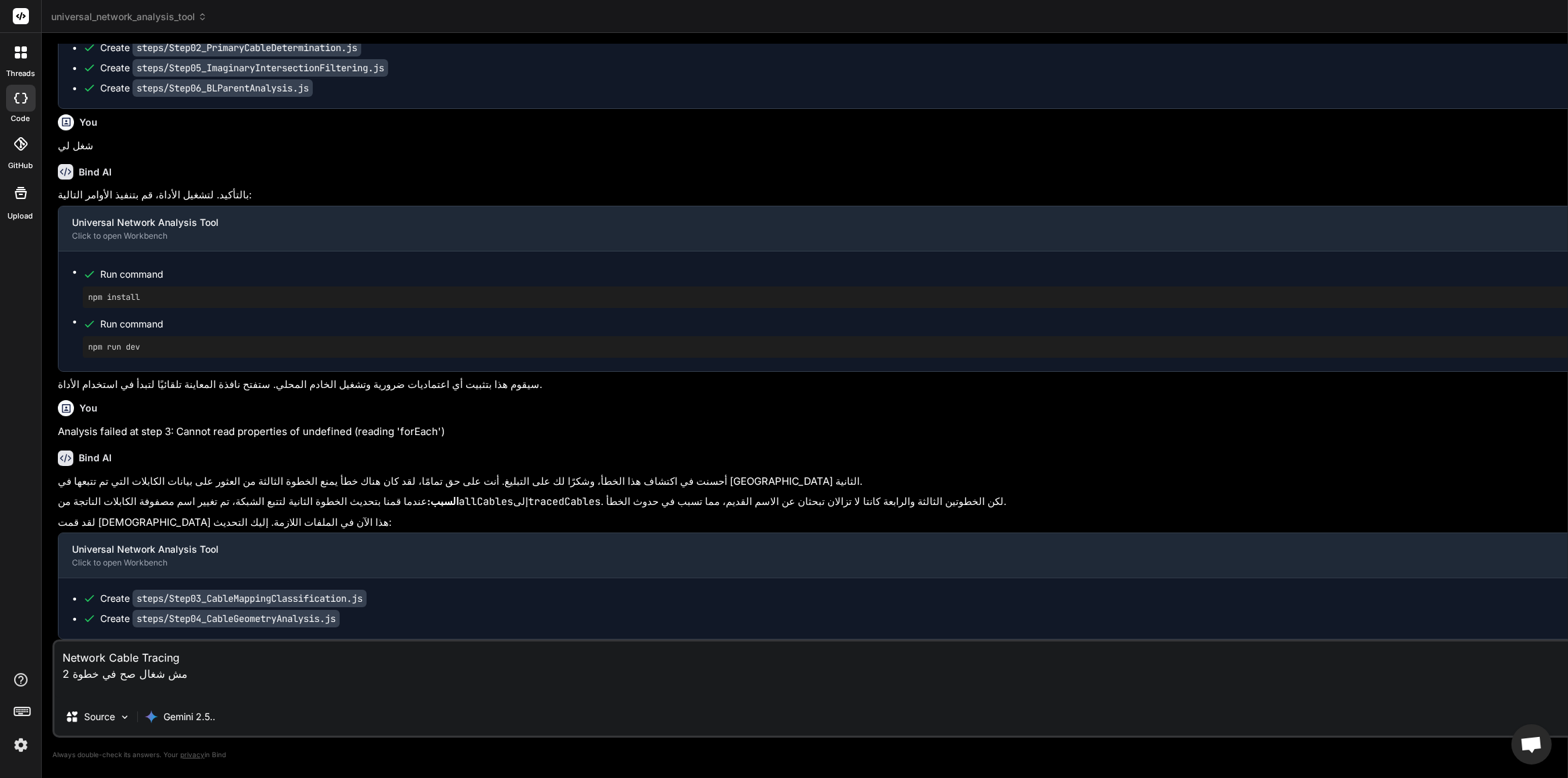
click at [267, 687] on textarea "Network Cable Tracing مش شغال صح في خطوة 2" at bounding box center [975, 670] width 1842 height 56
type textarea "Network Cable Tracing مش شغال صح في خطوة 2 h"
type textarea "x"
type textarea "Network Cable Tracing مش شغال صح في خطوة 2 hs"
type textarea "x"
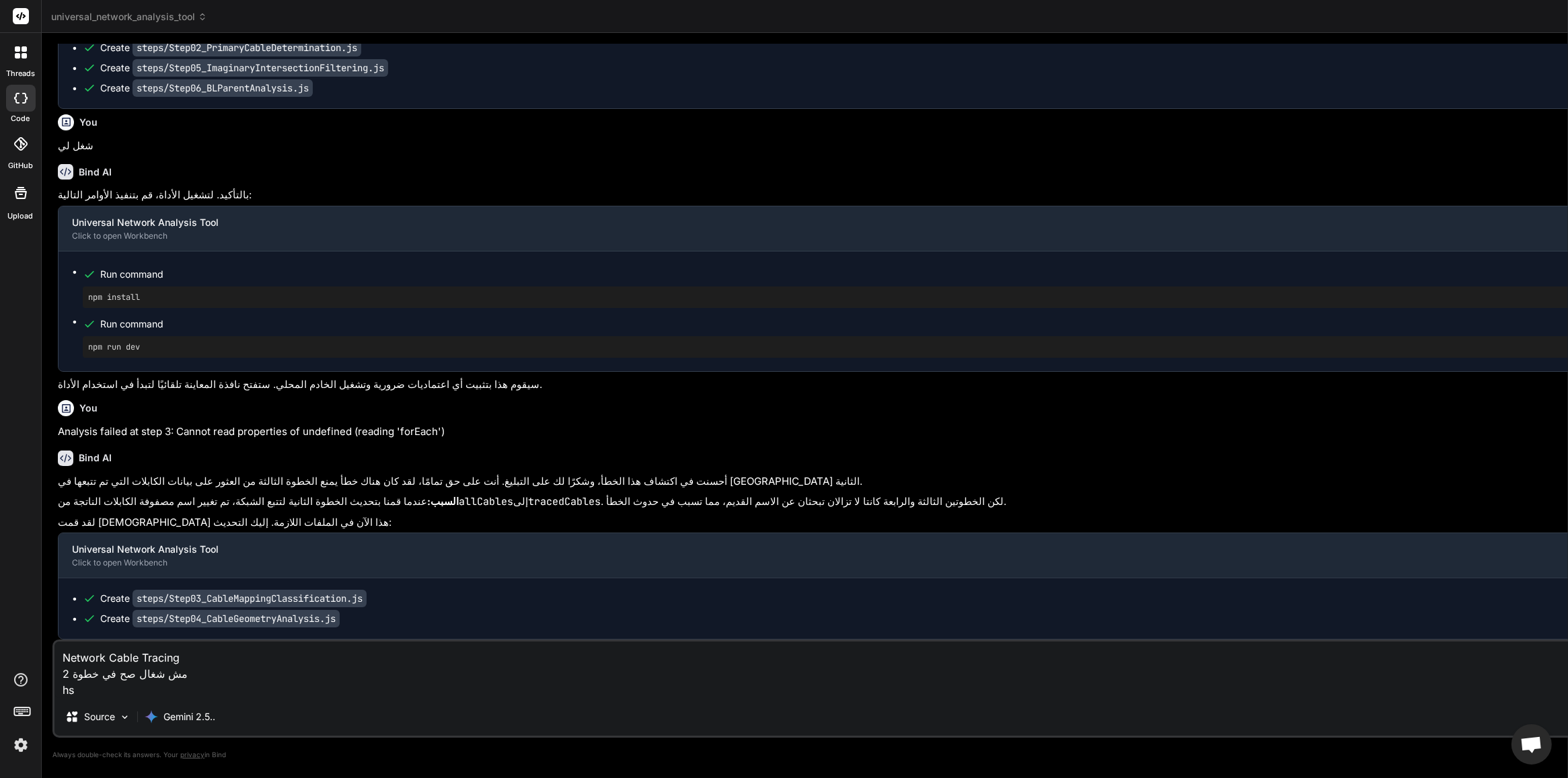
type textarea "Network Cable Tracing مش شغال صح في خطوة 2 hsj"
type textarea "x"
type textarea "Network Cable Tracing مش شغال صح في خطوة 2 hsjo"
type textarea "x"
type textarea "Network Cable Tracing مش شغال صح في خطوة 2 hsjo]"
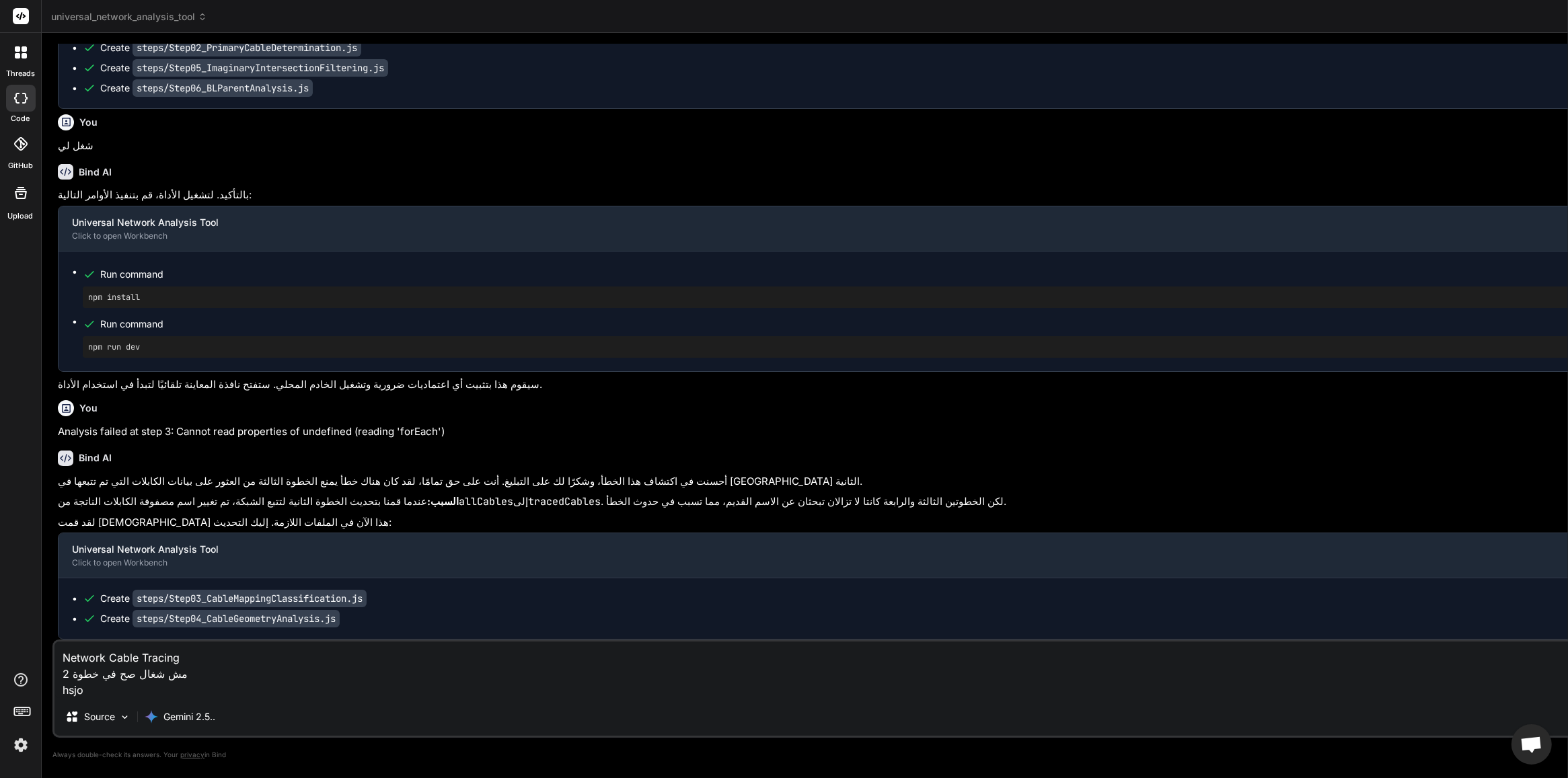
type textarea "x"
type textarea "Network Cable Tracing مش شغال صح في خطوة 2 hsjo]l"
type textarea "x"
type textarea "Network Cable Tracing مش شغال صح في خطوة 2 hsjo]l"
type textarea "x"
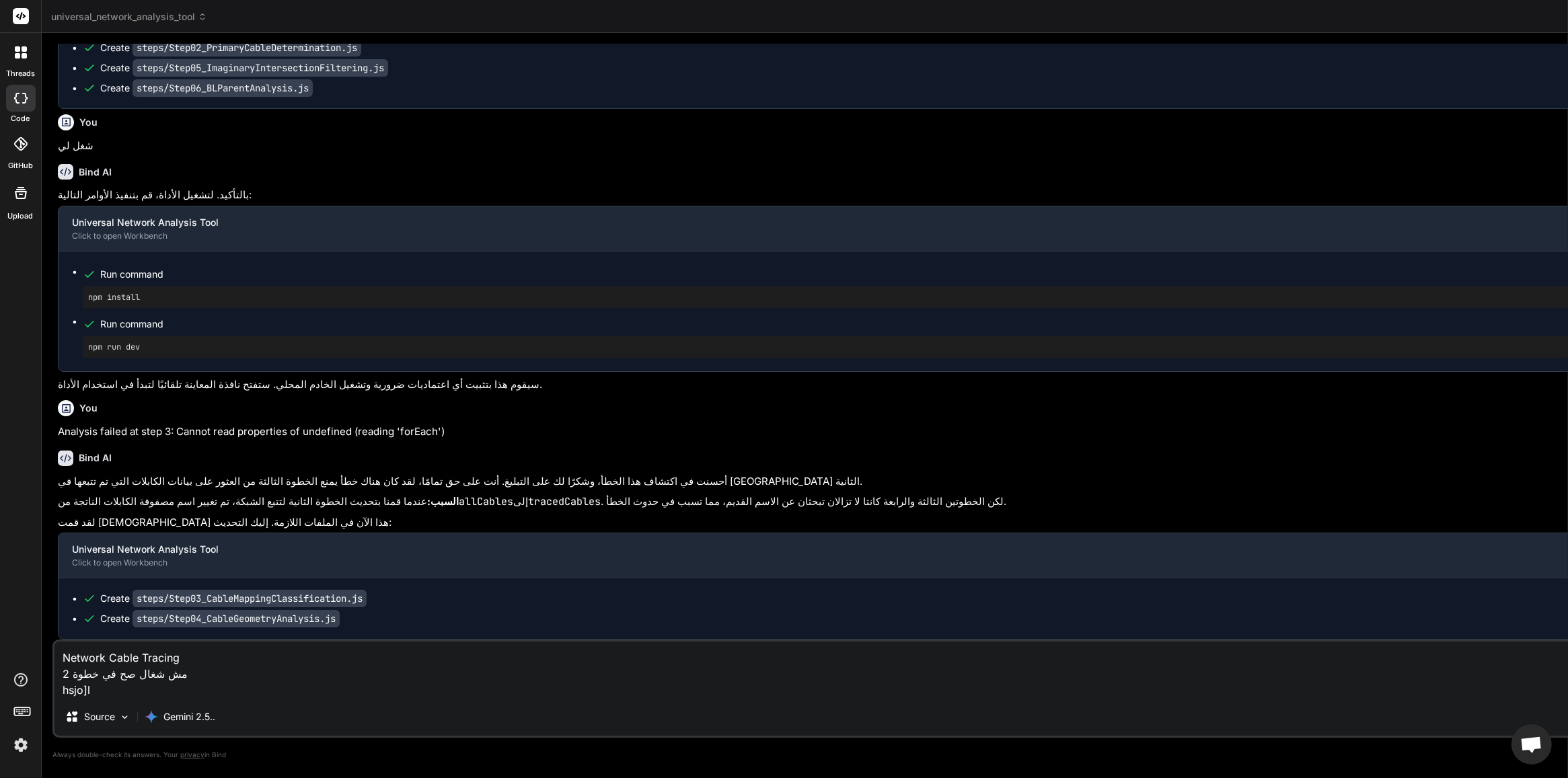
type textarea "Network Cable Tracing مش شغال صح في خطوة 2 hsjo]l l"
type textarea "x"
type textarea "Network Cable Tracing مش شغال صح في خطوة 2 hsjo]l lg"
type textarea "x"
type textarea "Network Cable Tracing مش شغال صح في خطوة 2 hsjo]l lgt"
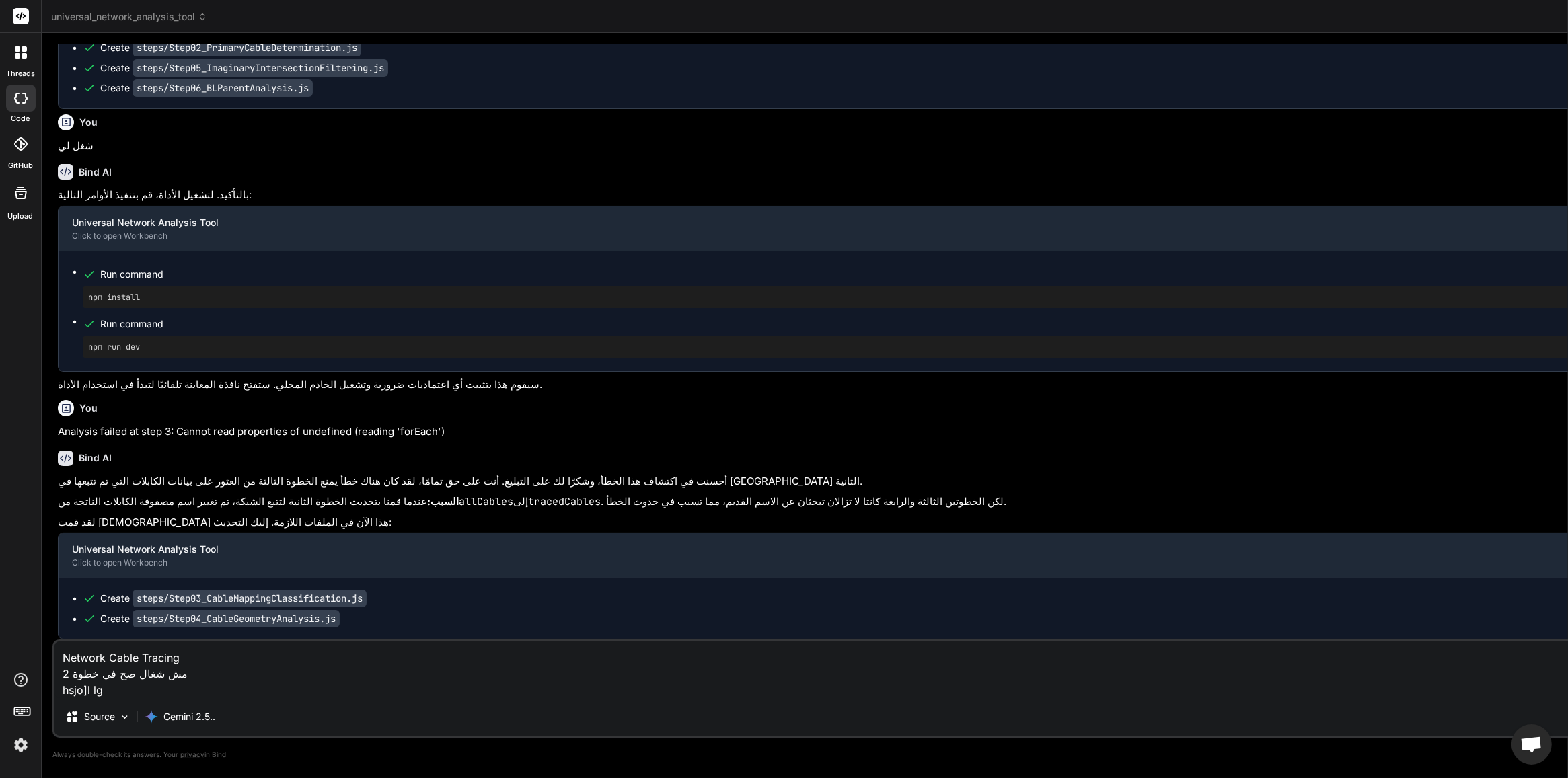
type textarea "x"
type textarea "Network Cable Tracing مش شغال صح في خطوة 2 hsjo]l lgt"
type textarea "x"
type textarea "Network Cable Tracing مش شغال صح في خطوة 2 hsjo]l lgt"
type textarea "x"
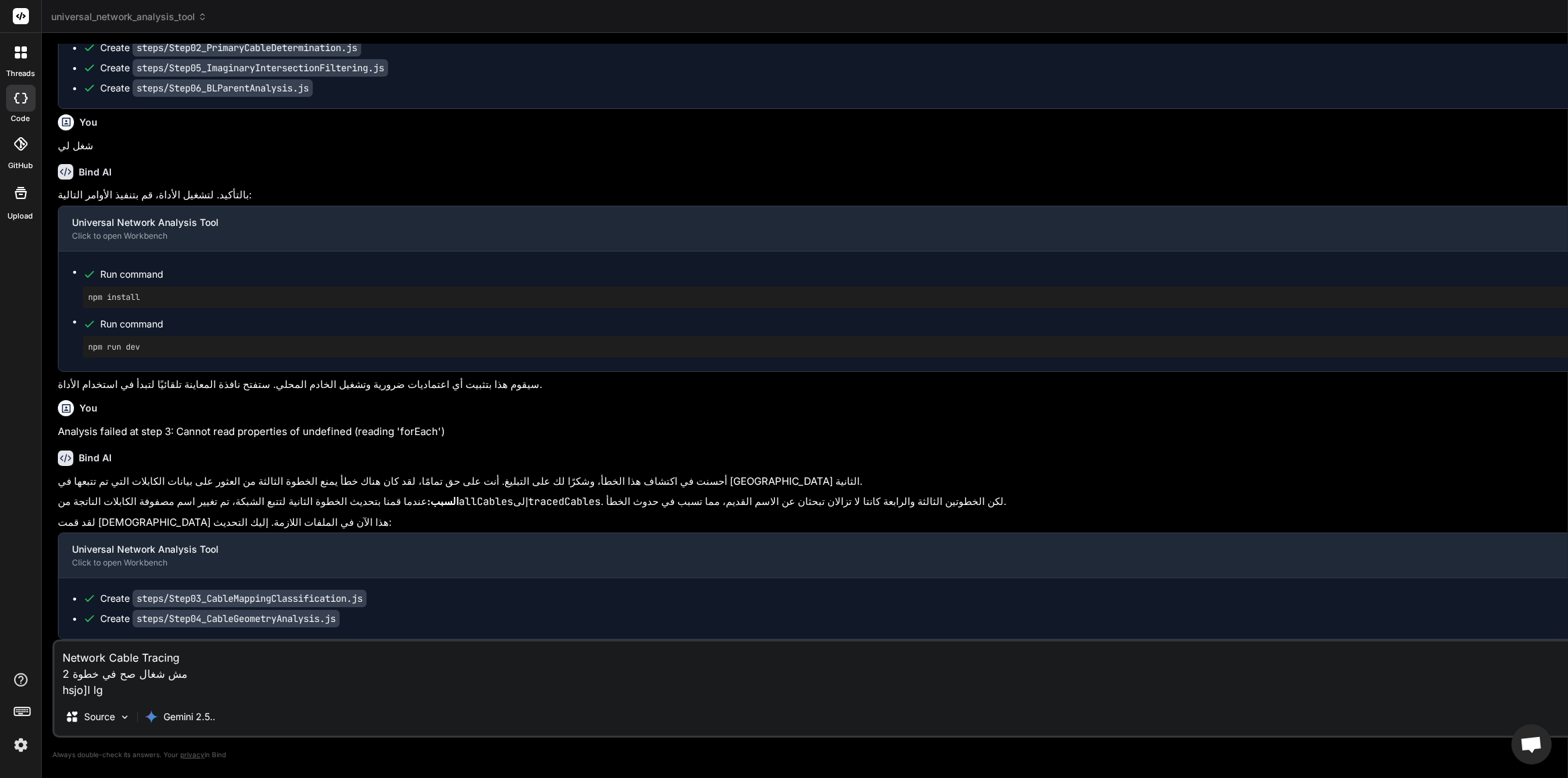
type textarea "Network Cable Tracing مش شغال صح في خطوة 2 hsjo]l l"
type textarea "x"
type textarea "Network Cable Tracing مش شغال صح في خطوة 2 hsjo]l"
type textarea "x"
type textarea "Network Cable Tracing مش شغال صح في خطوة 2 hsjo]l"
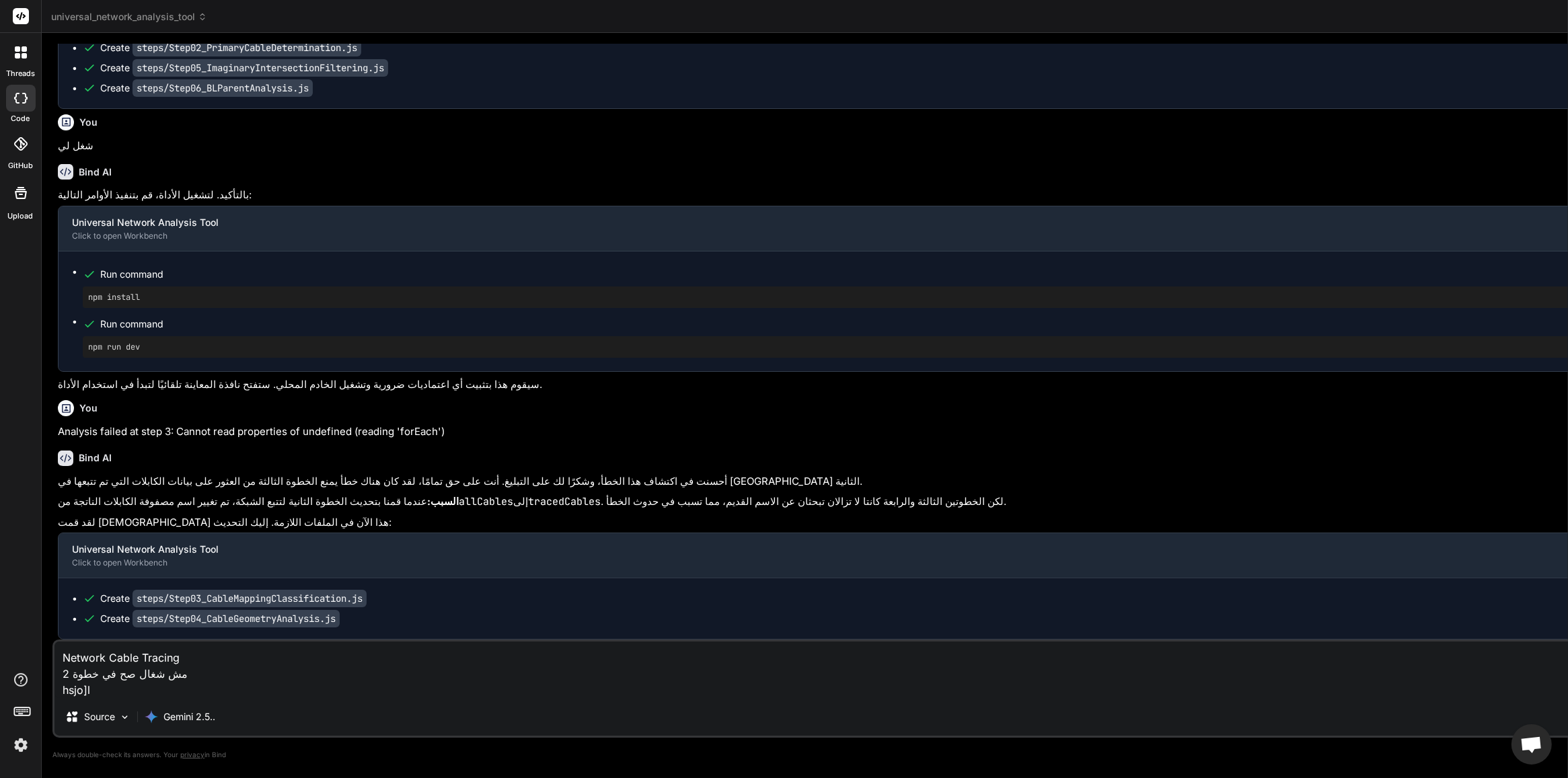
type textarea "x"
type textarea "Network Cable Tracing مش شغال صح في خطوة 2 hsjo]"
type textarea "x"
type textarea "Network Cable Tracing مش شغال صح في خطوة 2 hsjo"
type textarea "x"
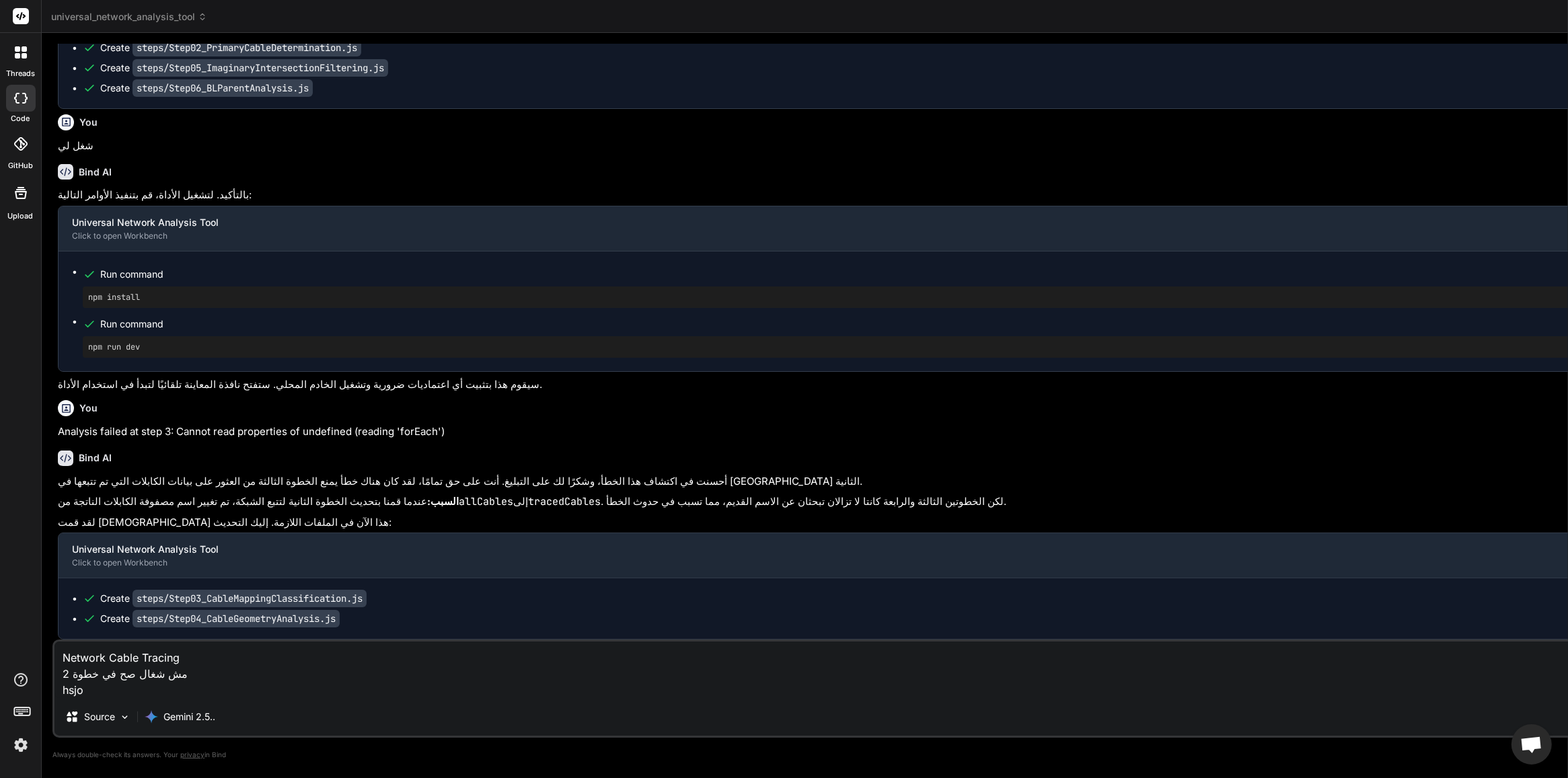
type textarea "Network Cable Tracing مش شغال صح في خطوة 2 hsj"
type textarea "x"
type textarea "Network Cable Tracing مش شغال صح في خطوة 2 hs"
type textarea "x"
type textarea "Network Cable Tracing مش شغال صح في خطوة 2 h"
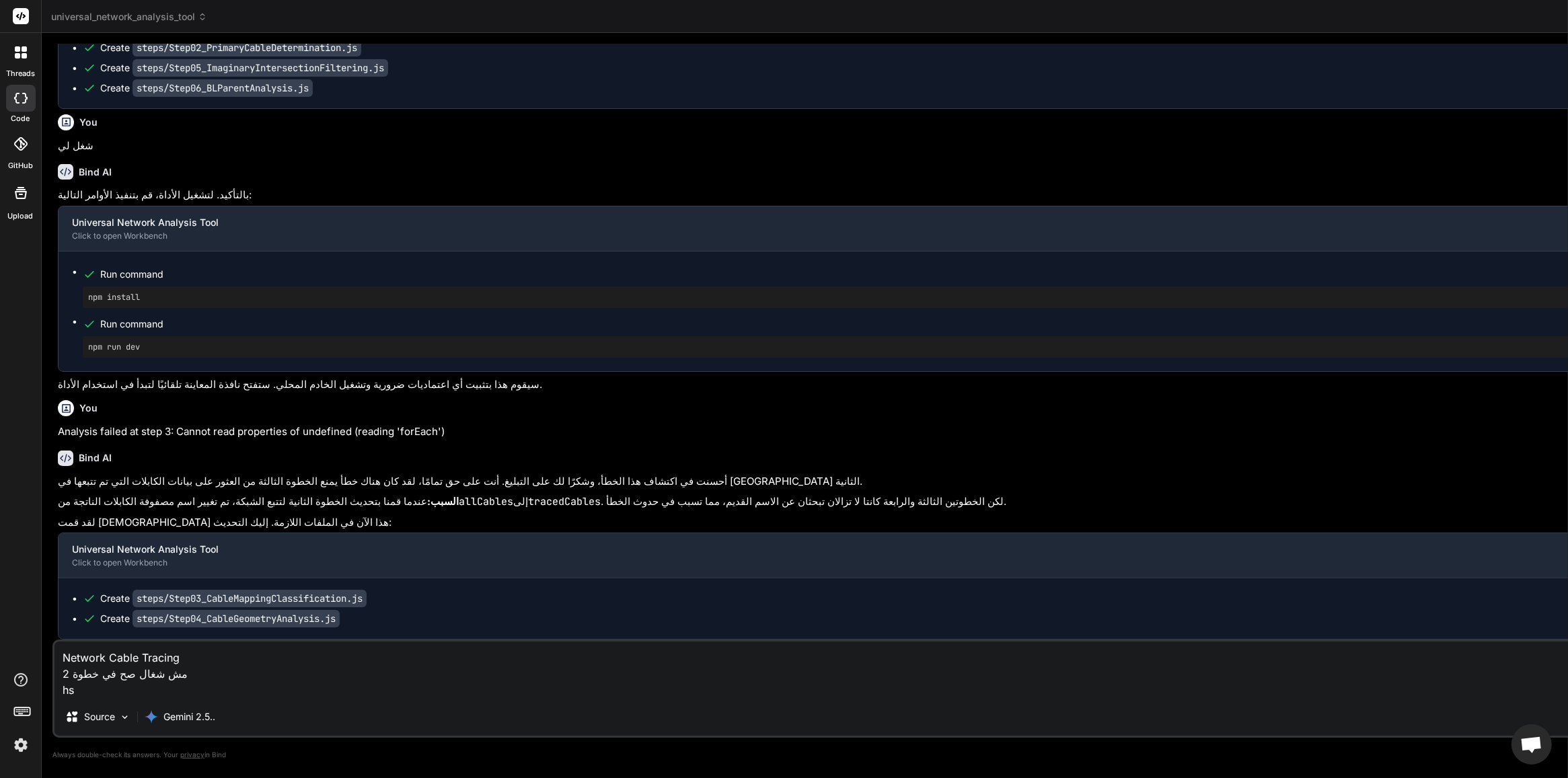
type textarea "x"
type textarea "Network Cable Tracing مش شغال صح في خطوة 2"
type textarea "x"
type textarea "Network Cable Tracing مش شغال صح في خطوة 2 ا"
type textarea "x"
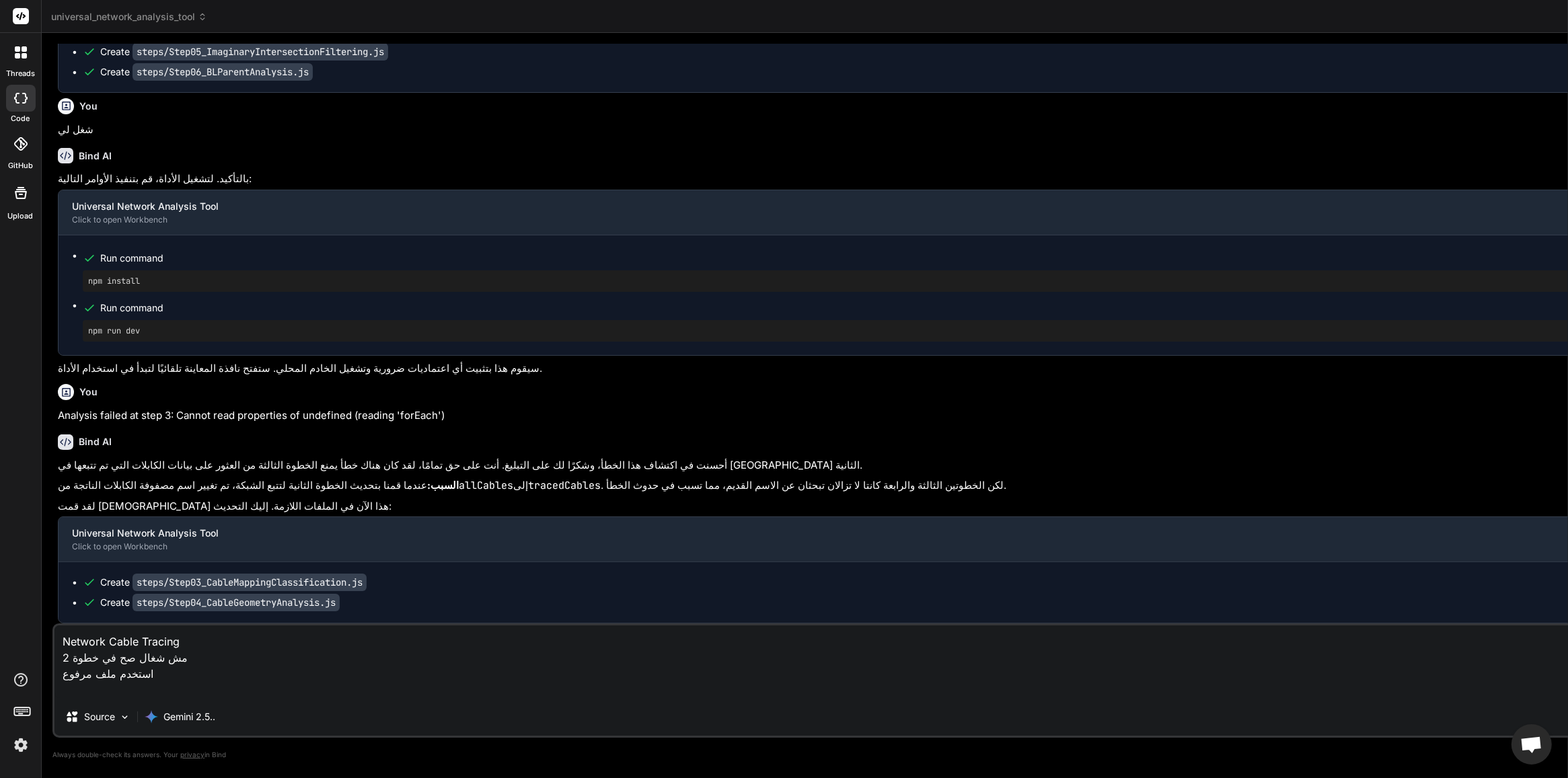
paste textarea "FMY04-SECOND-UPDATED.txt"
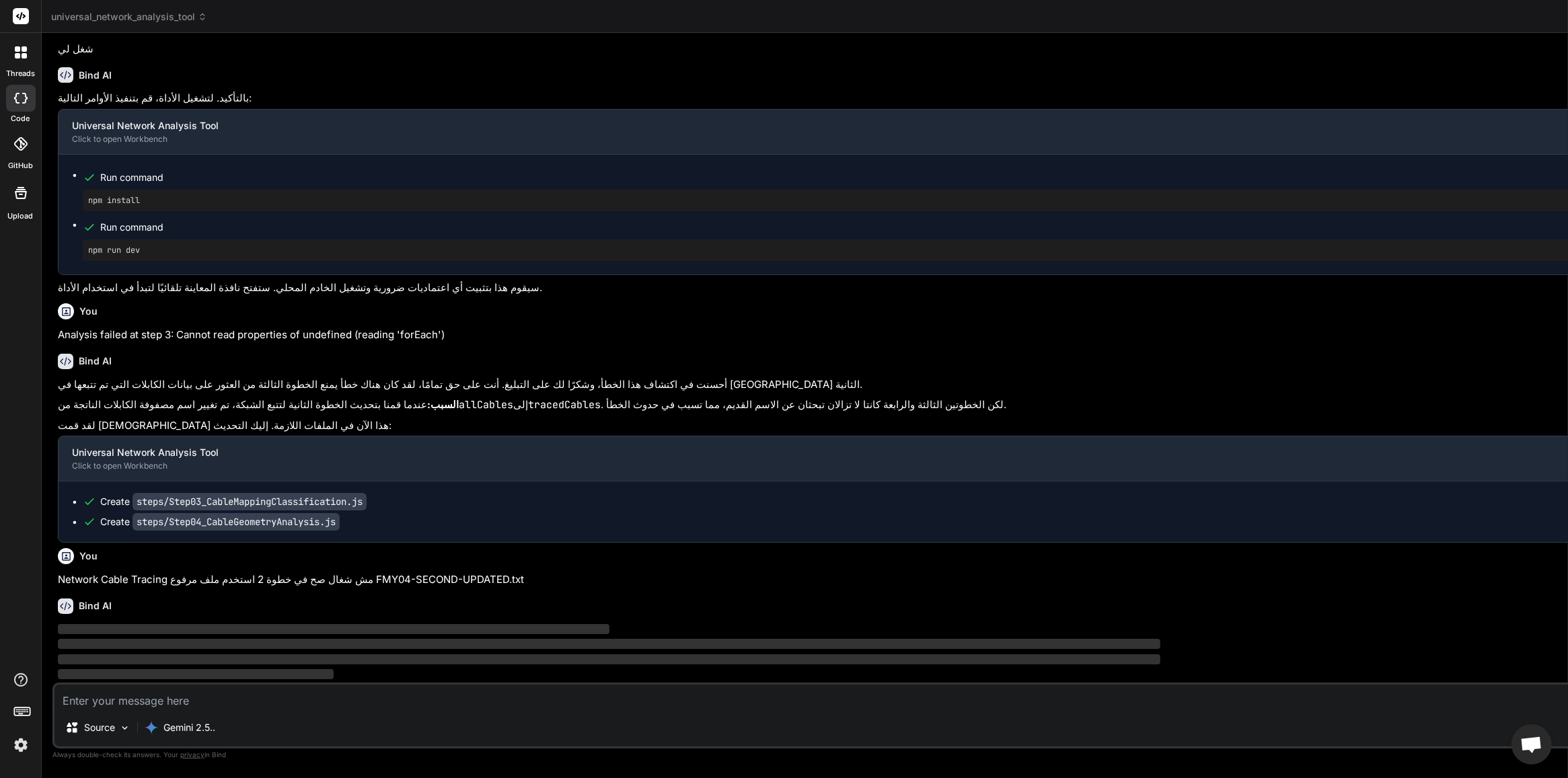
scroll to position [48277, 0]
